Goal: Task Accomplishment & Management: Manage account settings

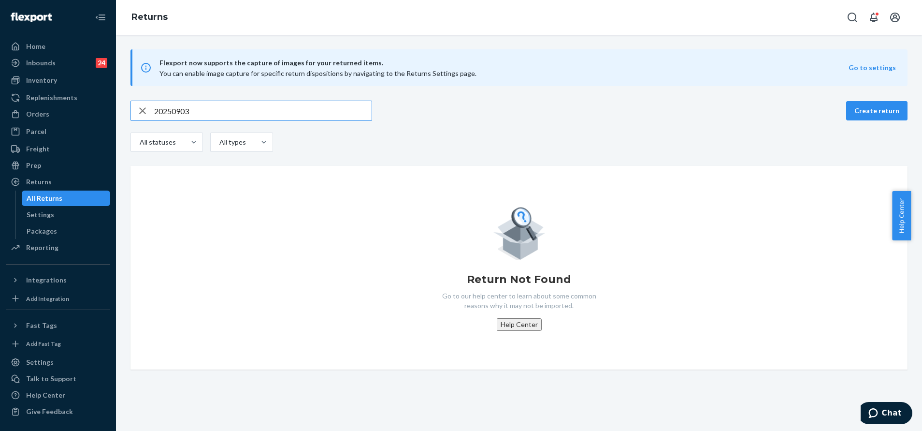
paste input "5480314"
type input "254803143"
click at [67, 116] on div "Orders" at bounding box center [58, 114] width 102 height 14
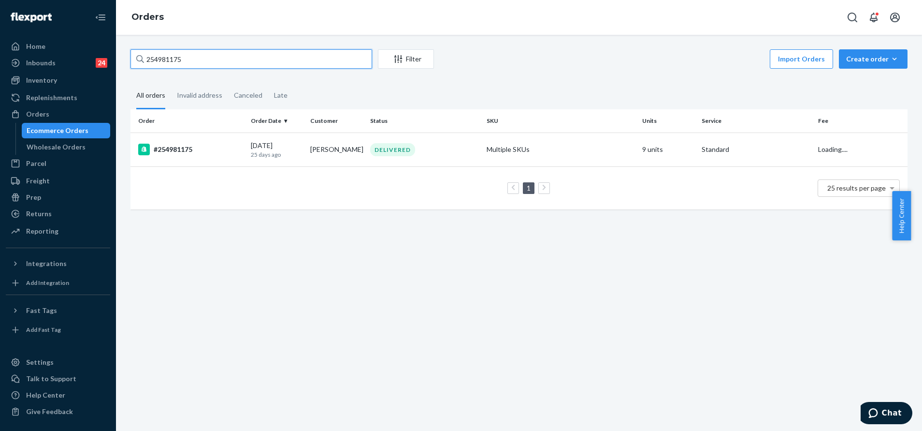
click at [278, 62] on input "254981175" at bounding box center [251, 58] width 242 height 19
paste input "803143"
type input "254803143"
click at [407, 138] on td "DELIVERED" at bounding box center [424, 149] width 116 height 34
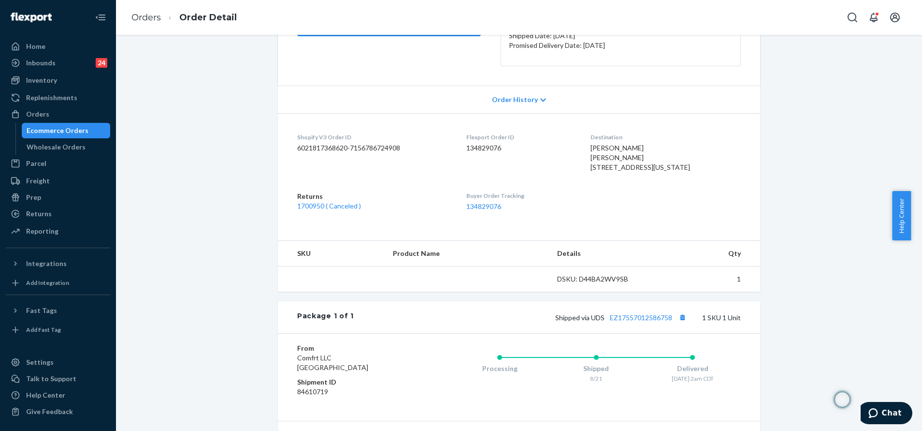
scroll to position [159, 0]
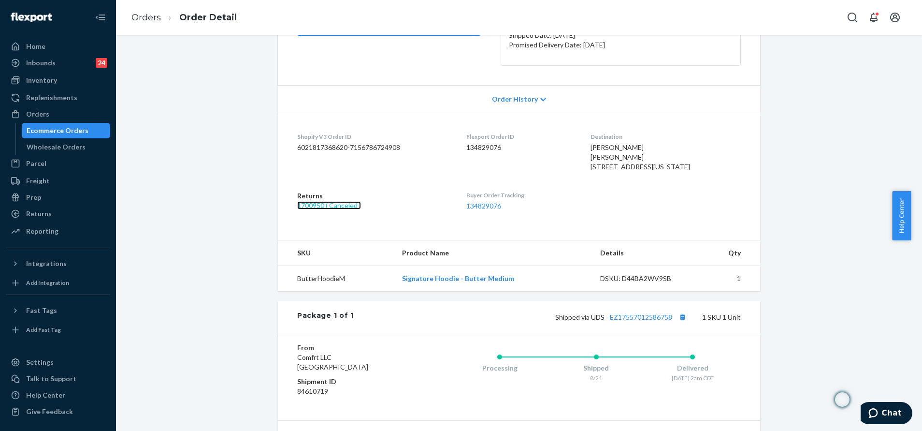
click at [348, 209] on link "1700950 ( Canceled )" at bounding box center [329, 205] width 64 height 8
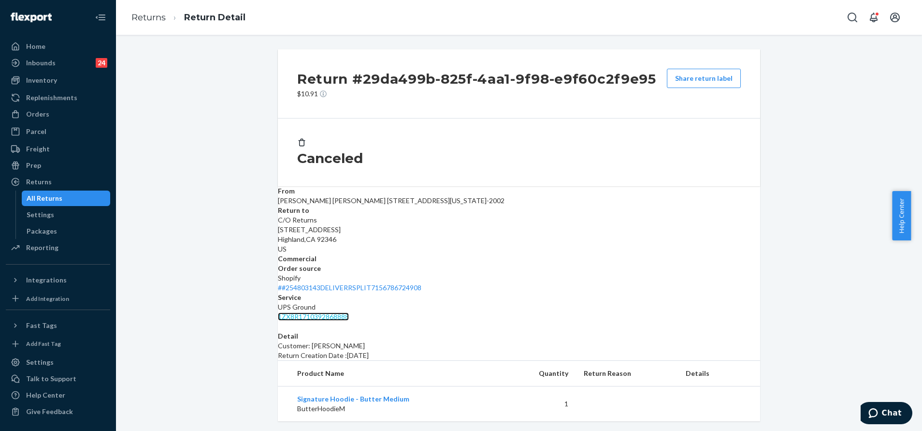
click at [349, 312] on link "1ZX8R1710392868888" at bounding box center [313, 316] width 71 height 8
drag, startPoint x: 738, startPoint y: 215, endPoint x: 649, endPoint y: 215, distance: 88.9
click at [649, 215] on dl "From Sophie McCaugherty Sophie McCaugherty 1926 W Wisconsin Ave Milwaukee, WI 5…" at bounding box center [519, 253] width 482 height 135
copy link "1ZX8R1710392868888"
click at [56, 200] on div "All Returns" at bounding box center [45, 198] width 36 height 10
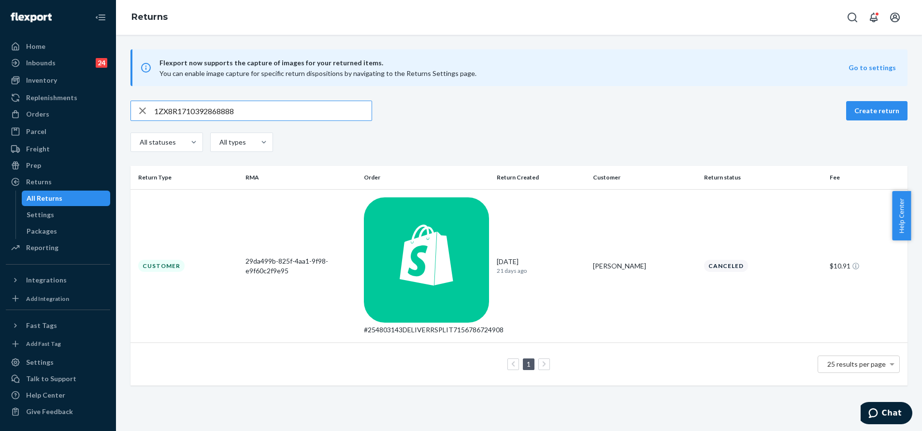
type input "1ZX8R1710392868888"
drag, startPoint x: 547, startPoint y: 243, endPoint x: 542, endPoint y: 244, distance: 4.9
click at [542, 348] on div "1 25 results per page" at bounding box center [519, 363] width 762 height 31
click at [542, 358] on link at bounding box center [544, 364] width 11 height 12
click at [531, 266] on p "21 days ago" at bounding box center [541, 270] width 88 height 8
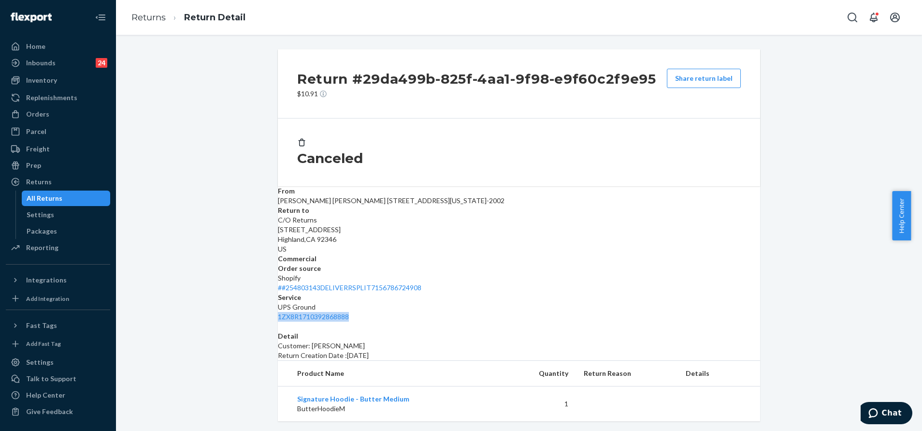
drag, startPoint x: 731, startPoint y: 216, endPoint x: 648, endPoint y: 217, distance: 82.7
click at [648, 217] on dl "From Sophie McCaugherty Sophie McCaugherty 1926 W Wisconsin Ave Milwaukee, WI 5…" at bounding box center [519, 253] width 482 height 135
copy link "1ZX8R1710392868888"
click at [891, 409] on span "Chat" at bounding box center [892, 412] width 20 height 9
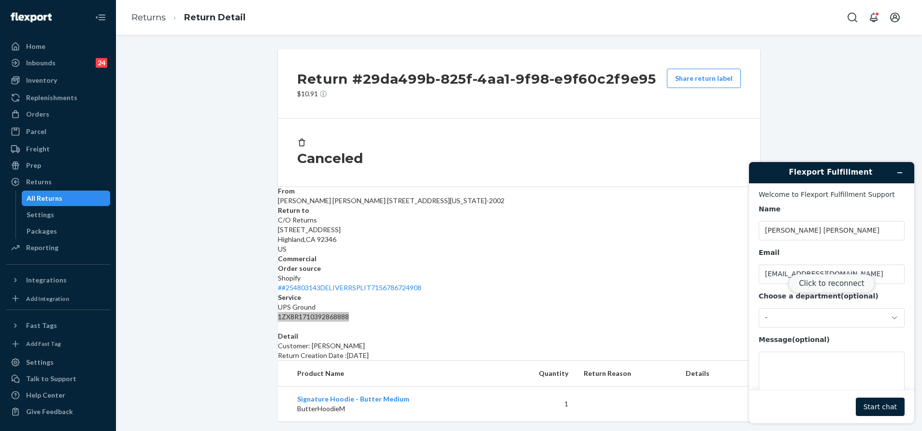
click at [829, 278] on button "Click to reconnect" at bounding box center [832, 283] width 86 height 18
click at [840, 355] on textarea "Message (optional)" at bounding box center [832, 378] width 146 height 54
paste textarea "1ZX8R1710392868888"
type textarea "1ZX8R1710392868888"
click at [884, 410] on button "Start chat" at bounding box center [880, 406] width 49 height 18
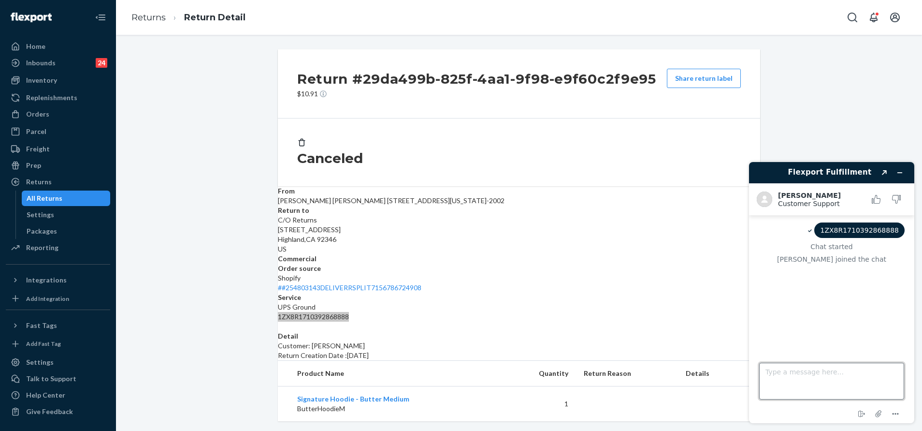
click at [839, 385] on textarea "Type a message here..." at bounding box center [831, 380] width 145 height 37
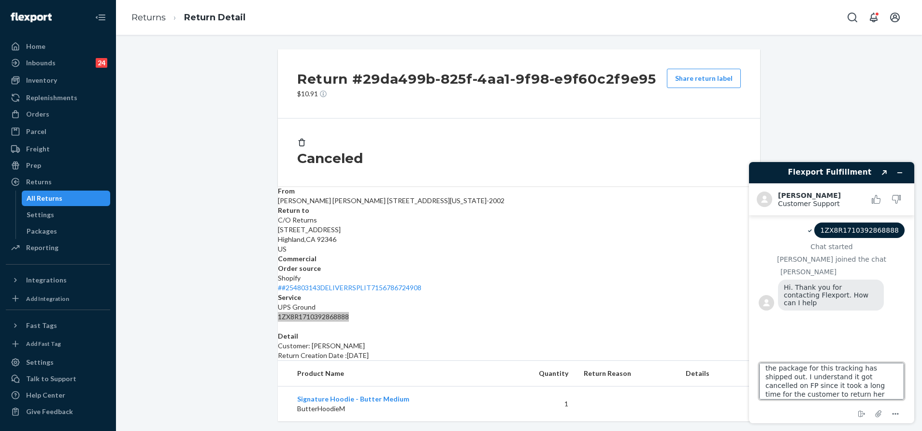
scroll to position [21, 0]
type textarea "Hi, Kim. Can we check if the package for this tracking has shipped out. I under…"
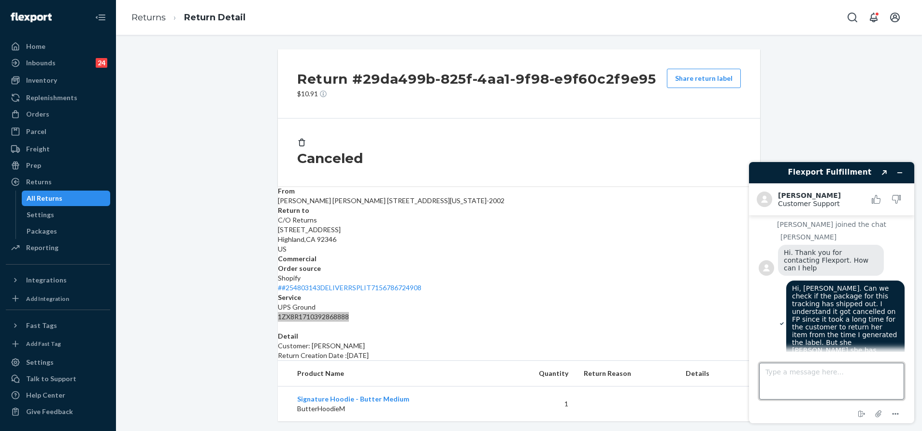
scroll to position [77, 0]
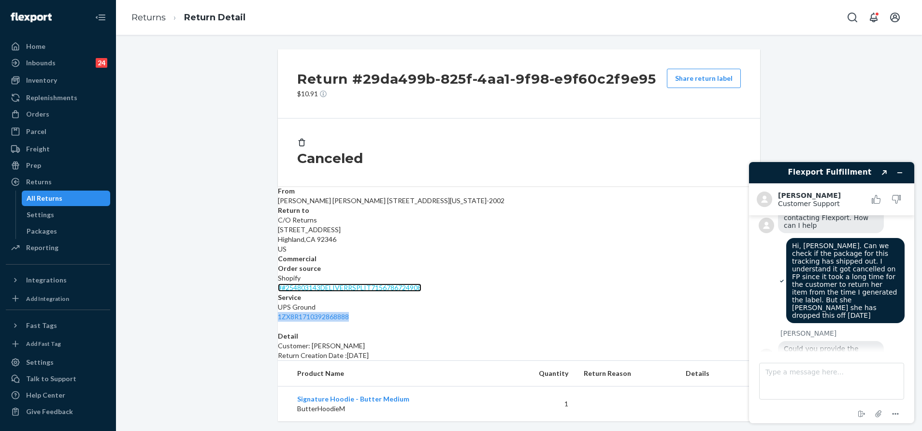
click at [421, 283] on link "# #254803143DELIVERRSPLIT7156786724908" at bounding box center [350, 287] width 144 height 8
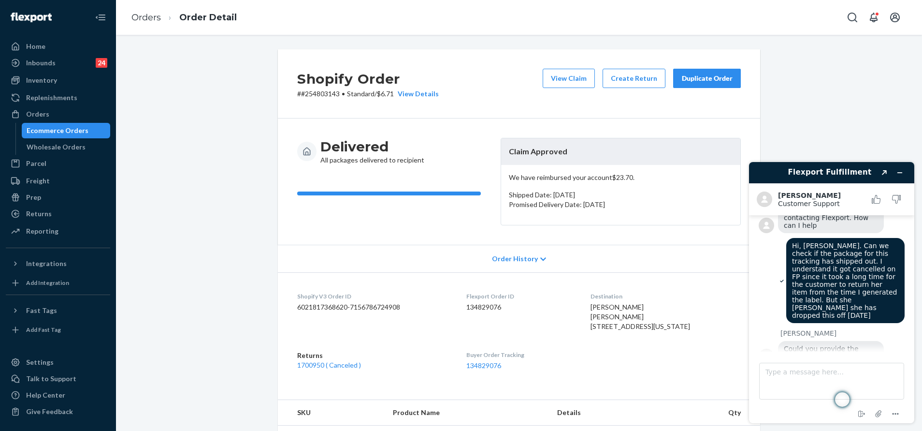
click at [481, 306] on dd "134829076" at bounding box center [520, 307] width 109 height 10
copy dd "134829076"
click at [783, 370] on textarea "Type a message here..." at bounding box center [831, 380] width 145 height 37
paste textarea "134829076"
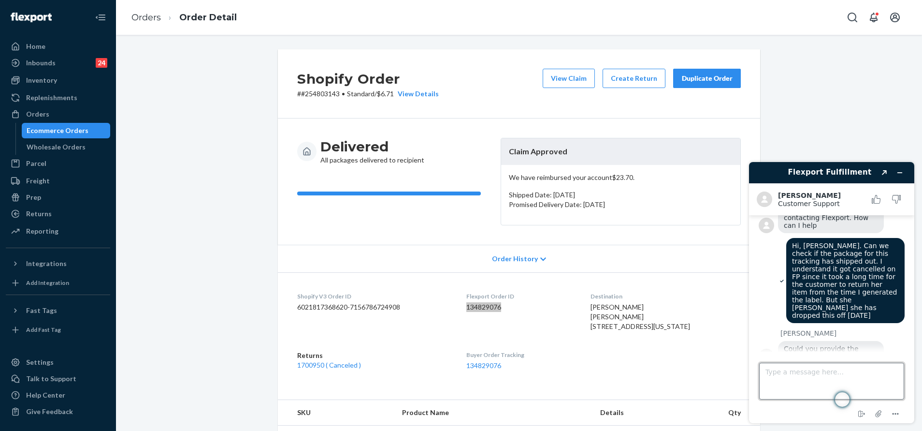
type textarea "134829076"
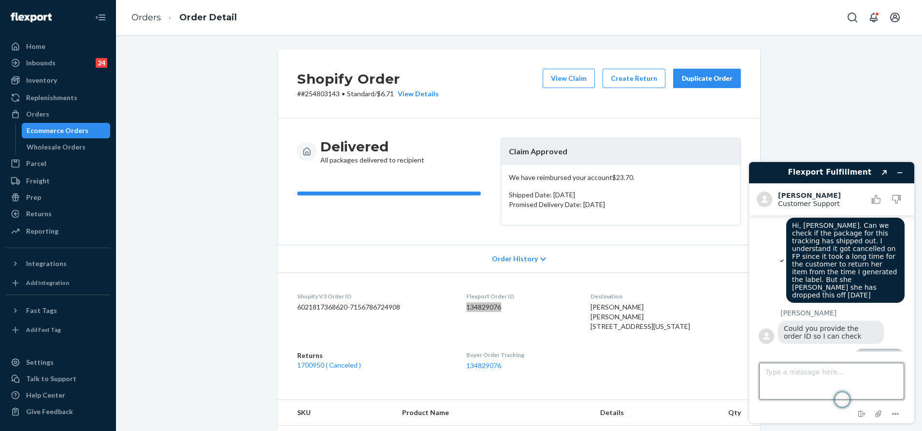
scroll to position [148, 0]
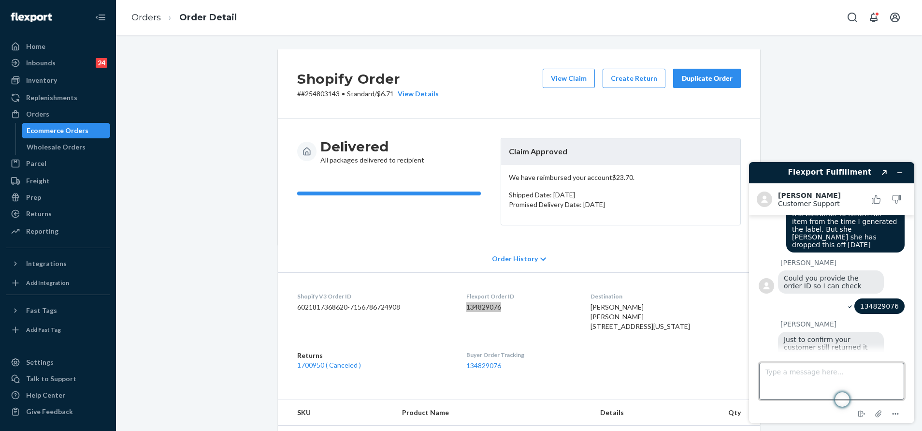
click at [806, 374] on textarea "Type a message here..." at bounding box center [831, 380] width 145 height 37
type textarea "Y"
type textarea "It took her some time, but yes, it appears she used the label"
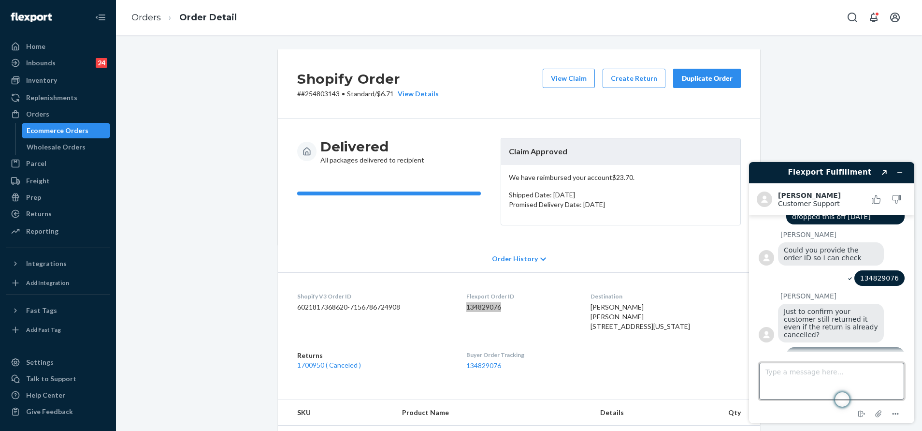
scroll to position [86, 0]
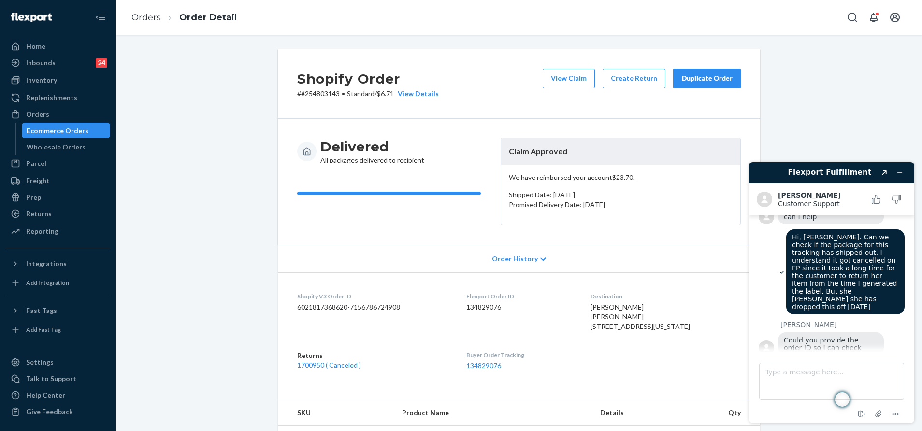
click at [406, 236] on div "Delivered All packages delivered to recipient Claim Approved We have reimbursed…" at bounding box center [519, 181] width 482 height 126
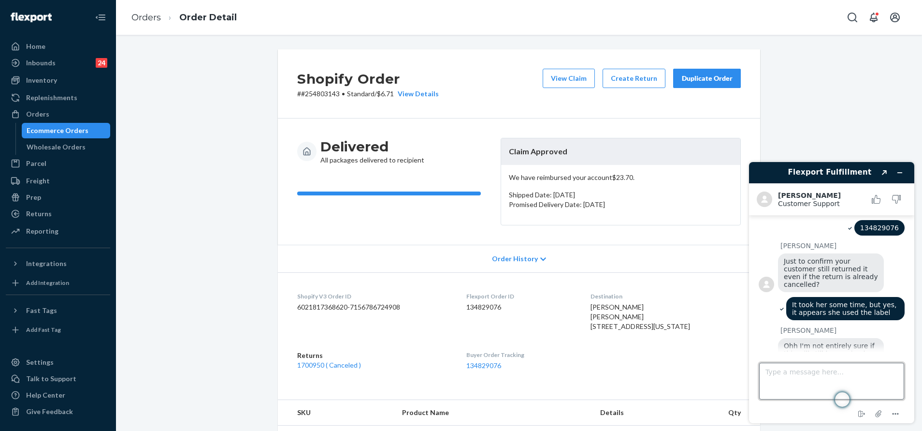
click at [828, 370] on textarea "Type a message here..." at bounding box center [831, 380] width 145 height 37
type textarea "Thank you so much. This is for documentation purposes since we will be replacin…"
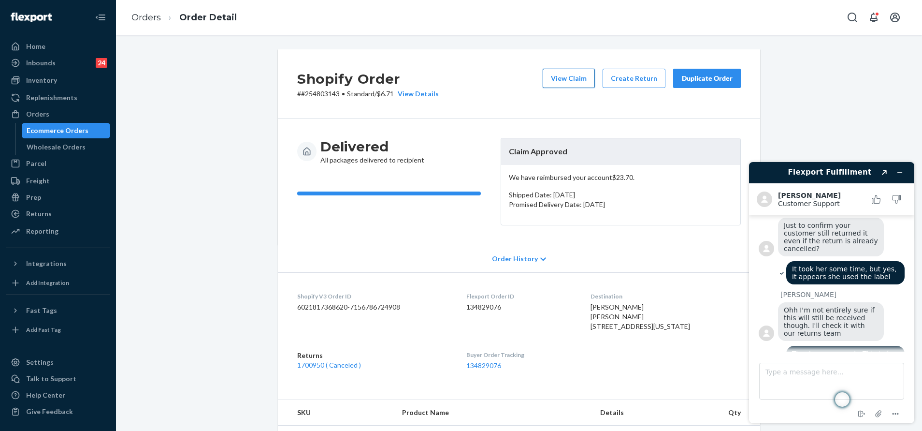
click at [562, 83] on button "View Claim" at bounding box center [569, 78] width 52 height 19
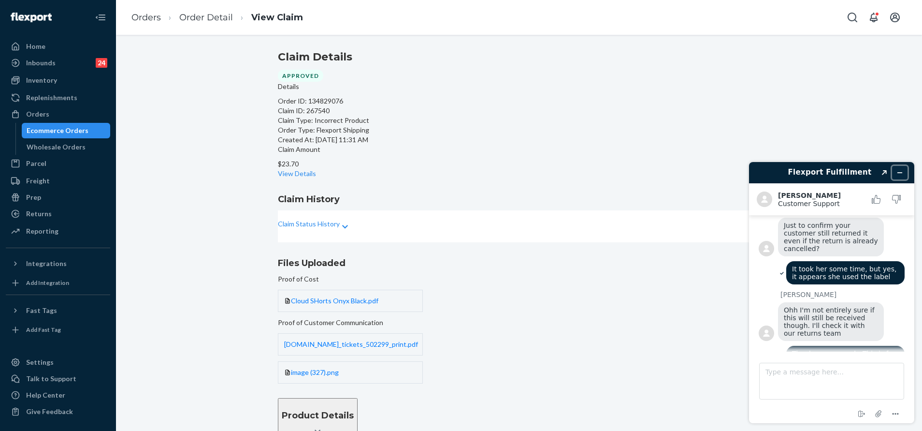
click at [899, 174] on icon "Minimize widget" at bounding box center [900, 172] width 7 height 7
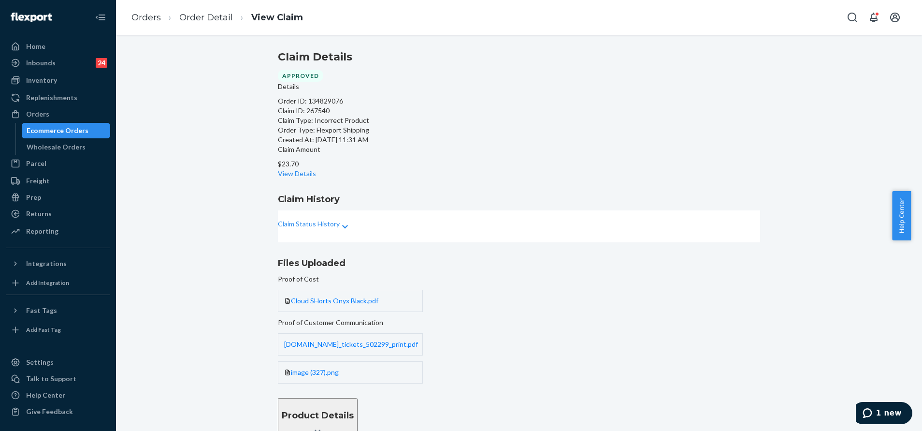
click at [871, 383] on div "Files Uploaded Proof of Cost Cloud SHorts Onyx Black.pdf Proof of Customer Comm…" at bounding box center [519, 320] width 792 height 127
click at [872, 410] on icon "1 new" at bounding box center [868, 413] width 10 height 10
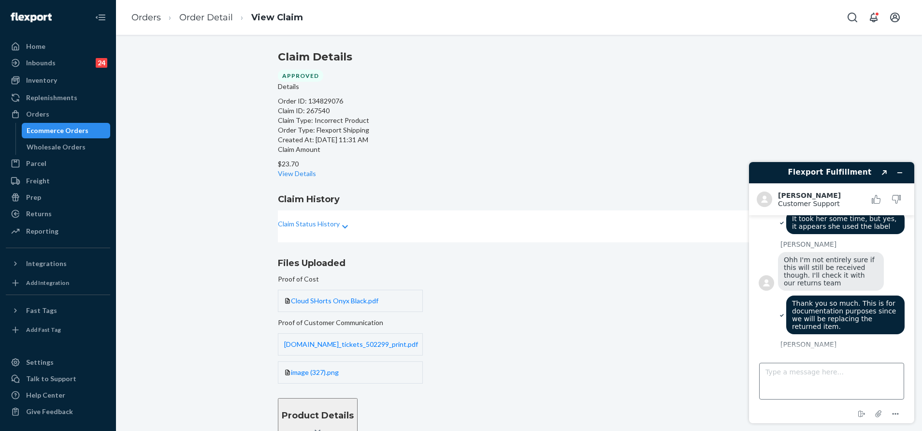
scroll to position [346, 0]
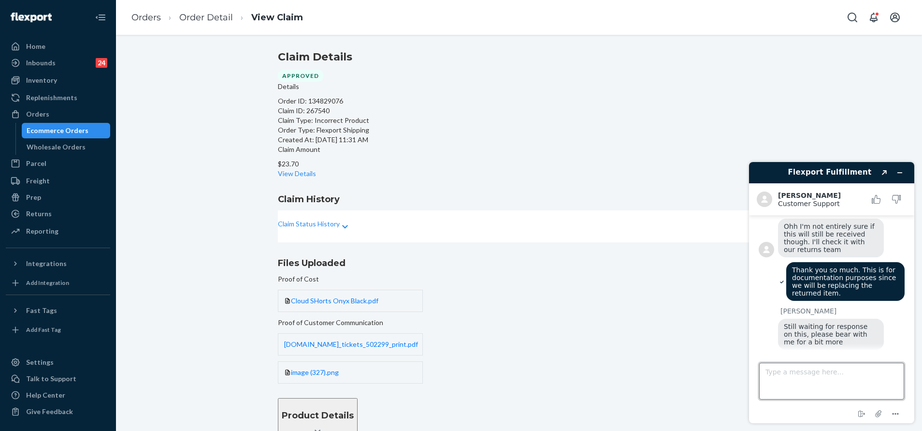
click at [813, 374] on textarea "Type a message here..." at bounding box center [831, 380] width 145 height 37
type textarea "There was so much run around before she agreed return the item. In the end she …"
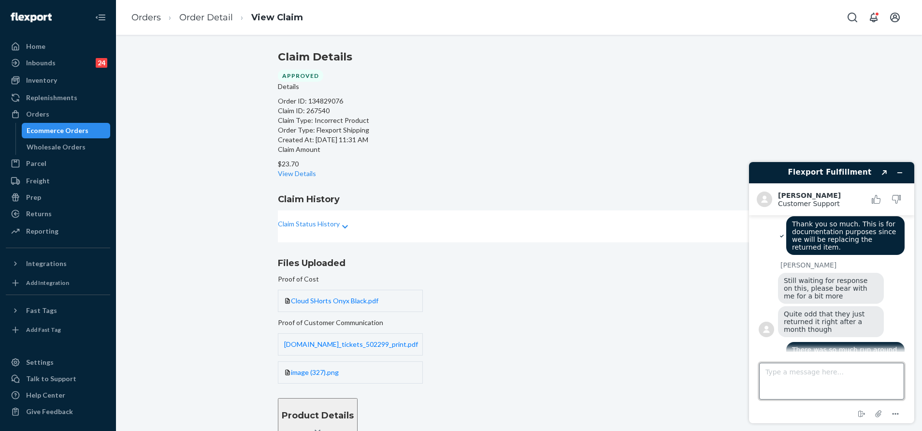
scroll to position [457, 0]
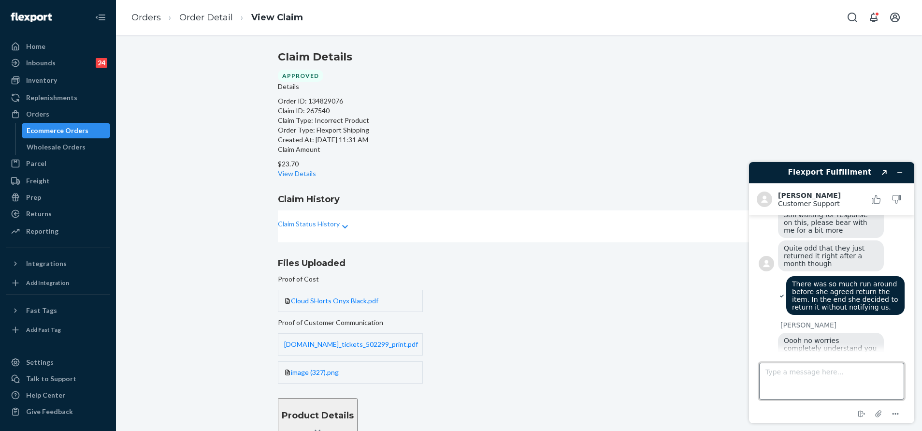
click at [792, 373] on textarea "Type a message here..." at bounding box center [831, 380] width 145 height 37
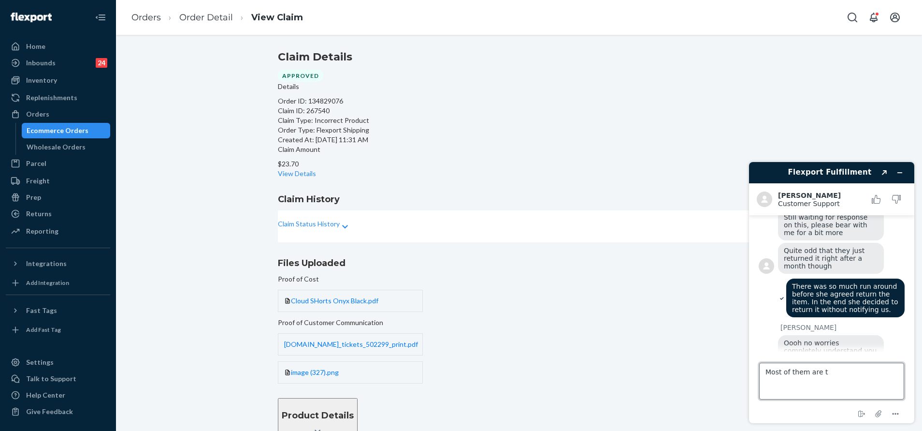
scroll to position [504, 0]
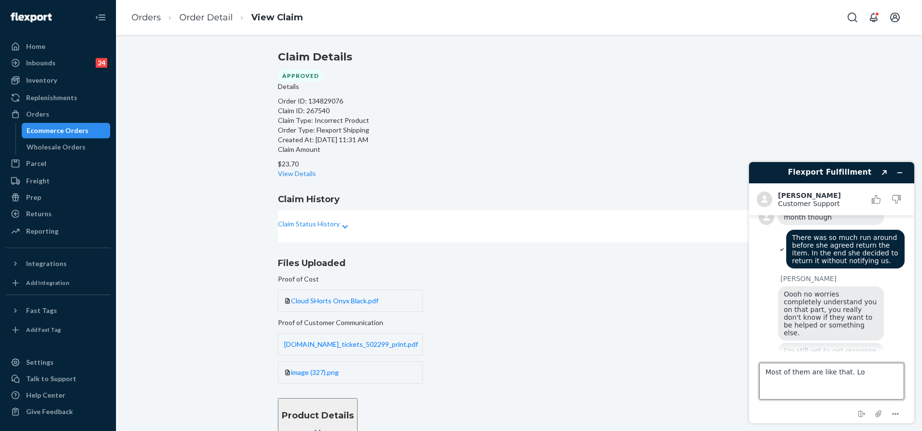
type textarea "Most of them are like that. Lol"
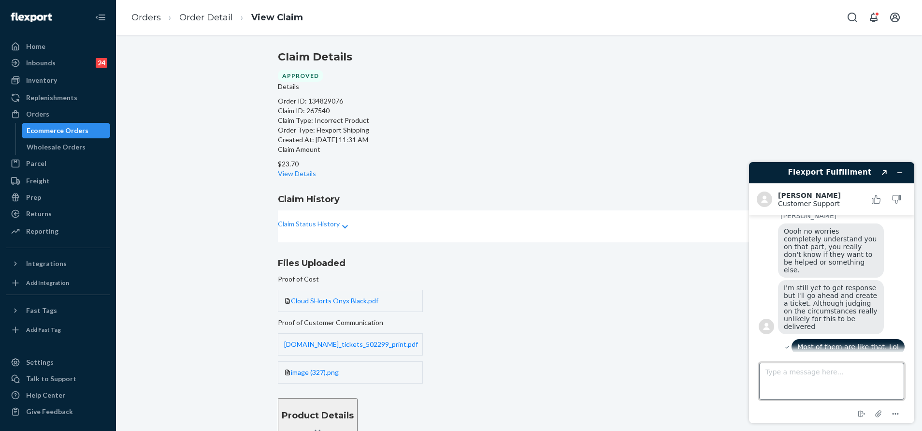
scroll to position [584, 0]
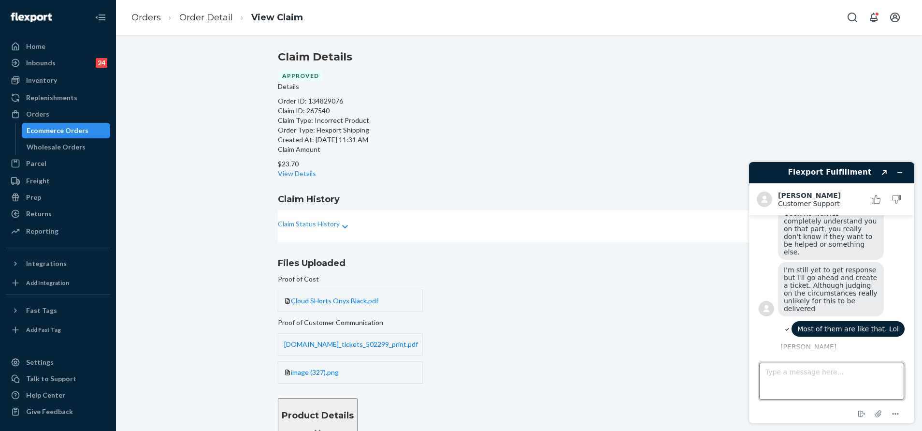
click at [792, 373] on textarea "Type a message here..." at bounding box center [831, 380] width 145 height 37
type textarea "Thank you for helping me with this, Kim!"
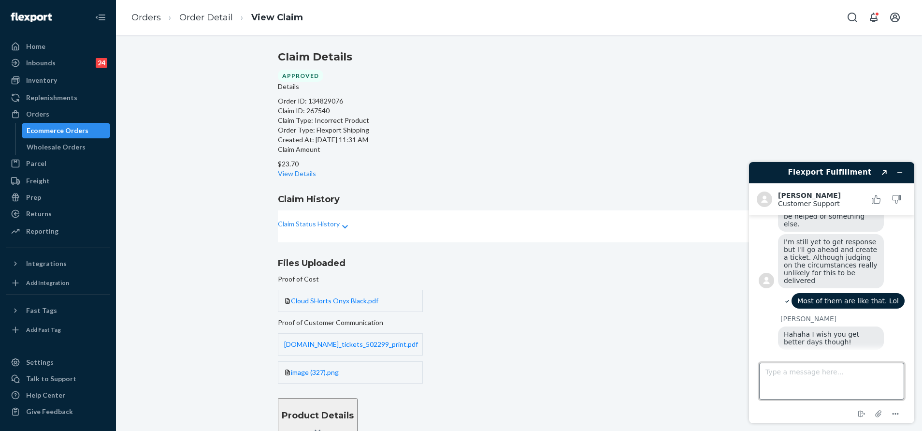
scroll to position [673, 0]
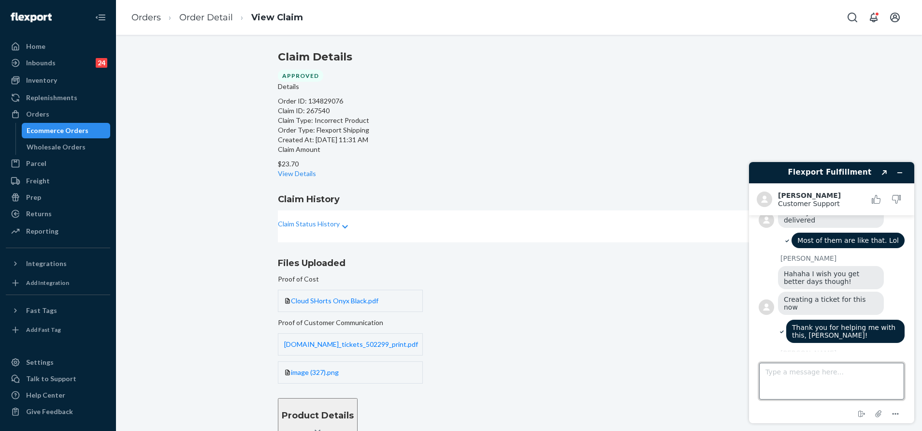
click at [802, 380] on textarea "Type a message here..." at bounding box center [831, 380] width 145 height 37
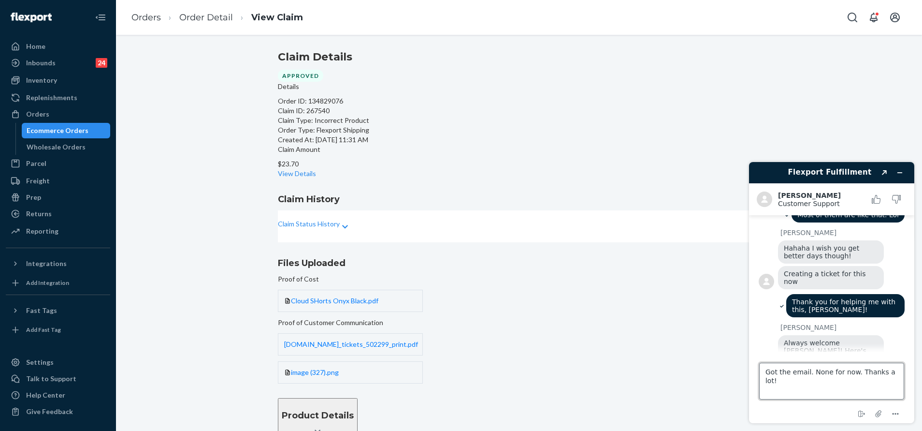
click at [848, 373] on textarea "Got the email. None for now. Thanks a lot!" at bounding box center [831, 380] width 145 height 37
click at [877, 373] on textarea "Got the email. All good! Thanks a lot!" at bounding box center [831, 380] width 145 height 37
type textarea "Got the email. All good! Thanks a lot, Kim"
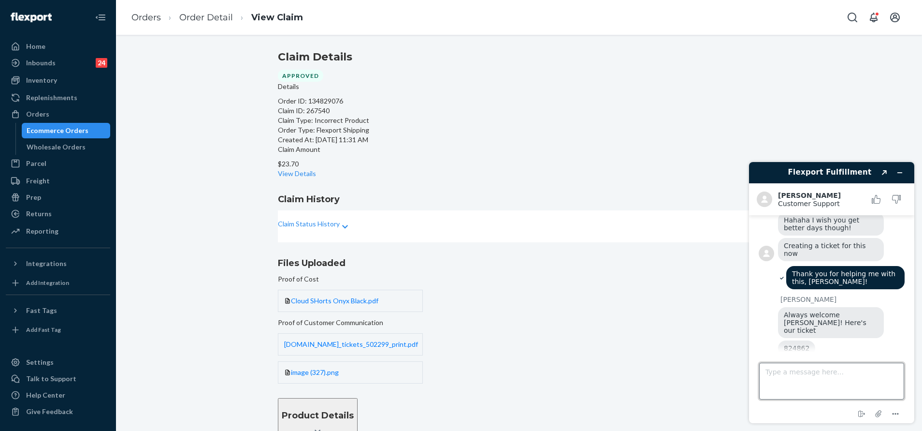
scroll to position [729, 0]
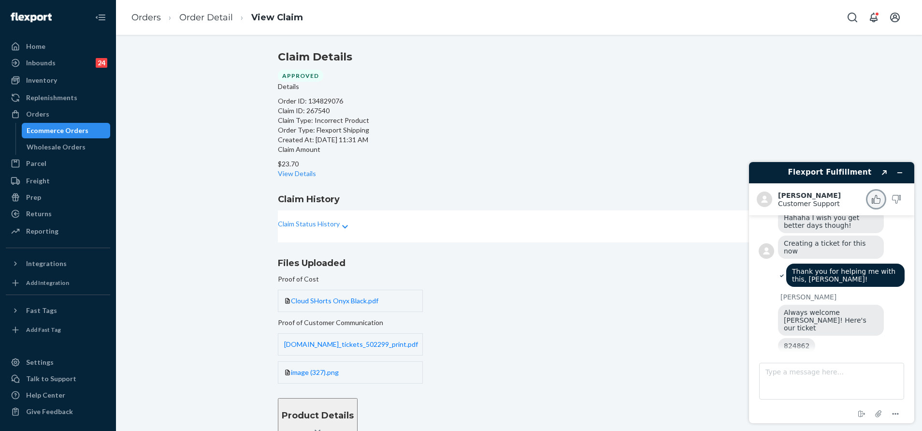
click at [880, 201] on icon "Rate this chat as good" at bounding box center [876, 199] width 9 height 9
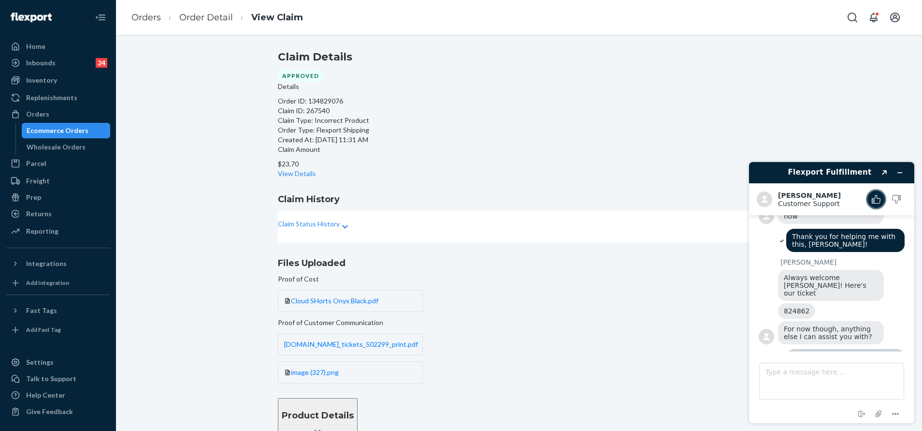
scroll to position [836, 0]
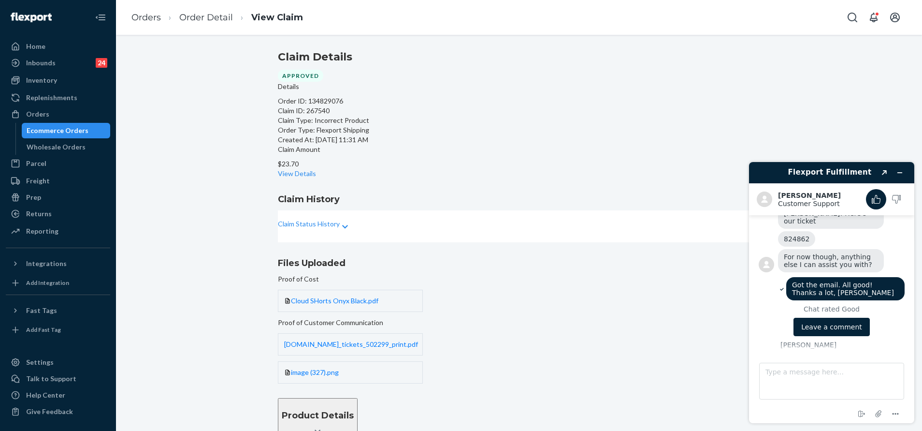
click at [839, 318] on button "Leave a comment" at bounding box center [832, 327] width 76 height 18
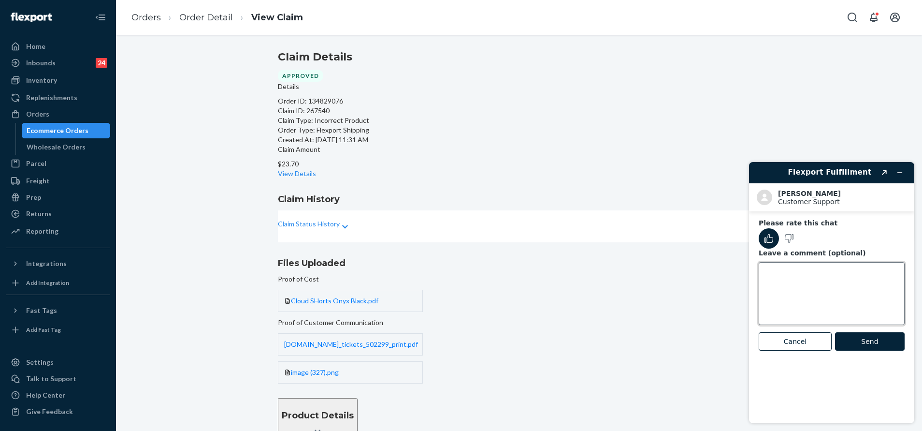
click at [839, 266] on textarea "Leave a comment (optional)" at bounding box center [832, 293] width 146 height 63
type textarea "Always helpful!"
click at [871, 335] on button "Send" at bounding box center [870, 341] width 70 height 18
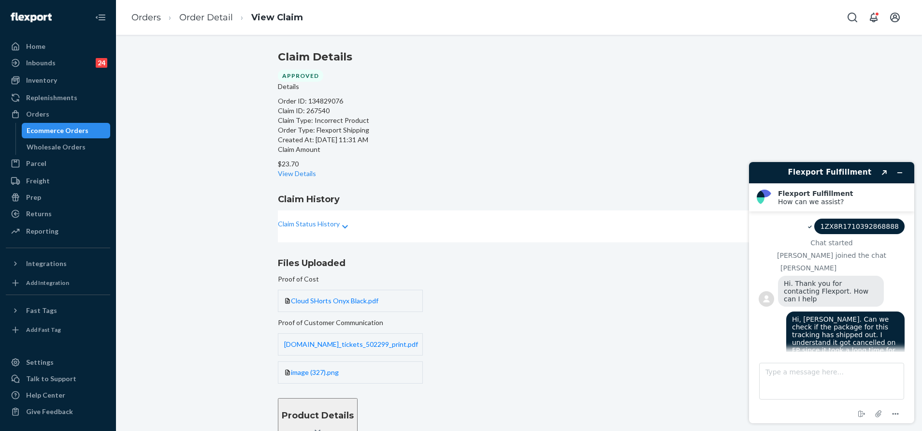
scroll to position [837, 0]
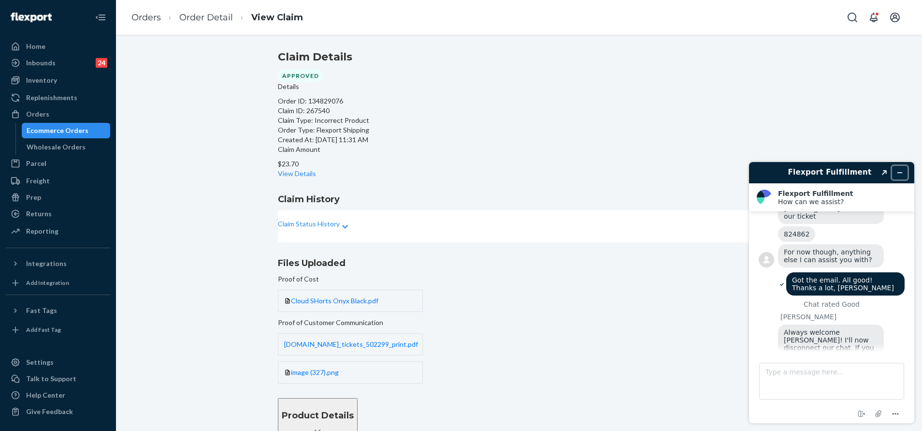
click at [899, 174] on icon "Minimize widget" at bounding box center [900, 172] width 7 height 7
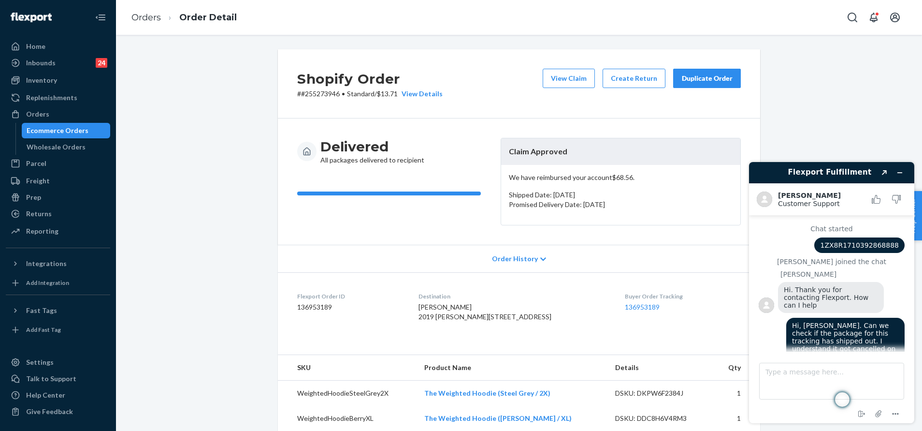
scroll to position [181, 0]
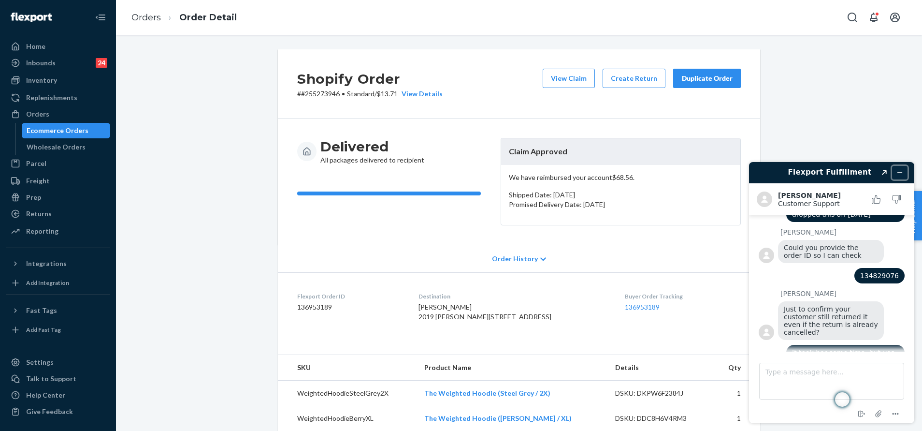
click at [898, 173] on icon "Minimize widget" at bounding box center [900, 172] width 7 height 7
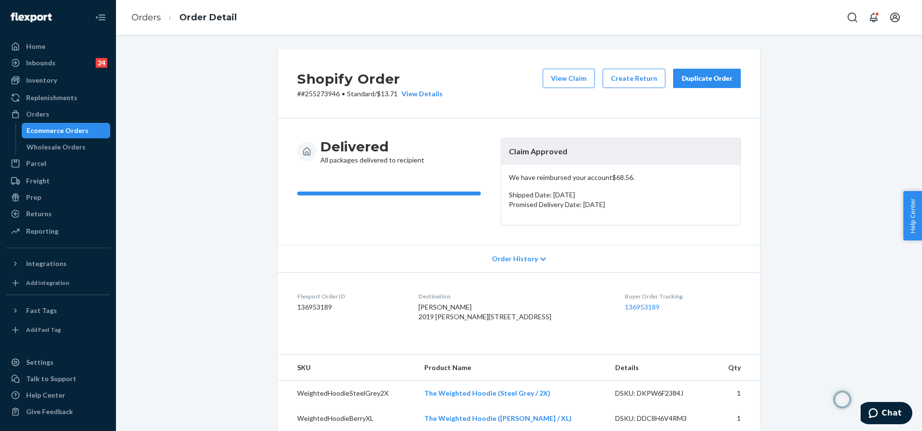
click at [829, 197] on div "Shopify Order # #255273946 • Standard / $13.71 View Details View Claim Create R…" at bounding box center [519, 386] width 792 height 675
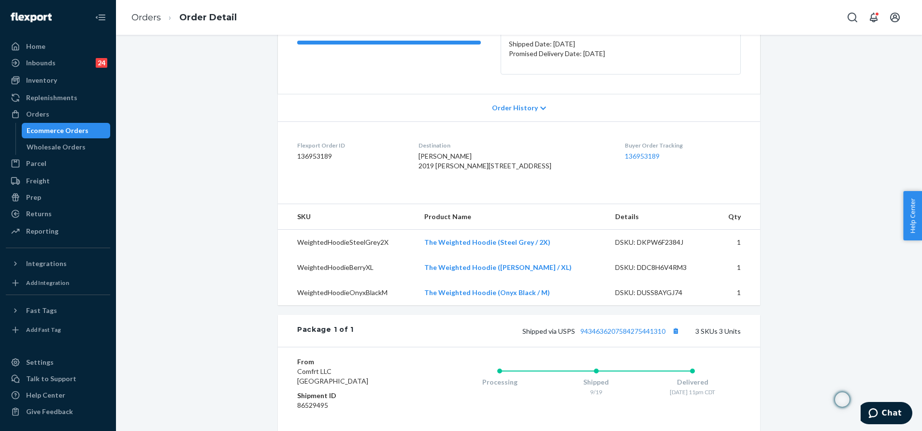
scroll to position [0, 0]
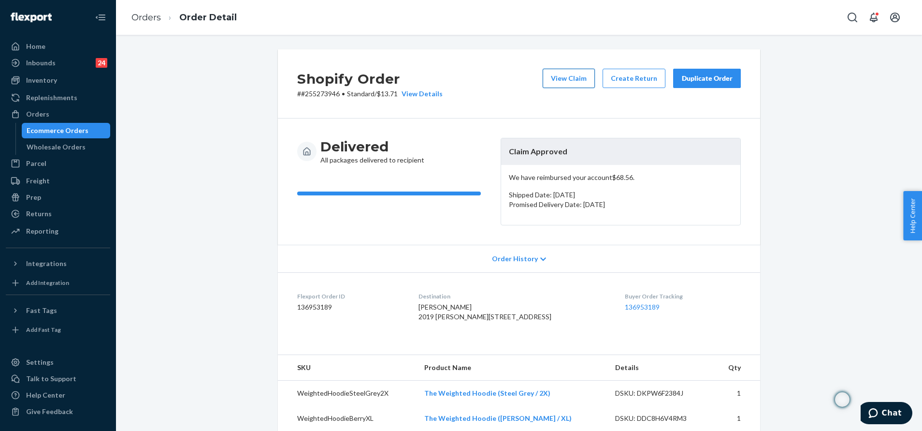
click at [564, 81] on button "View Claim" at bounding box center [569, 78] width 52 height 19
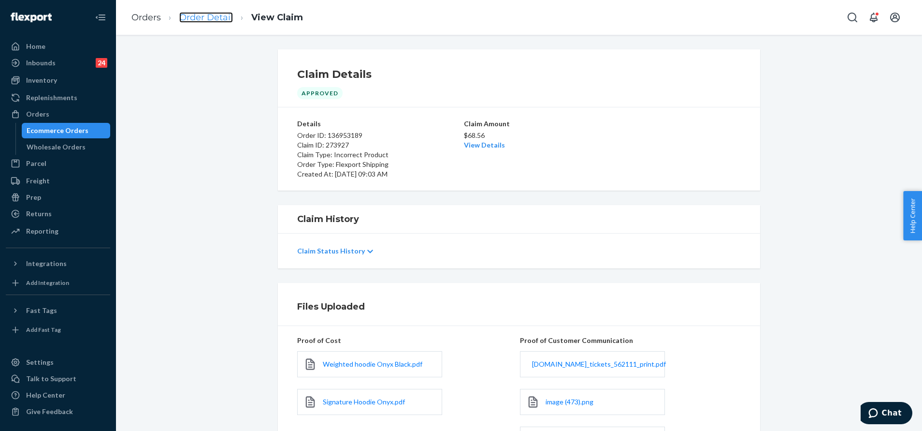
click at [224, 16] on link "Order Detail" at bounding box center [206, 17] width 54 height 11
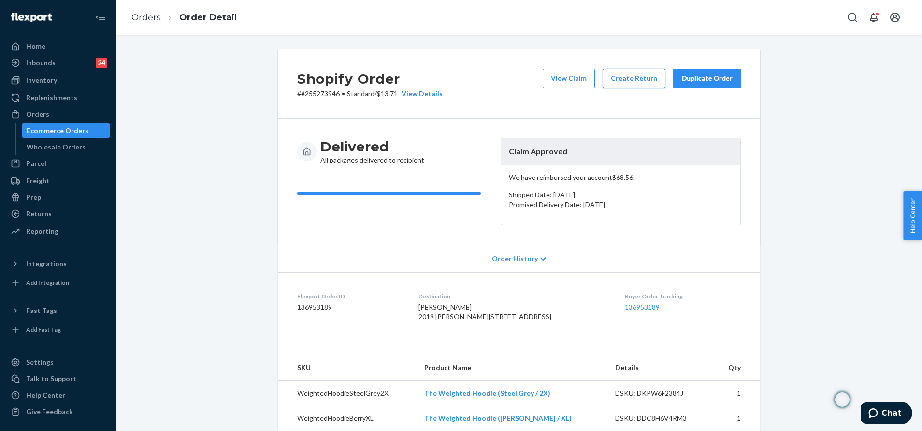
click at [630, 87] on button "Create Return" at bounding box center [634, 78] width 63 height 19
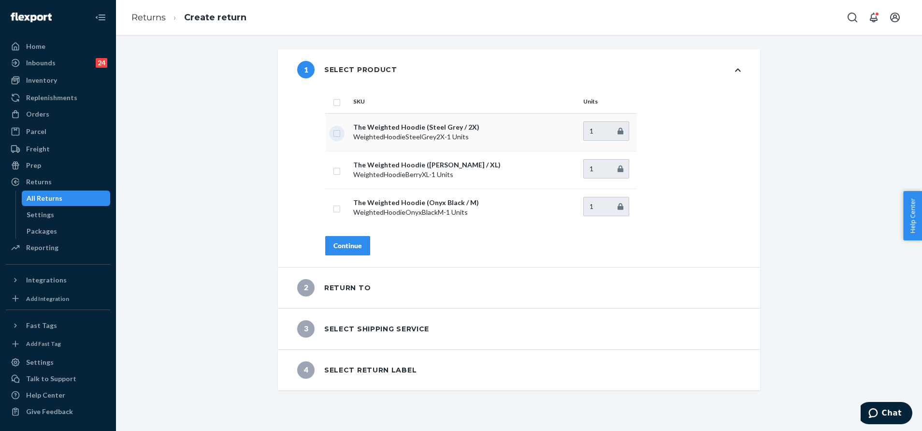
click at [334, 128] on input "checkbox" at bounding box center [337, 132] width 8 height 10
checkbox input "true"
click at [333, 210] on input "checkbox" at bounding box center [337, 208] width 8 height 10
checkbox input "true"
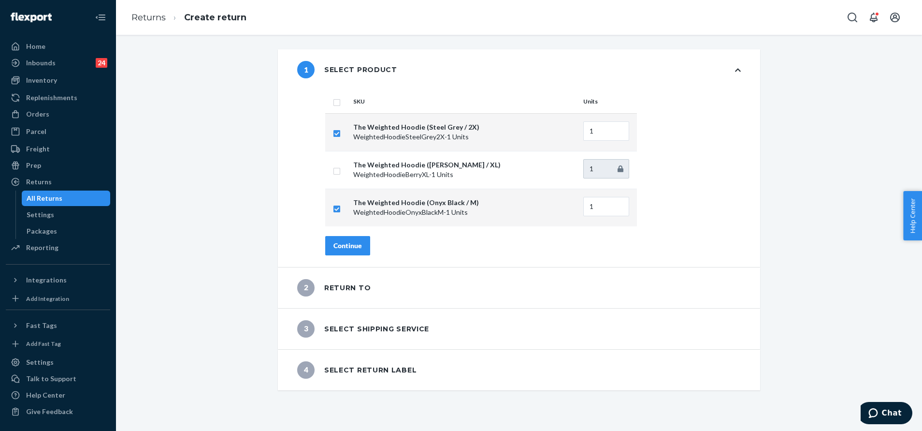
click at [335, 245] on div "Continue" at bounding box center [347, 246] width 29 height 10
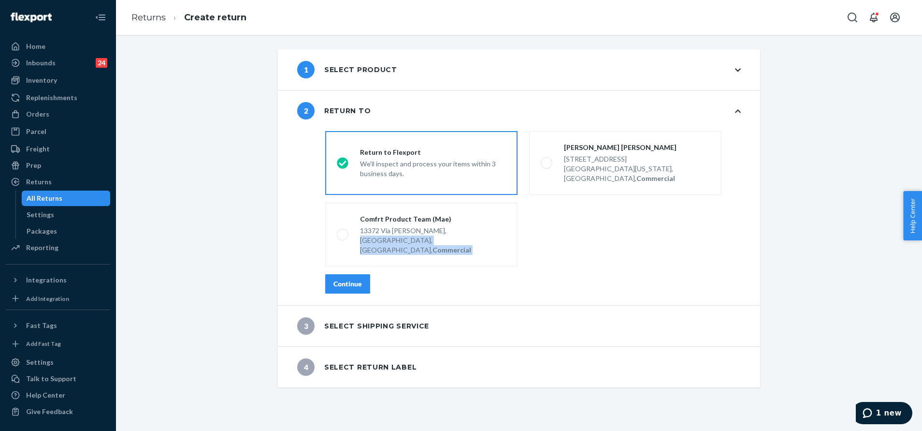
drag, startPoint x: 335, startPoint y: 245, endPoint x: 336, endPoint y: 261, distance: 15.5
click at [336, 261] on div "destinationsRadioGroup Return to Flexport We'll inspect and process your items …" at bounding box center [533, 216] width 454 height 178
click at [342, 279] on div "Continue" at bounding box center [347, 284] width 29 height 10
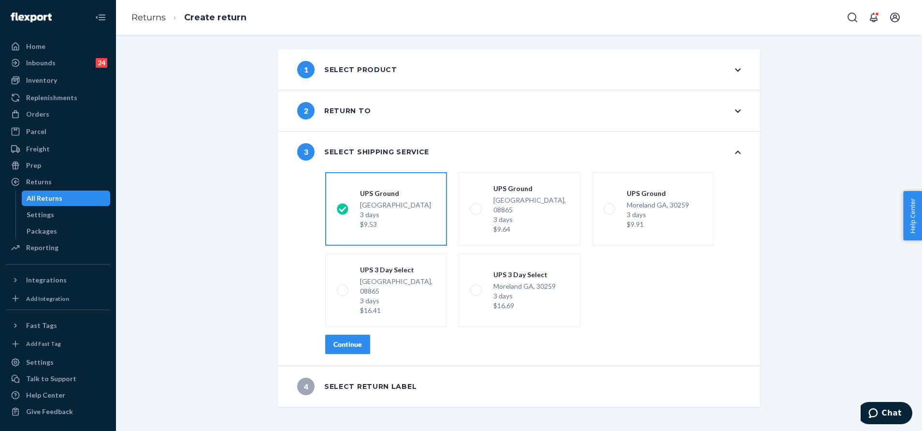
click at [349, 339] on div "Continue" at bounding box center [347, 344] width 29 height 10
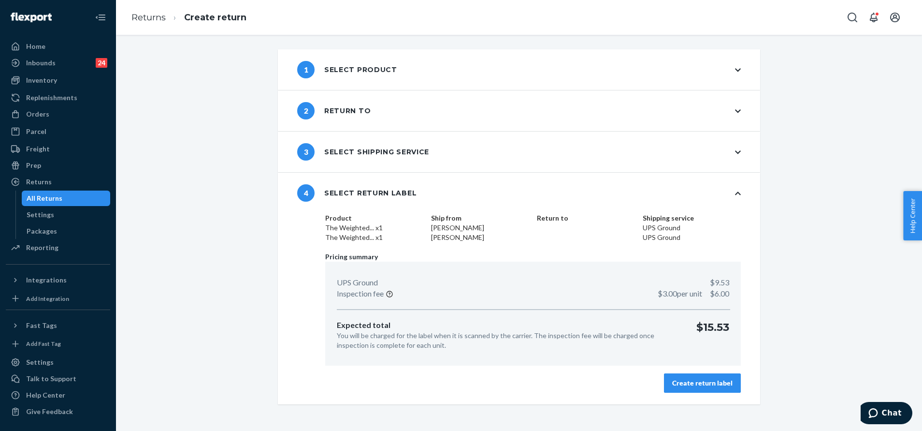
click at [695, 379] on div "Create return label" at bounding box center [702, 383] width 60 height 10
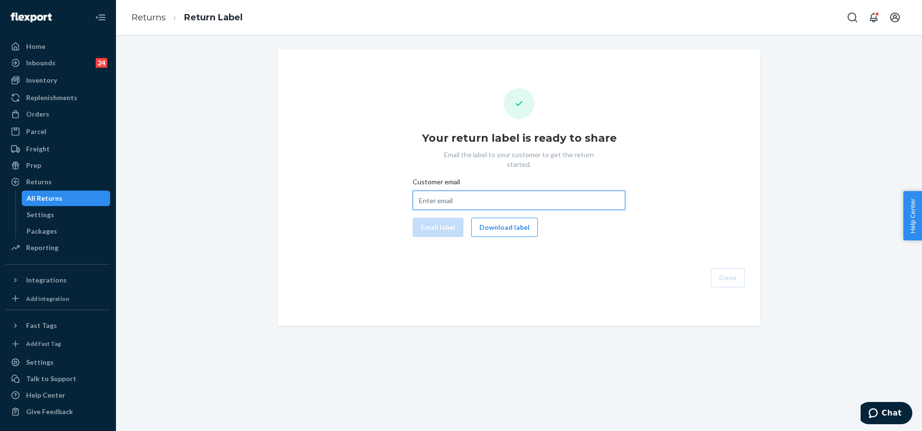
click at [425, 190] on input "Customer email" at bounding box center [519, 199] width 213 height 19
paste input "prescottjaneice@gmail.com"
type input "prescottjaneice@gmail.com"
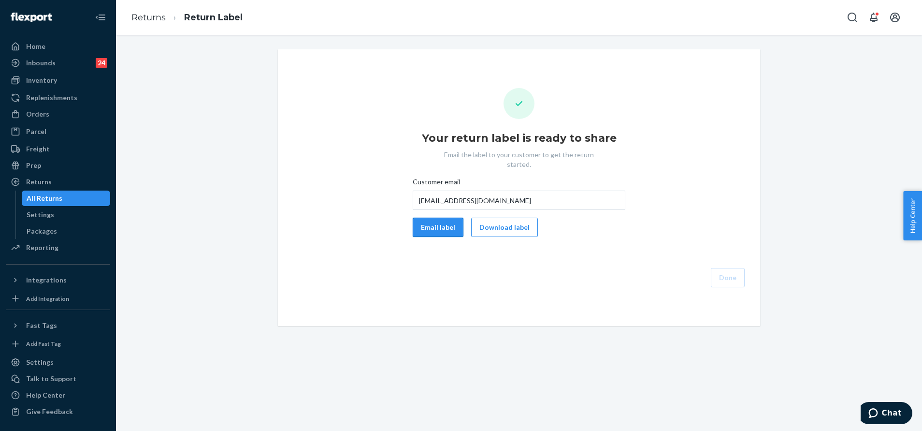
click at [438, 217] on button "Email label" at bounding box center [438, 226] width 51 height 19
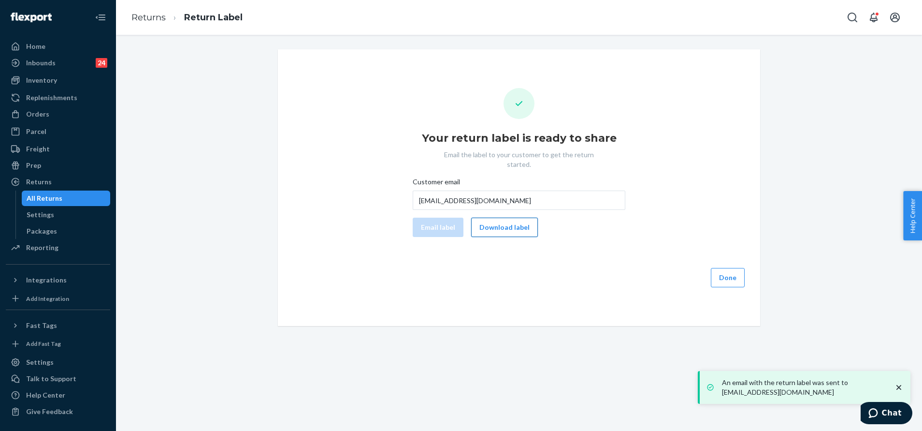
click at [496, 217] on button "Download label" at bounding box center [504, 226] width 67 height 19
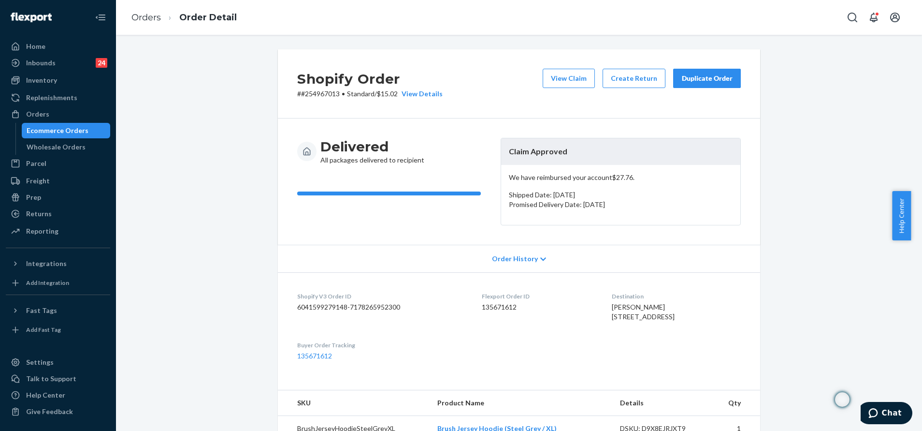
click at [687, 76] on div "Duplicate Order" at bounding box center [706, 78] width 51 height 10
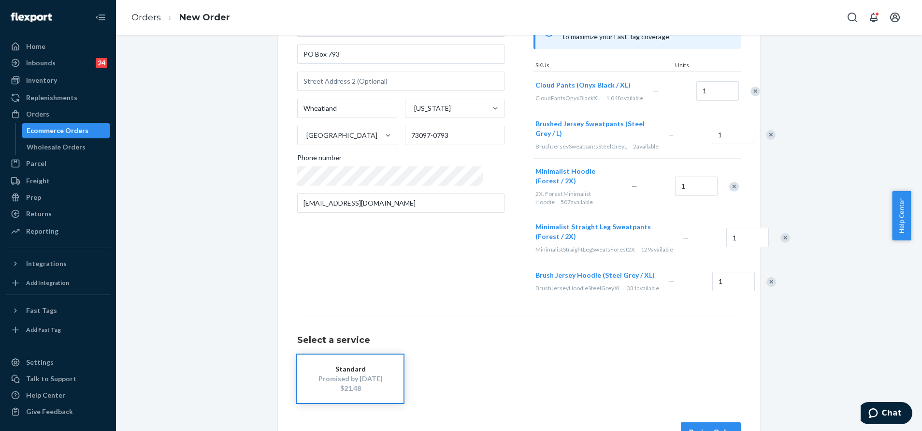
scroll to position [107, 0]
click at [767, 288] on div "Remove Item" at bounding box center [772, 283] width 10 height 10
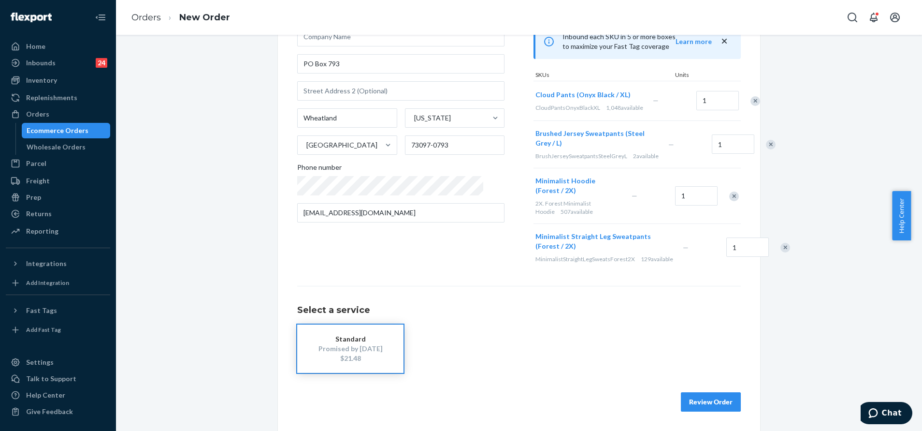
scroll to position [106, 0]
click at [729, 191] on div "Remove Item" at bounding box center [734, 196] width 10 height 10
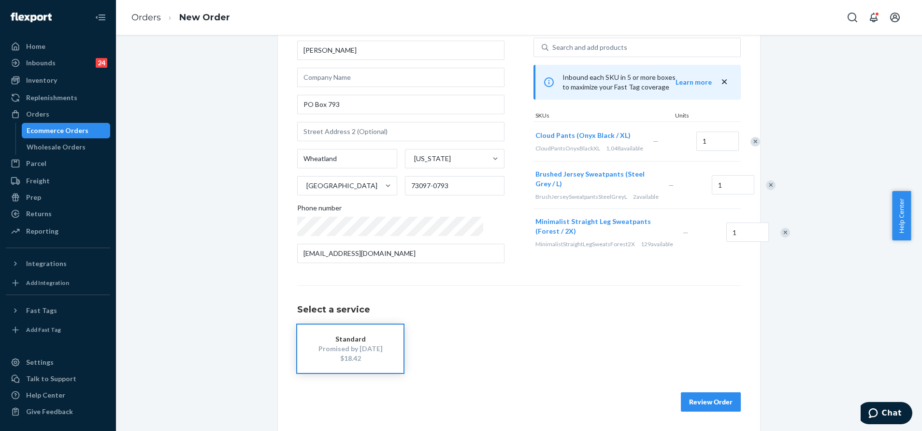
scroll to position [59, 0]
click at [766, 183] on div "Remove Item" at bounding box center [771, 185] width 10 height 10
click at [751, 145] on div "Remove Item" at bounding box center [756, 142] width 10 height 10
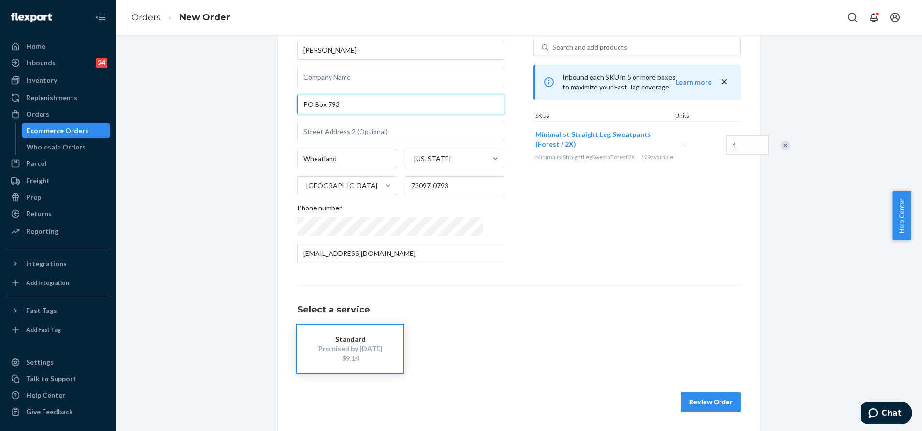
click at [409, 112] on input "PO Box 793" at bounding box center [400, 104] width 207 height 19
paste input "[STREET_ADDRESS]"
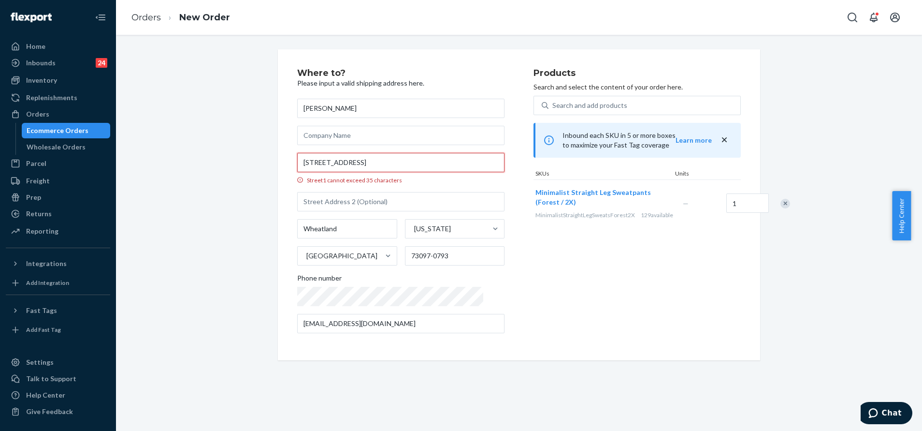
scroll to position [0, 0]
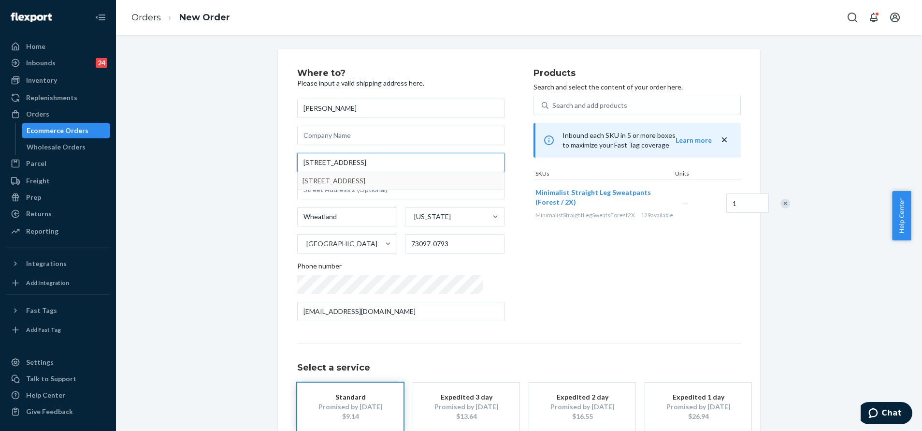
type input "[STREET_ADDRESS]"
type input "52777"
type input "S Main St"
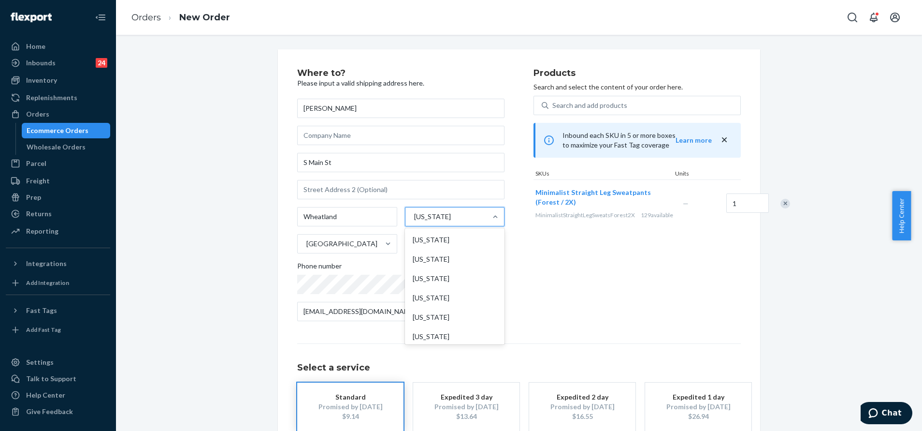
click at [453, 219] on div "[US_STATE]" at bounding box center [447, 216] width 82 height 19
click at [414, 219] on input "option [US_STATE] focused, 18 of 59. 59 results available. Use Up and Down to c…" at bounding box center [413, 217] width 1 height 10
type input "Ok"
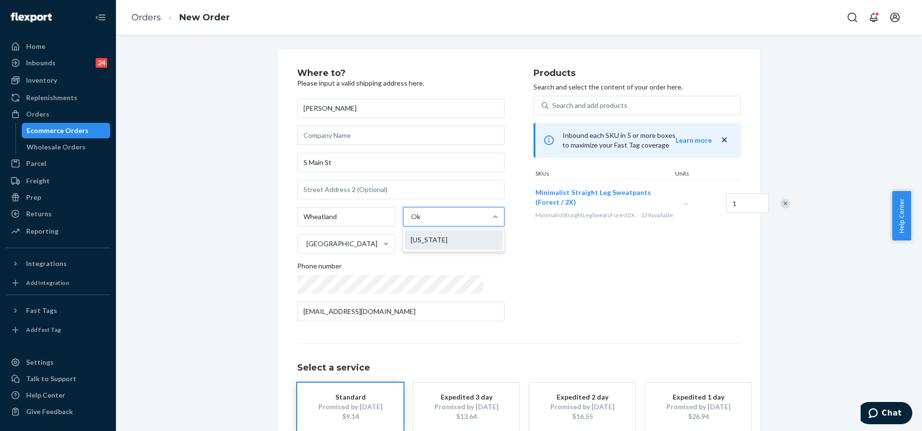
click at [426, 240] on div "Oklahoma" at bounding box center [454, 239] width 98 height 19
click at [421, 221] on input "Ok" at bounding box center [416, 217] width 10 height 10
click at [299, 163] on input "S Main St" at bounding box center [400, 162] width 207 height 19
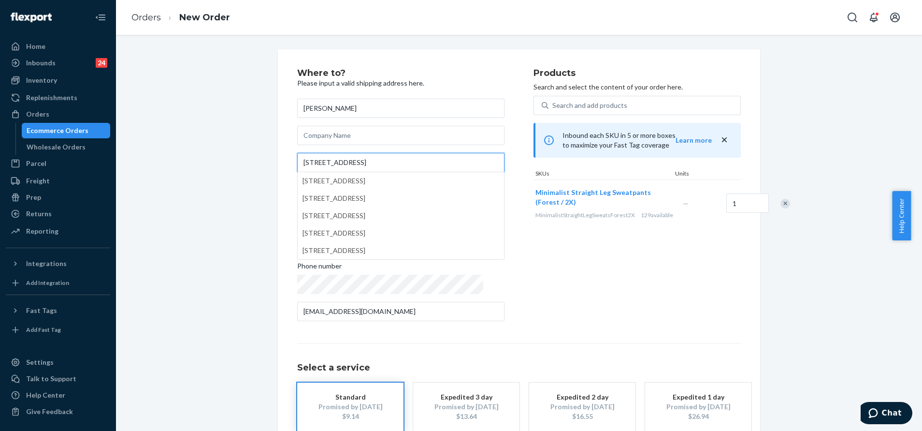
type input "6S Main St"
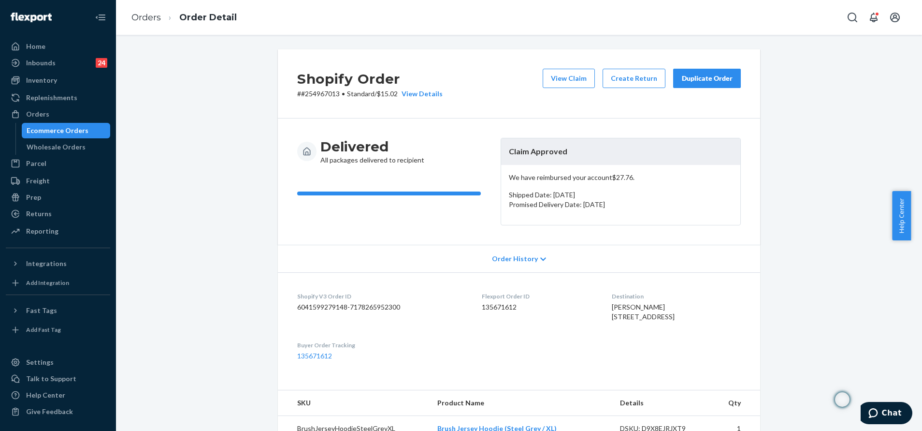
click at [698, 83] on button "Duplicate Order" at bounding box center [707, 78] width 68 height 19
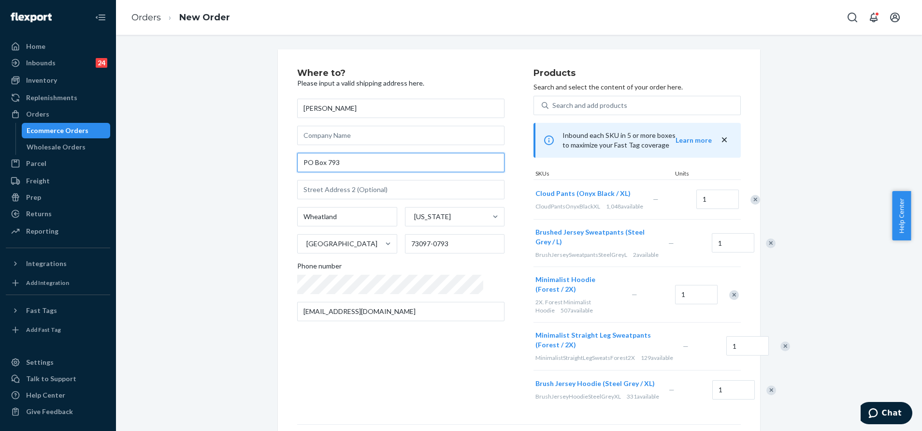
drag, startPoint x: 395, startPoint y: 163, endPoint x: 259, endPoint y: 160, distance: 136.8
click at [259, 160] on div "Where to? Please input a valid shipping address here. Donna Martindale PO Box 7…" at bounding box center [519, 309] width 792 height 520
paste input "6920 S main"
click at [325, 162] on input "6920 S main" at bounding box center [400, 162] width 207 height 19
type input "6920 S Main"
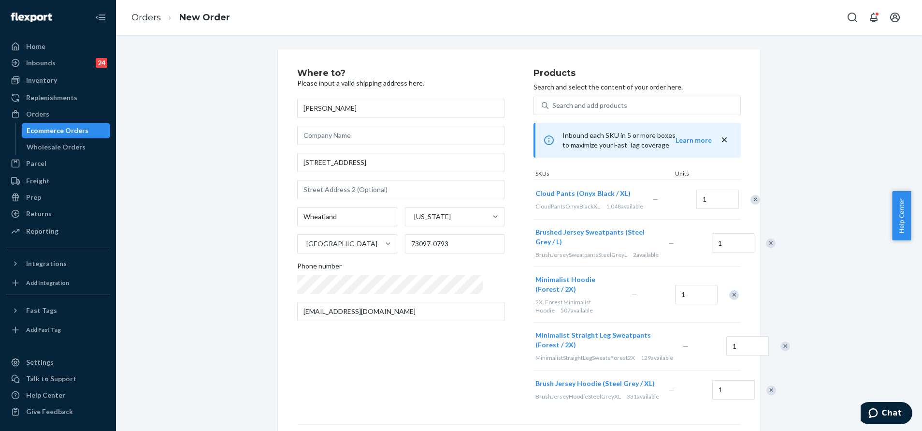
click at [475, 325] on div "Where to? Please input a valid shipping address here. Donna Martindale 6920 S M…" at bounding box center [415, 239] width 236 height 341
click at [370, 196] on input "text" at bounding box center [400, 189] width 207 height 19
paste input "Unit 793"
type input "Unit 793"
drag, startPoint x: 447, startPoint y: 240, endPoint x: 413, endPoint y: 239, distance: 33.4
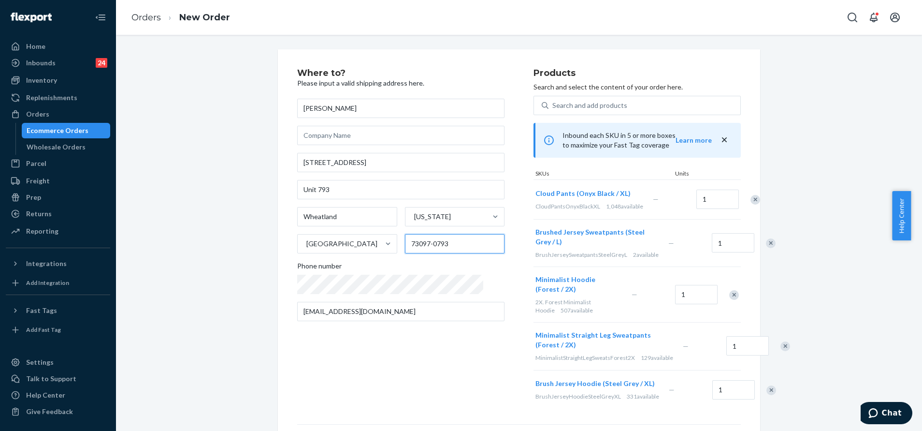
click at [413, 239] on input "73097-0793" at bounding box center [455, 243] width 100 height 19
type input "73097"
click at [363, 163] on input "6920 S Main" at bounding box center [400, 162] width 207 height 19
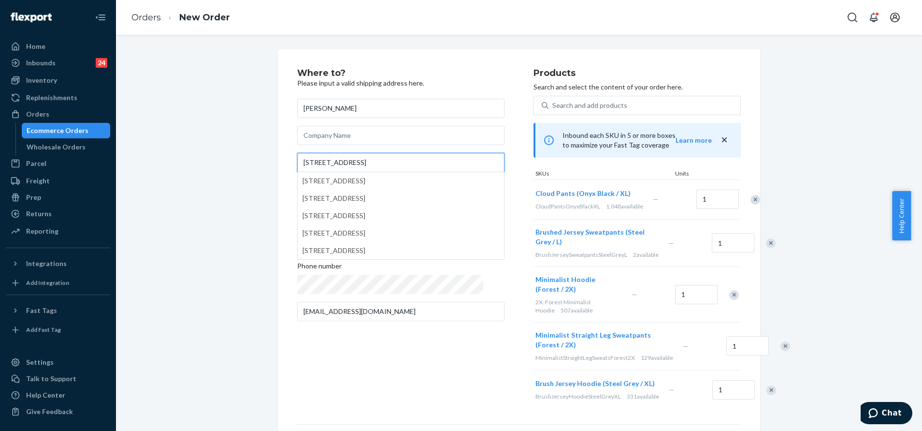
type input "6920 S Main St"
click at [262, 140] on div "Where to? Please input a valid shipping address here. Donna Martindale 6920 S M…" at bounding box center [519, 309] width 792 height 520
click at [751, 200] on div "Remove Item" at bounding box center [756, 200] width 10 height 10
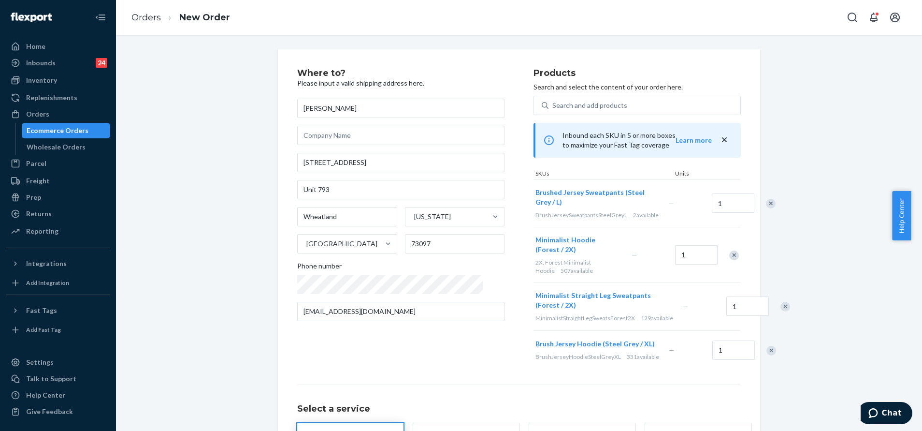
click at [753, 200] on div at bounding box center [765, 203] width 24 height 26
click at [766, 205] on div "Remove Item" at bounding box center [771, 204] width 10 height 10
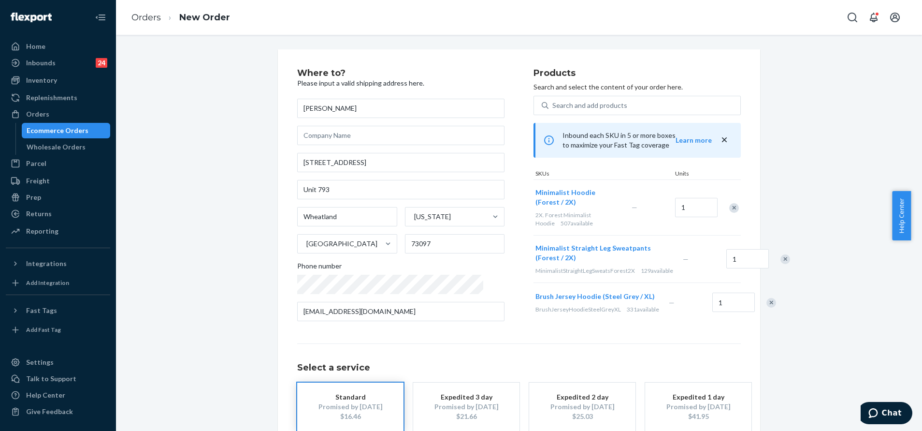
click at [729, 205] on div "Remove Item" at bounding box center [734, 208] width 10 height 10
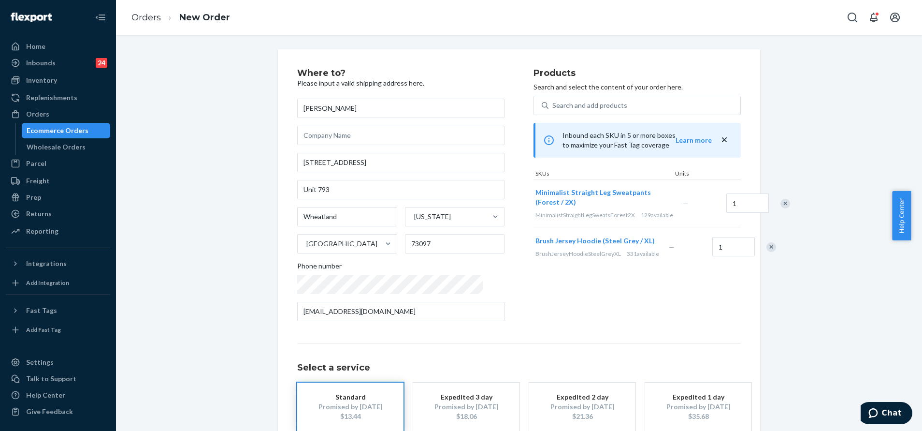
click at [767, 252] on div "Remove Item" at bounding box center [772, 247] width 10 height 10
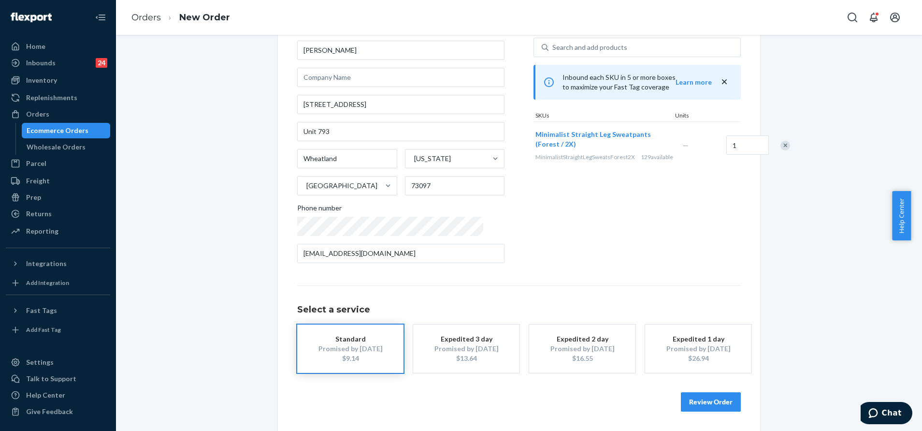
click at [712, 397] on button "Review Order" at bounding box center [711, 401] width 60 height 19
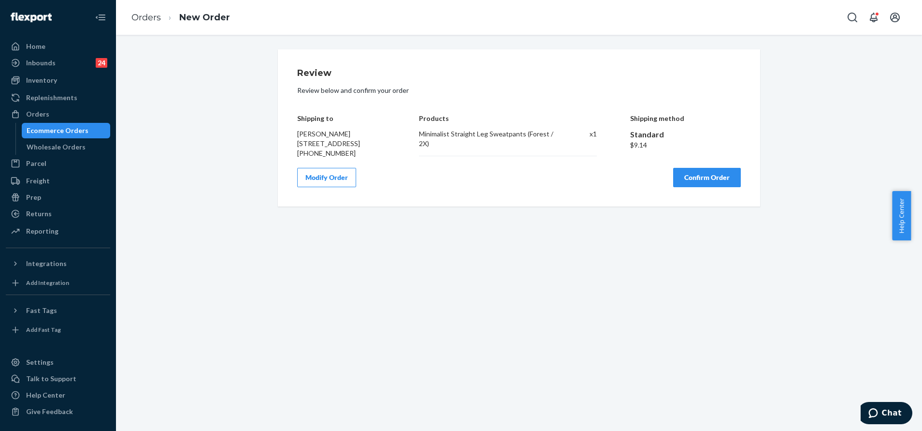
scroll to position [0, 0]
click at [705, 187] on button "Confirm Order" at bounding box center [707, 177] width 68 height 19
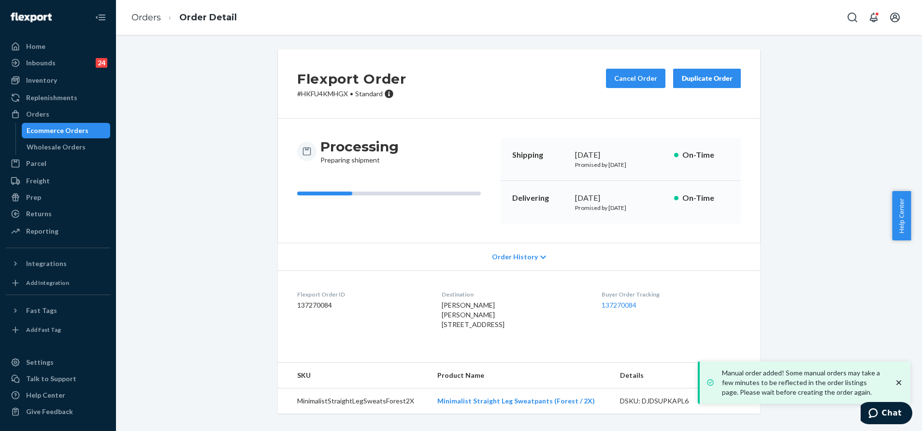
click at [775, 238] on div "Flexport Order # HKFU4KMHGX • Standard Cancel Order Duplicate Order Processing …" at bounding box center [519, 237] width 792 height 376
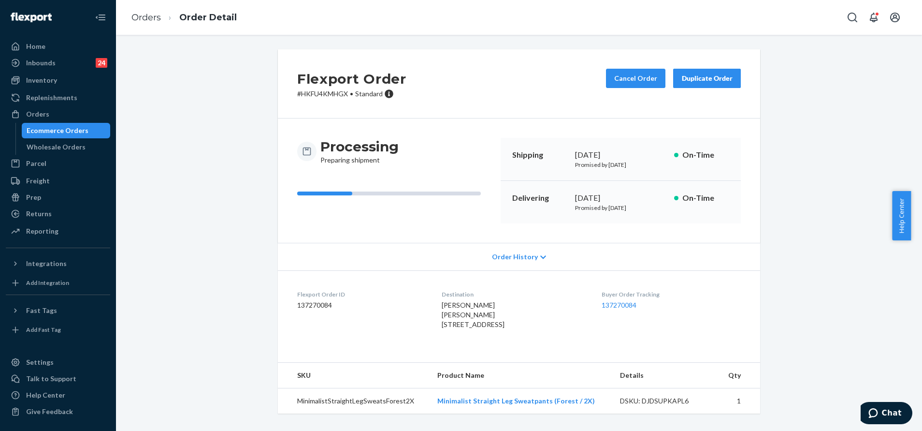
drag, startPoint x: 494, startPoint y: 333, endPoint x: 426, endPoint y: 324, distance: 68.7
click at [426, 324] on dl "Flexport Order ID 137270084 Destination Donna Martindale Donna Martindale 6920 …" at bounding box center [519, 311] width 482 height 82
copy span "6920 S Main St Unit 793 Wheatland, OK 73097"
click at [857, 17] on icon "Open Search Box" at bounding box center [853, 18] width 12 height 12
type input "6920 S Main St Unit 793 Wheatland, OK 73097"
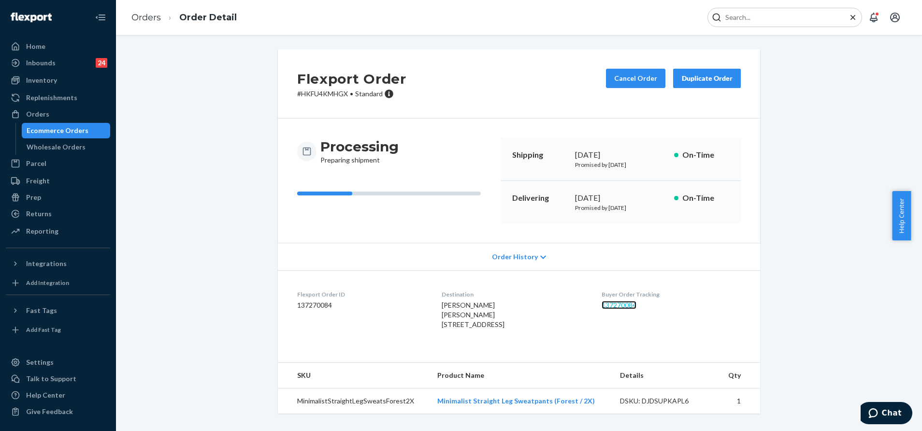
click at [629, 304] on link "137270084" at bounding box center [619, 305] width 35 height 8
click at [799, 21] on input "Search Input" at bounding box center [781, 18] width 119 height 10
paste input "254853987"
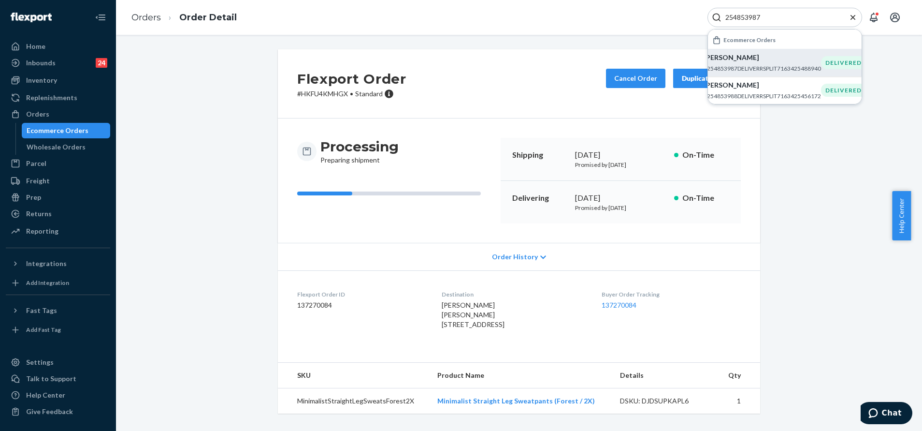
type input "254853987"
click at [814, 60] on p "LeNicki Smith" at bounding box center [762, 58] width 117 height 10
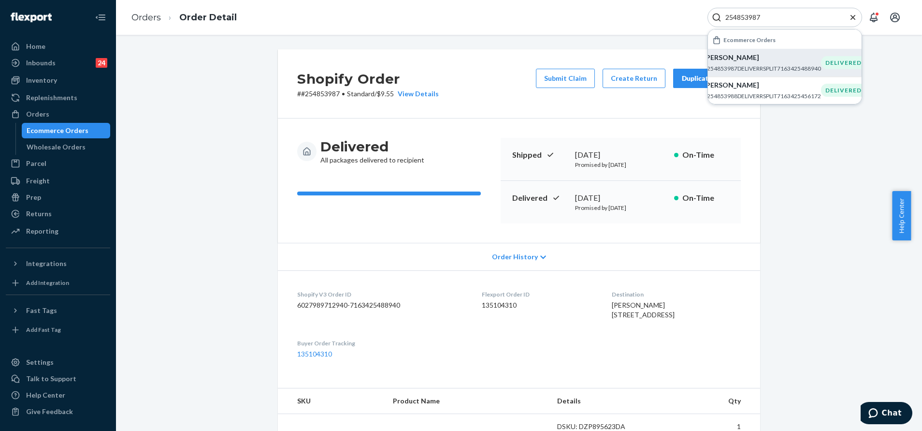
click at [852, 18] on icon "Close Search" at bounding box center [853, 16] width 5 height 5
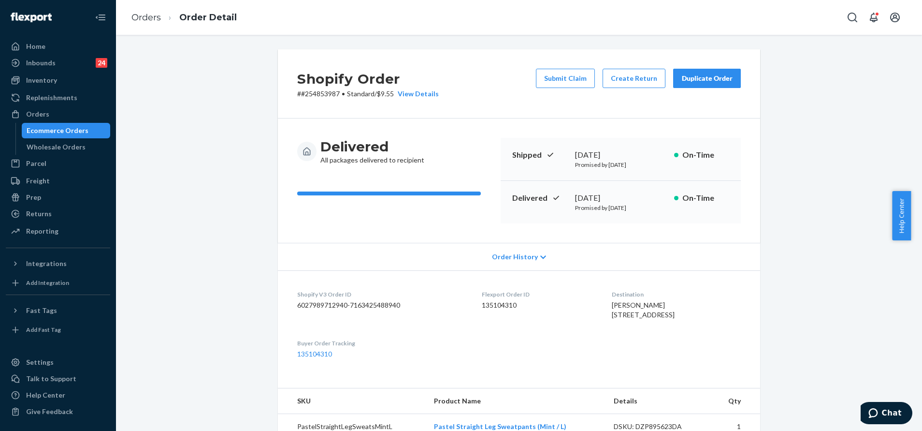
click at [708, 78] on div "Duplicate Order" at bounding box center [706, 78] width 51 height 10
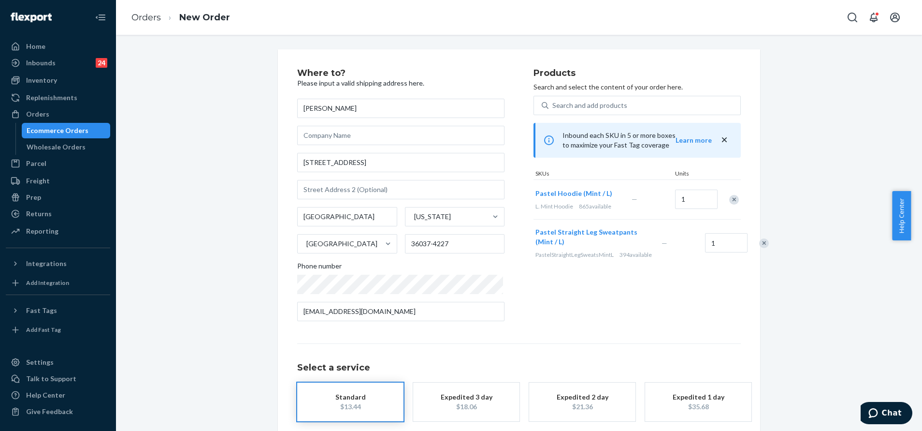
click at [729, 199] on div "Remove Item" at bounding box center [734, 200] width 10 height 10
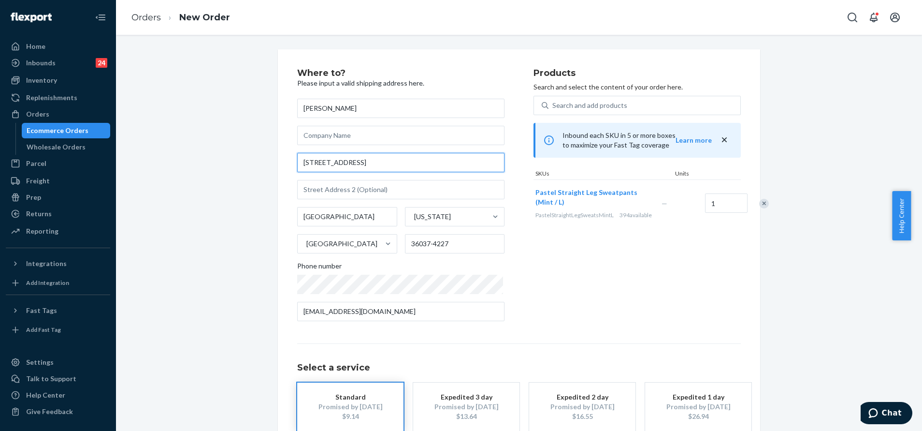
click at [406, 160] on input "118 Clover Hill Dr" at bounding box center [400, 162] width 207 height 19
paste input "hill Dr Greenville, Al. 36037"
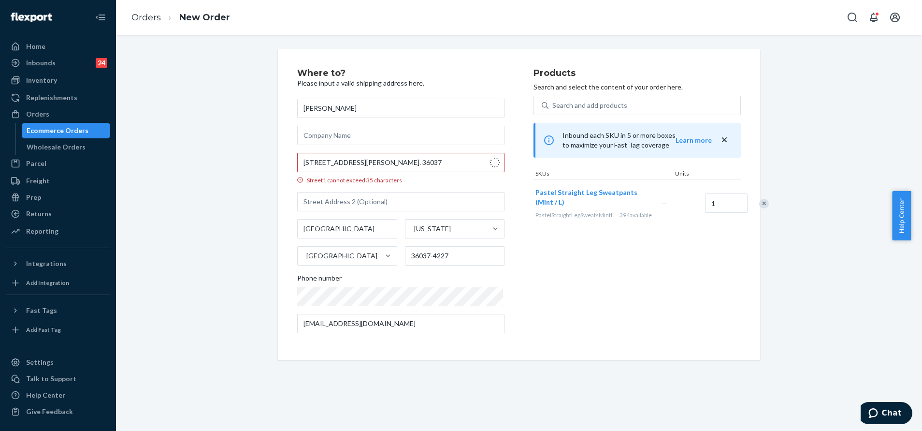
type input "118 Cloverhill Dr"
type input "36037"
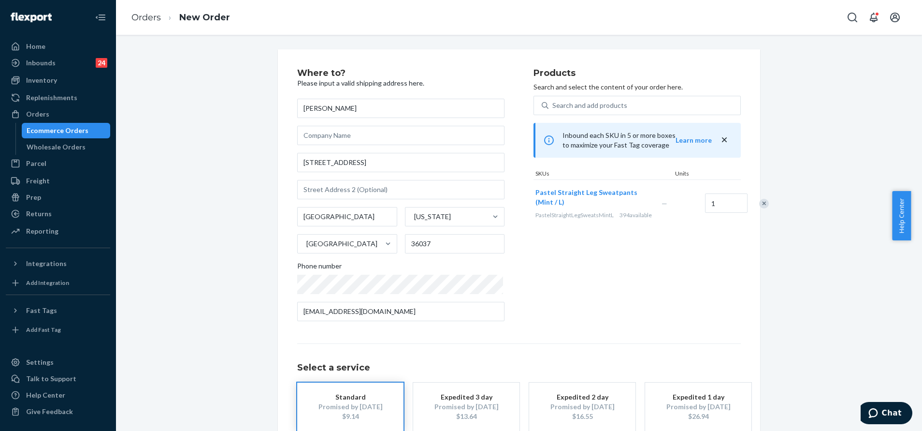
scroll to position [58, 0]
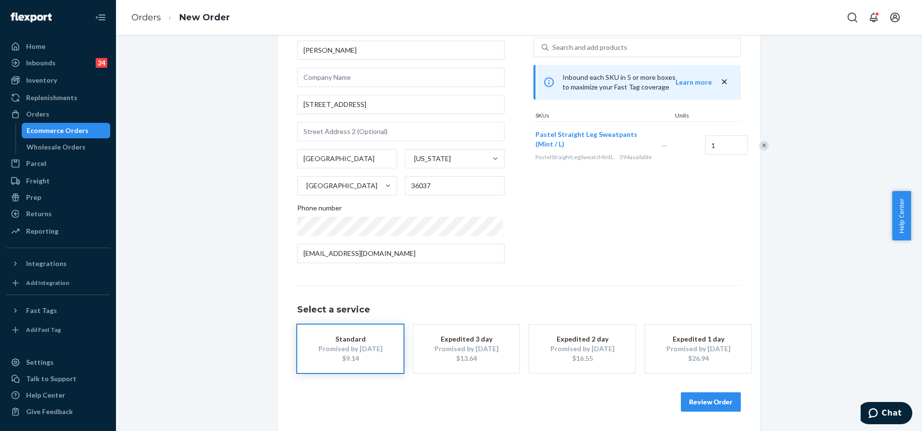
click at [705, 405] on button "Review Order" at bounding box center [711, 401] width 60 height 19
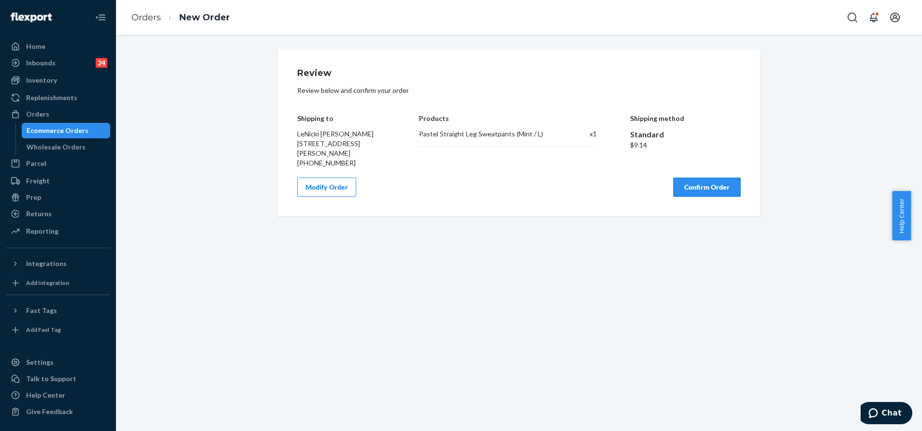
scroll to position [0, 0]
click at [707, 185] on button "Confirm Order" at bounding box center [707, 186] width 68 height 19
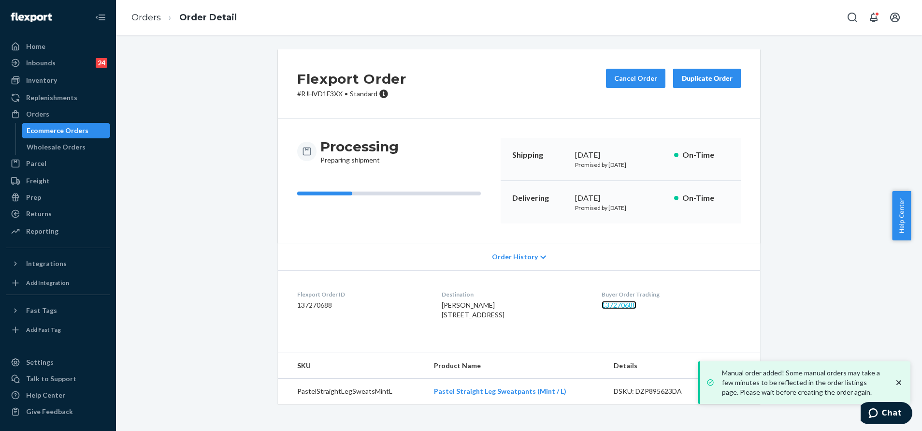
click at [612, 305] on link "137270688" at bounding box center [619, 305] width 35 height 8
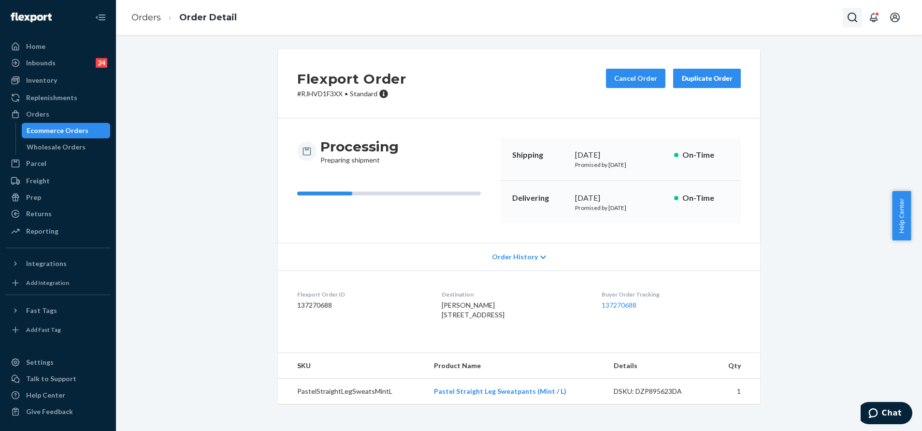
click at [849, 20] on icon "Open Search Box" at bounding box center [853, 18] width 12 height 12
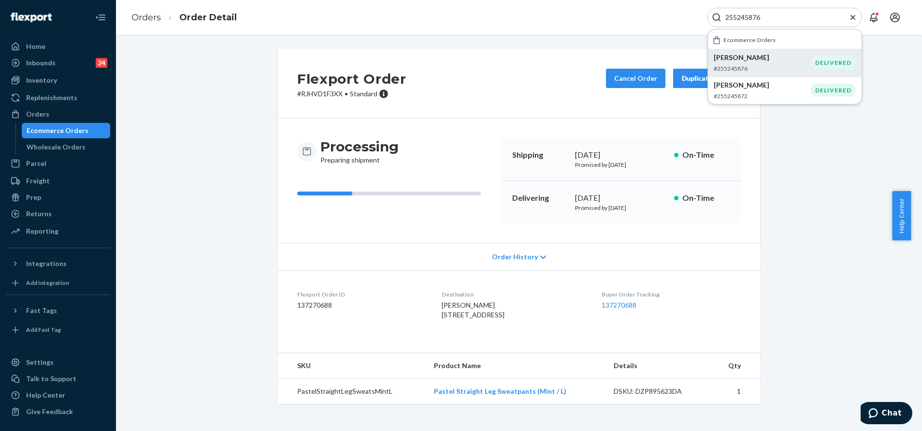
type input "255245876"
click at [793, 53] on p "Leia Medere" at bounding box center [762, 58] width 97 height 10
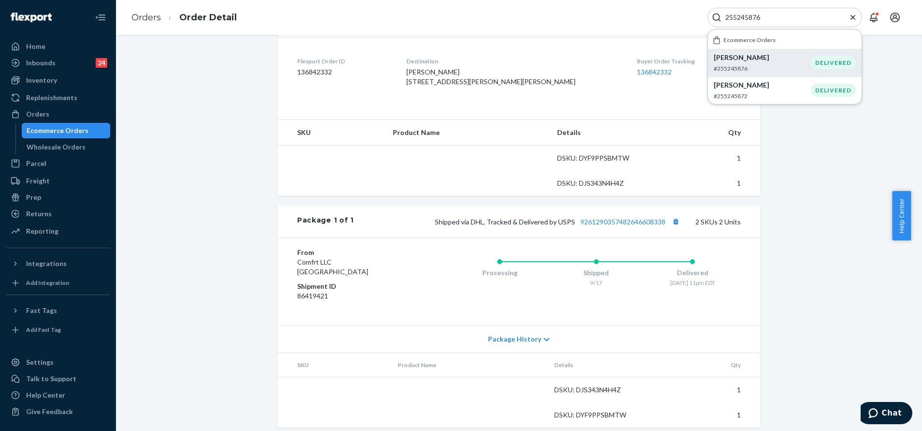
scroll to position [261, 0]
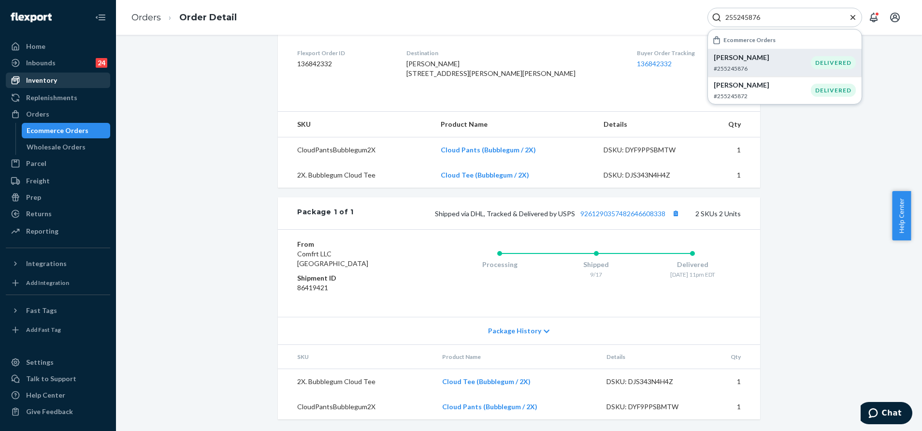
click at [65, 82] on div "Inventory" at bounding box center [58, 80] width 102 height 14
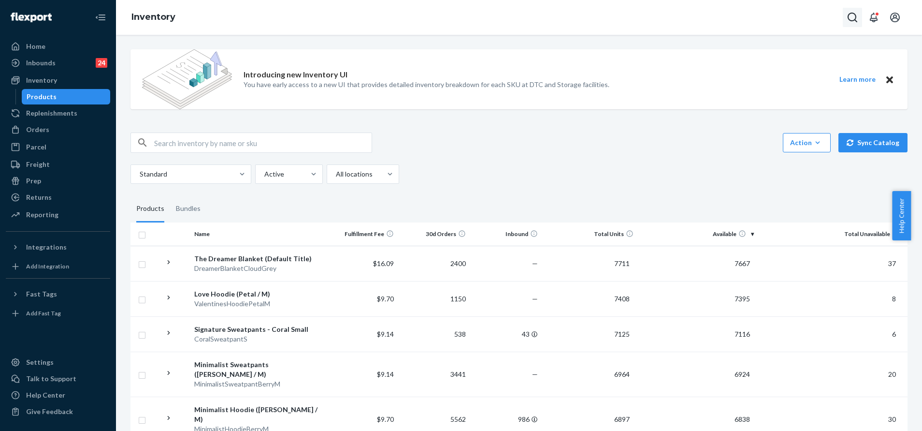
click at [846, 19] on button "Open Search Box" at bounding box center [852, 17] width 19 height 19
type input "255080236"
click at [43, 125] on div "Orders" at bounding box center [37, 130] width 23 height 10
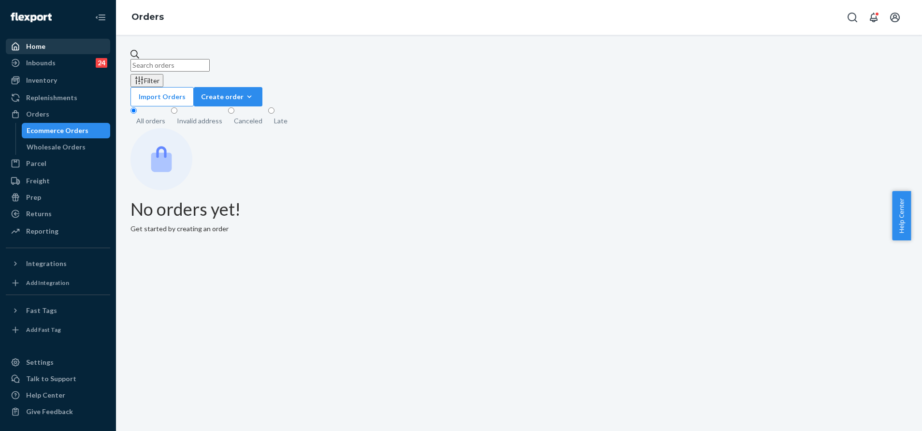
click at [55, 52] on div "Home" at bounding box center [58, 47] width 102 height 14
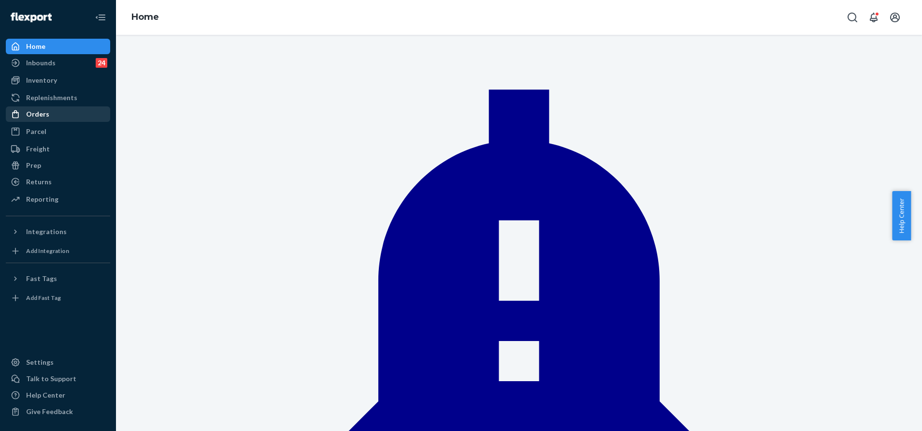
click at [77, 116] on div "Orders" at bounding box center [58, 114] width 102 height 14
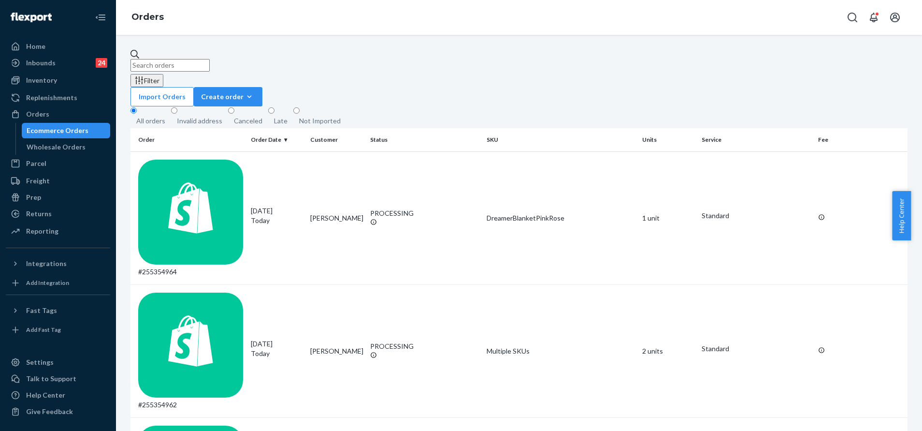
click at [210, 64] on input "text" at bounding box center [169, 65] width 79 height 13
paste input "255080236"
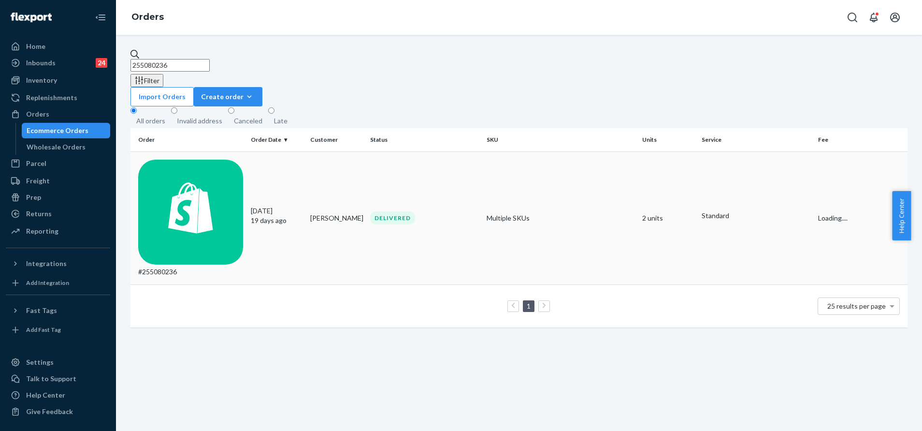
type input "255080236"
click at [393, 211] on div "DELIVERED" at bounding box center [392, 217] width 45 height 13
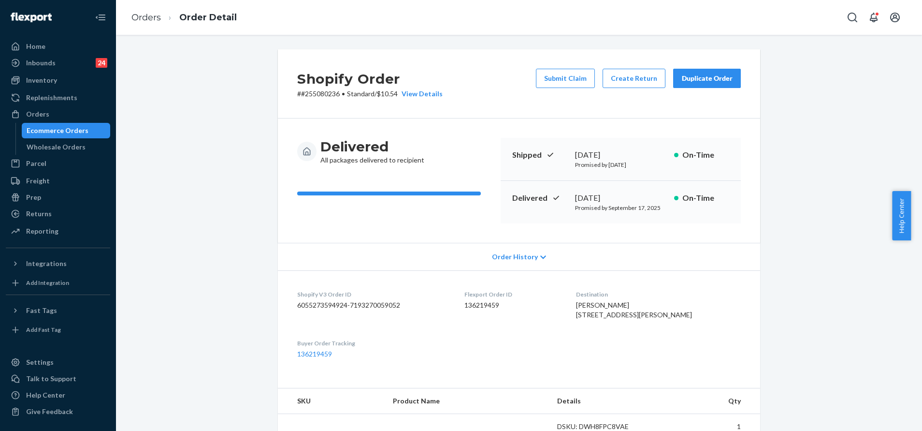
click at [724, 82] on div "Duplicate Order" at bounding box center [706, 78] width 51 height 10
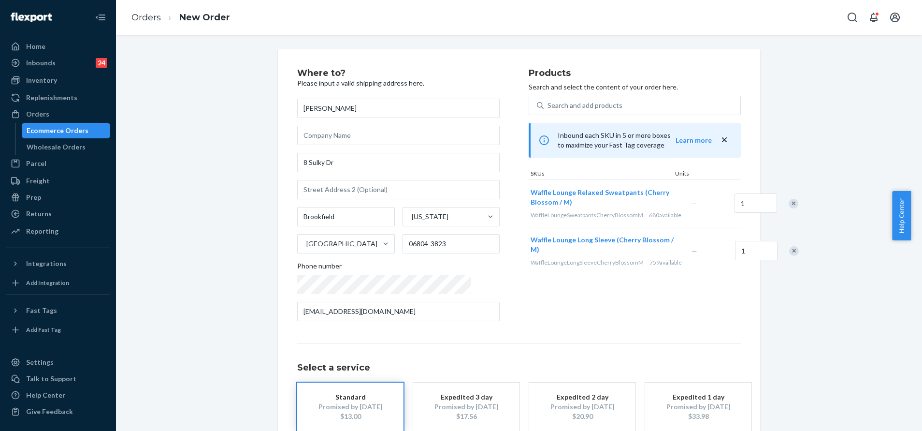
click at [789, 256] on div "Remove Item" at bounding box center [794, 251] width 10 height 10
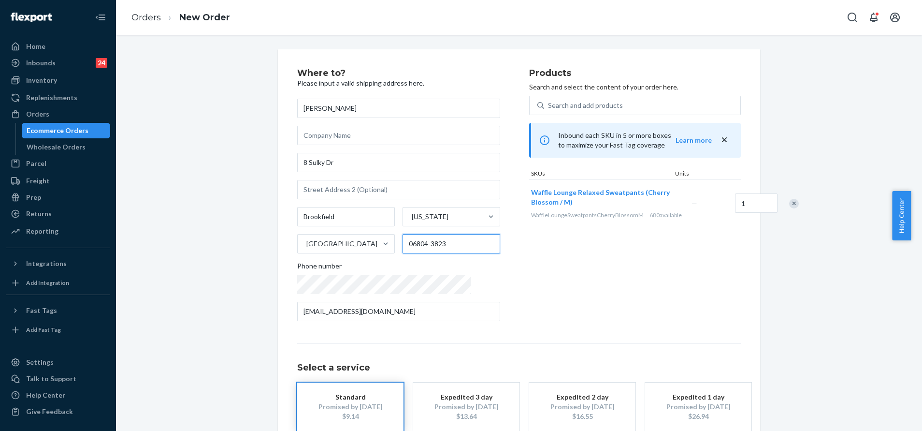
drag, startPoint x: 454, startPoint y: 241, endPoint x: 406, endPoint y: 244, distance: 48.4
click at [406, 244] on input "06804-3823" at bounding box center [452, 243] width 98 height 19
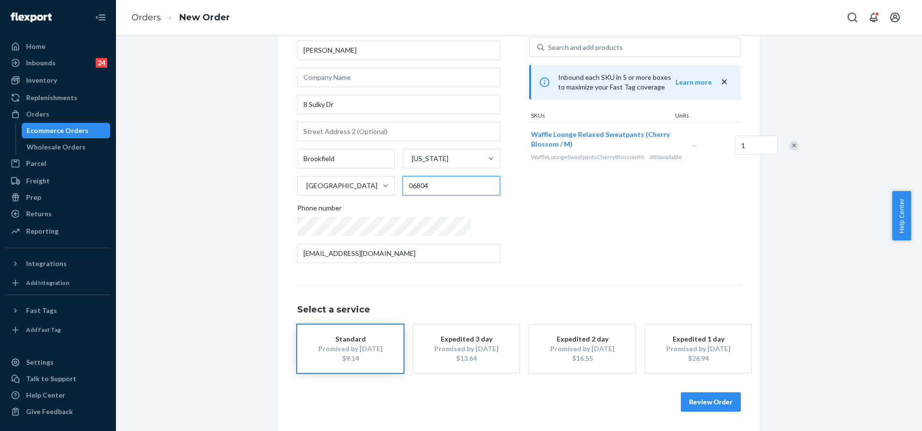
type input "06804"
click at [702, 402] on button "Review Order" at bounding box center [711, 401] width 60 height 19
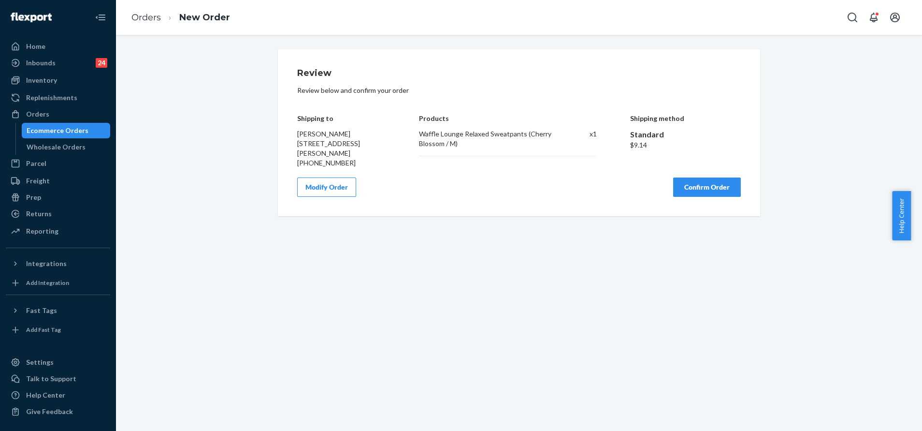
click at [701, 193] on button "Confirm Order" at bounding box center [707, 186] width 68 height 19
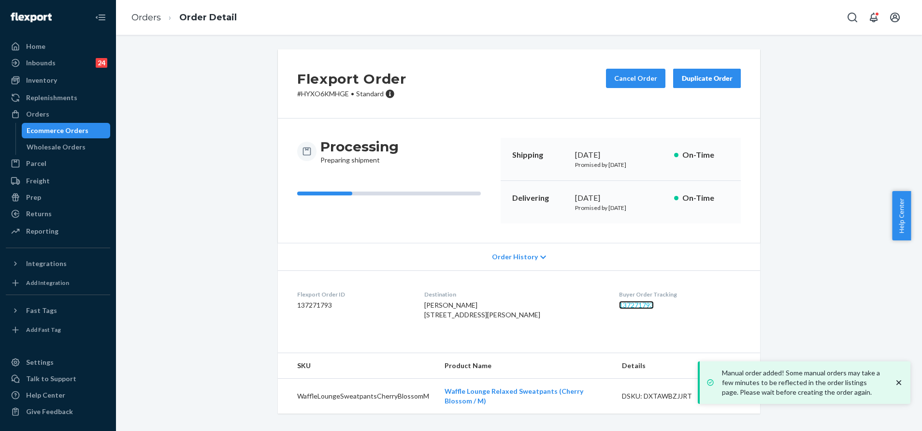
click at [619, 304] on link "137271793" at bounding box center [636, 305] width 35 height 8
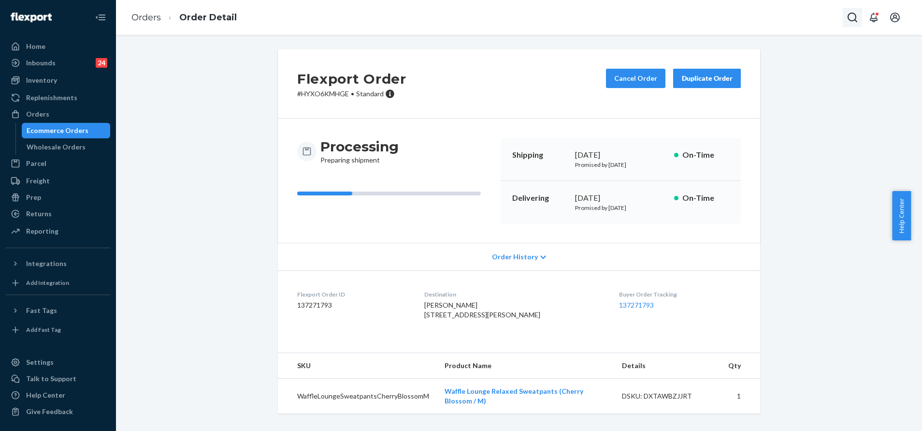
click at [843, 20] on button "Open Search Box" at bounding box center [852, 17] width 19 height 19
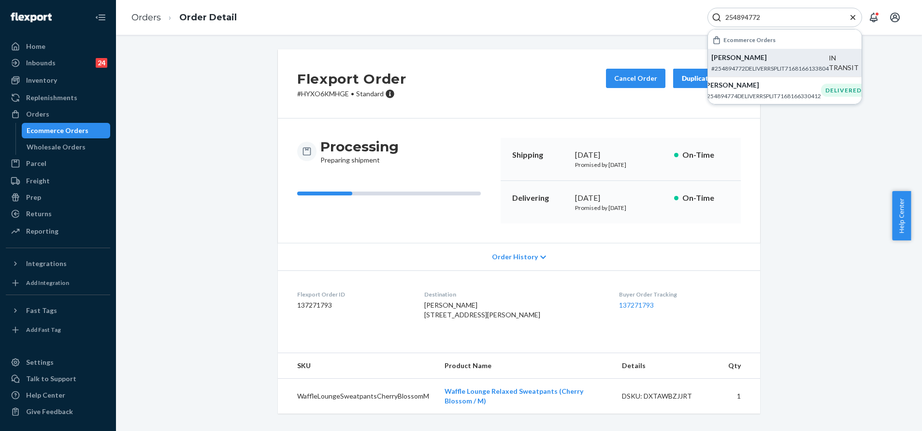
type input "254894772"
click at [766, 74] on li "Rachel Lear #254894772DELIVERRSPLIT7168166133804 IN TRANSIT" at bounding box center [785, 63] width 154 height 28
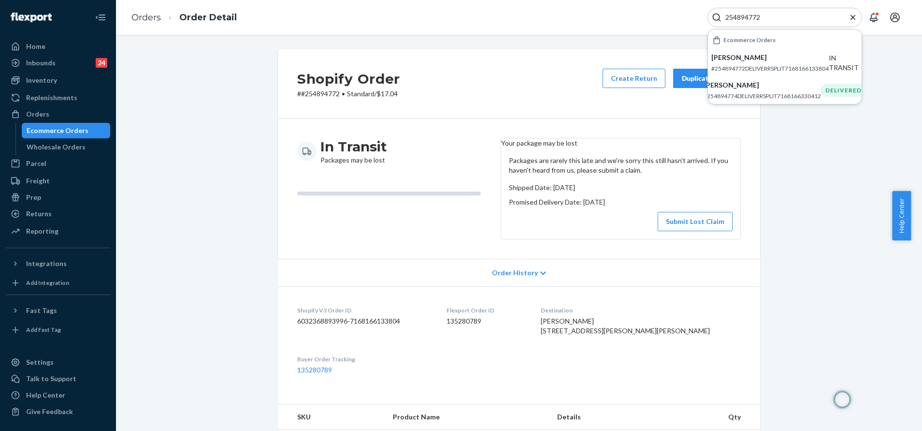
click at [636, 148] on header "Your package may be lost" at bounding box center [620, 143] width 239 height 10
click at [689, 231] on button "Submit Lost Claim" at bounding box center [695, 221] width 75 height 19
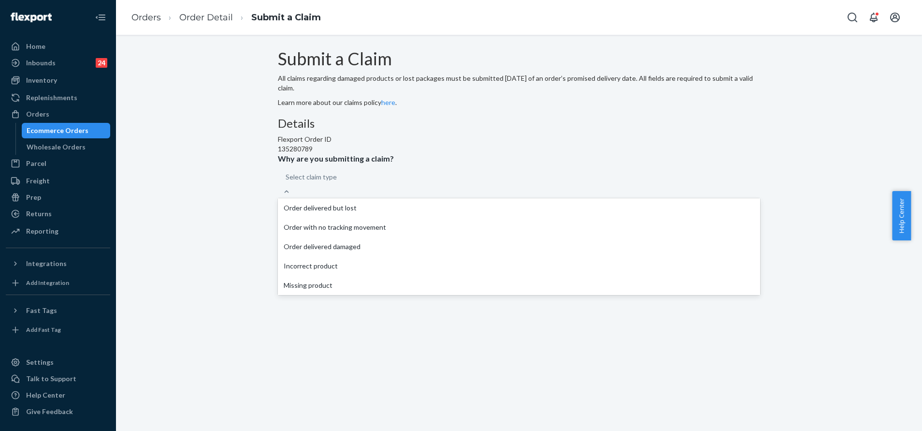
click at [433, 187] on div "Select claim type" at bounding box center [519, 176] width 482 height 19
click at [287, 182] on input "Why are you submitting a claim? option Order delivered but lost focused, 1 of 5…" at bounding box center [286, 177] width 1 height 10
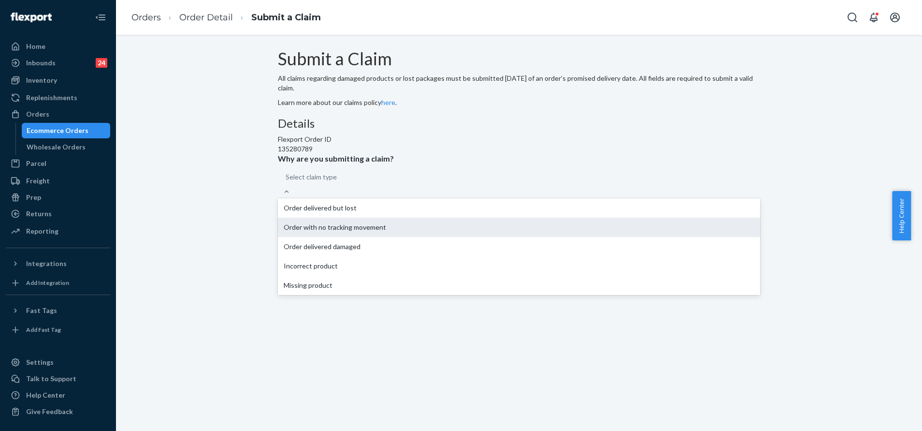
click at [435, 237] on div "Order with no tracking movement" at bounding box center [519, 226] width 482 height 19
click at [287, 182] on input "Why are you submitting a claim? option Order with no tracking movement focused,…" at bounding box center [286, 177] width 1 height 10
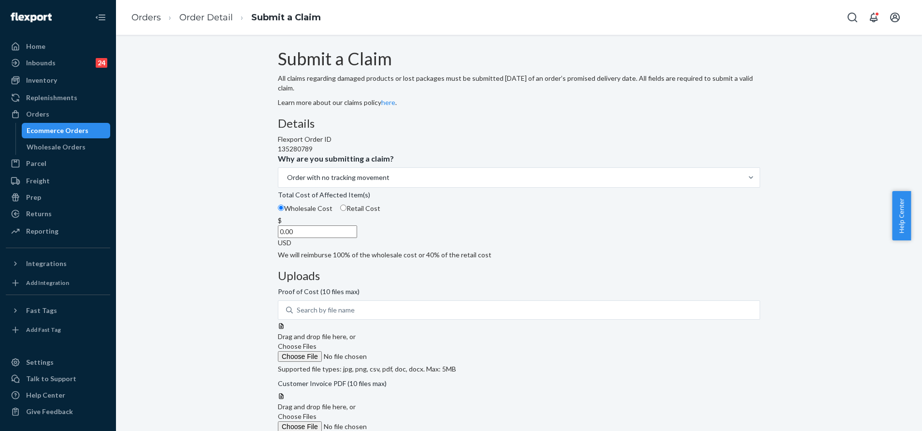
click at [317, 342] on span "Choose Files" at bounding box center [297, 346] width 39 height 8
click at [409, 351] on input "Choose Files" at bounding box center [343, 356] width 131 height 11
click at [384, 379] on span "Weighted hoodie Onyx Black.pdf" at bounding box center [335, 383] width 100 height 8
click at [317, 342] on span "Choose Files" at bounding box center [297, 346] width 39 height 8
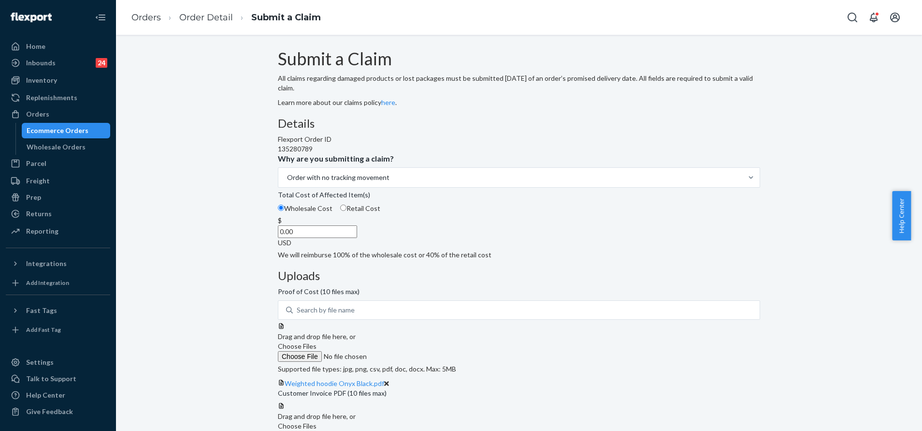
click at [409, 351] on input "Choose Files" at bounding box center [343, 356] width 131 height 11
click at [317, 342] on span "Choose Files" at bounding box center [297, 346] width 39 height 8
click at [409, 351] on input "Choose Files" at bounding box center [343, 356] width 131 height 11
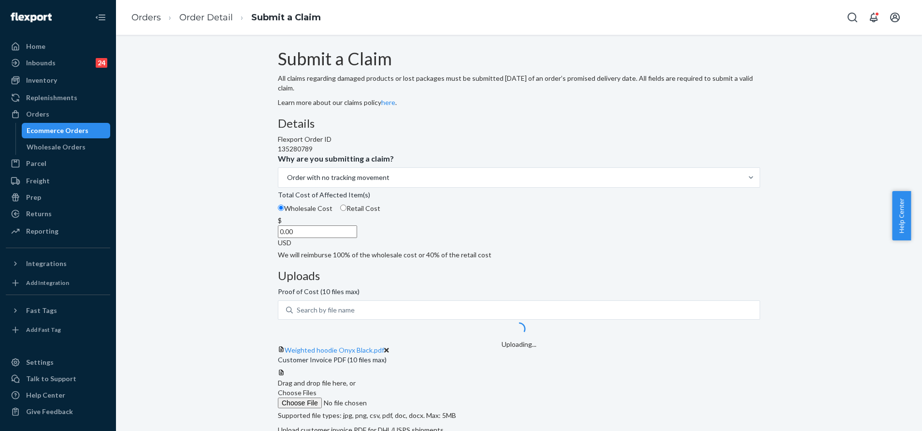
click at [357, 238] on input "0.00" at bounding box center [317, 231] width 79 height 13
type input "161.00"
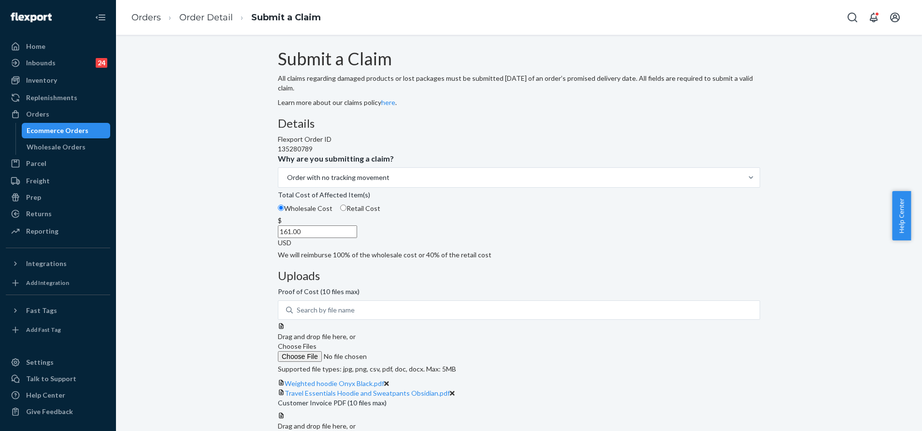
scroll to position [152, 0]
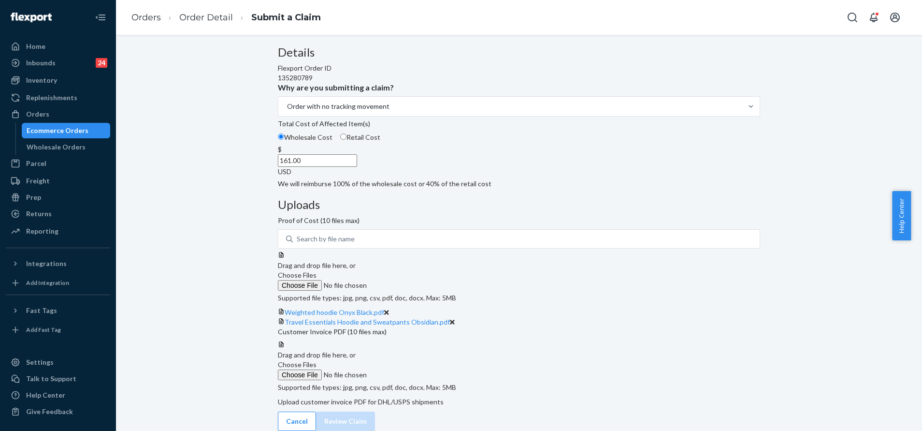
click at [409, 360] on label "Choose Files" at bounding box center [343, 370] width 131 height 20
click at [409, 369] on input "Choose Files" at bounding box center [343, 374] width 131 height 11
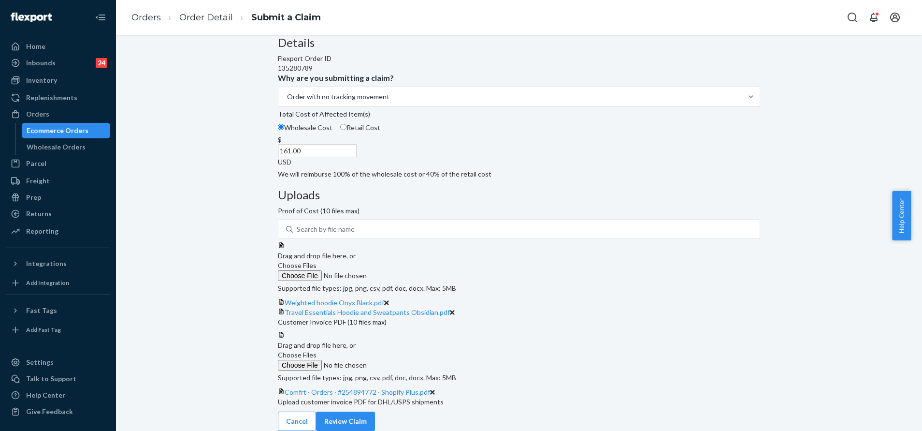
scroll to position [190, 0]
click at [375, 416] on button "Review Claim" at bounding box center [345, 420] width 59 height 19
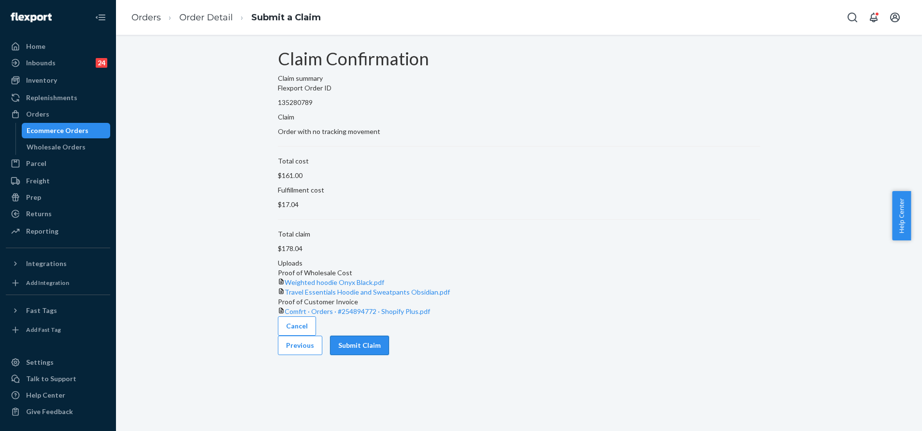
click at [389, 355] on button "Submit Claim" at bounding box center [359, 344] width 59 height 19
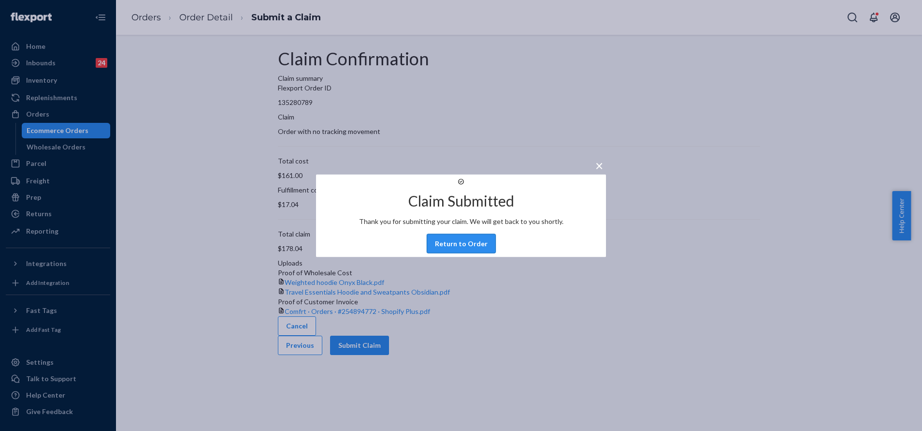
click at [463, 247] on button "Return to Order" at bounding box center [461, 242] width 69 height 19
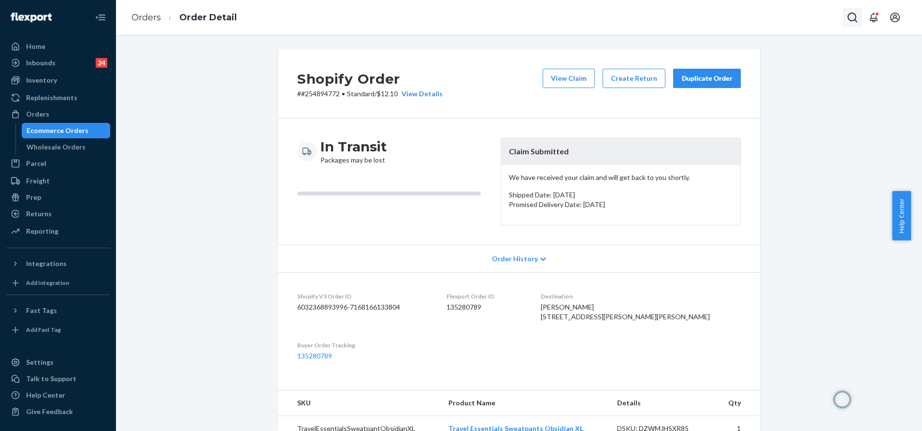
click at [849, 15] on icon "Open Search Box" at bounding box center [853, 18] width 12 height 12
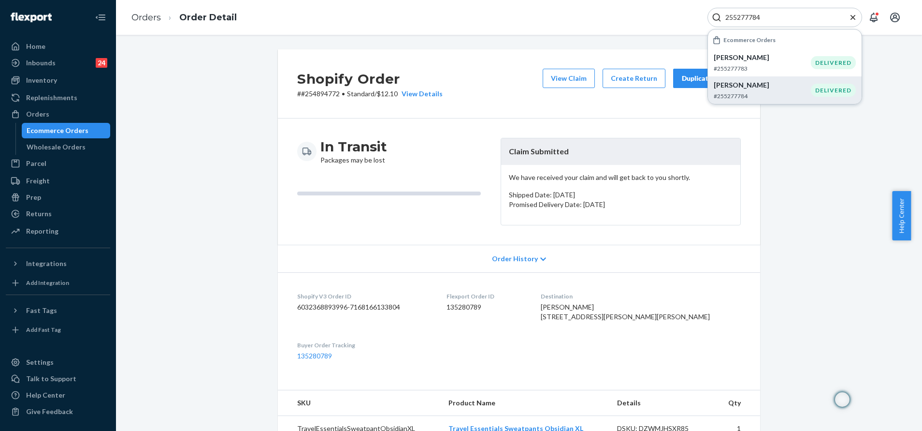
type input "255277784"
click at [758, 84] on p "Taylor Holland" at bounding box center [762, 85] width 97 height 10
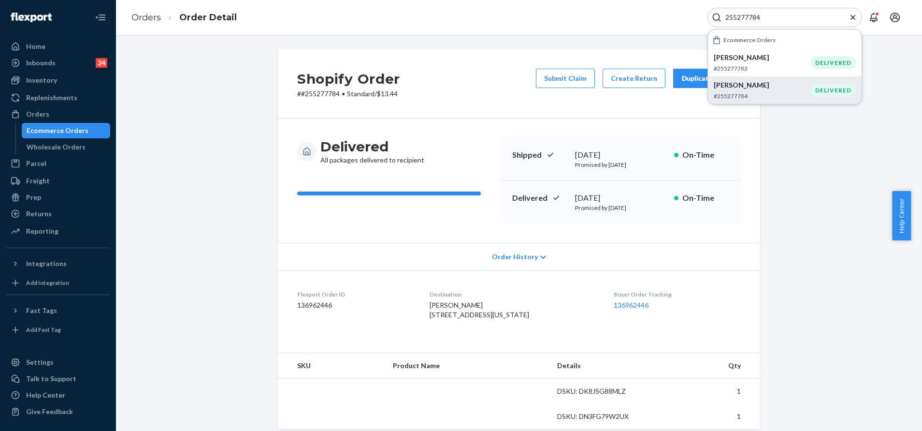
click at [740, 242] on div "Delivered All packages delivered to recipient Shipped September 19, 2025 Promis…" at bounding box center [519, 180] width 482 height 124
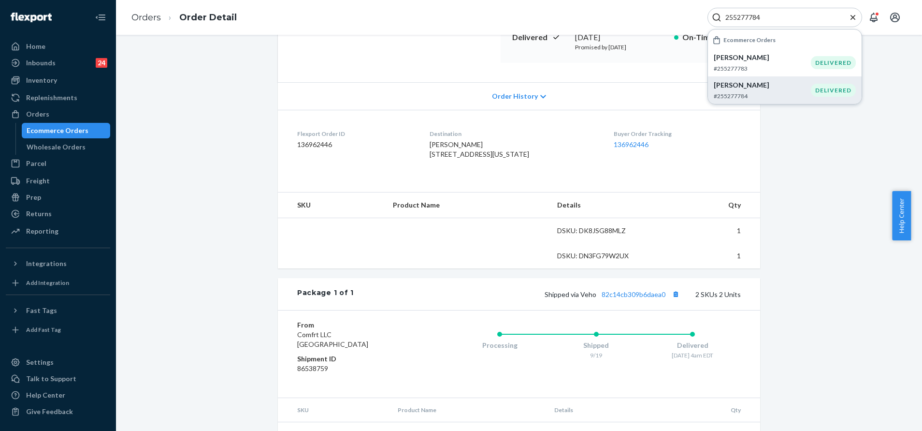
scroll to position [161, 0]
click at [636, 298] on link "82c14cb309b6daea0" at bounding box center [634, 294] width 64 height 8
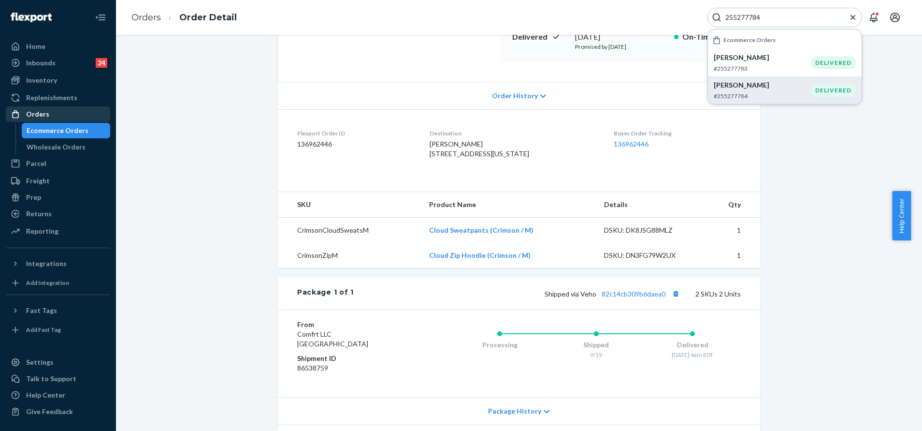
click at [61, 112] on div "Orders" at bounding box center [58, 114] width 102 height 14
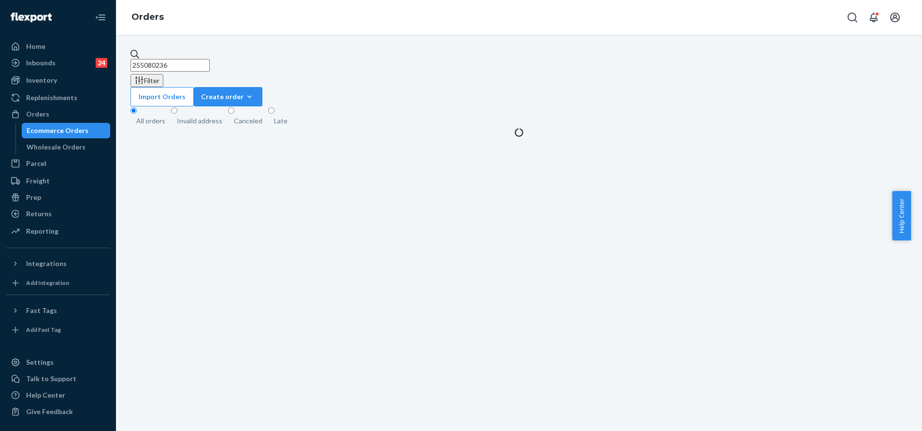
click at [210, 59] on input "255080236" at bounding box center [169, 65] width 79 height 13
paste input "193381"
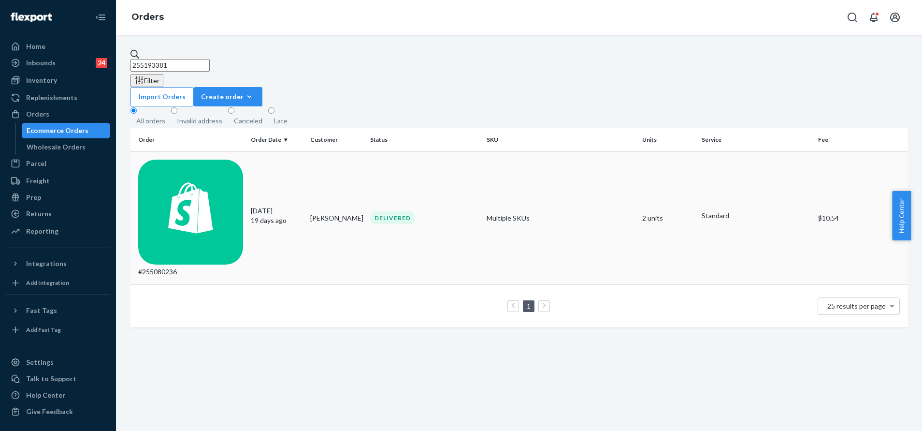
type input "255193381"
click at [396, 211] on div "DELIVERED" at bounding box center [392, 217] width 45 height 13
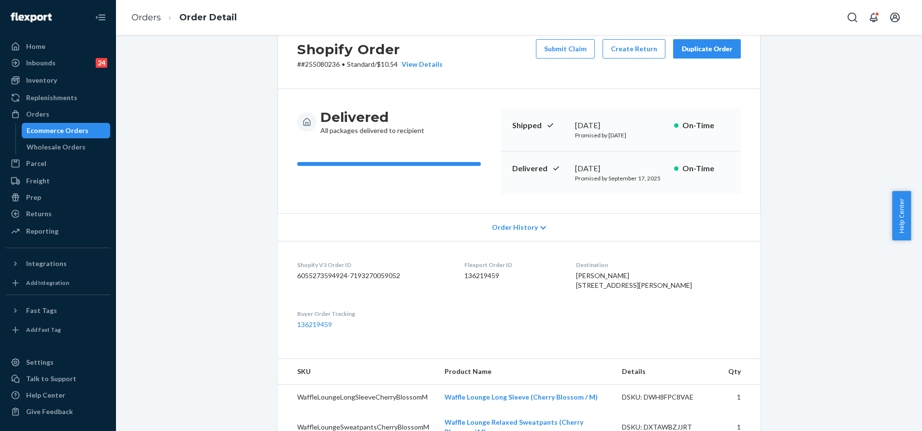
scroll to position [25, 0]
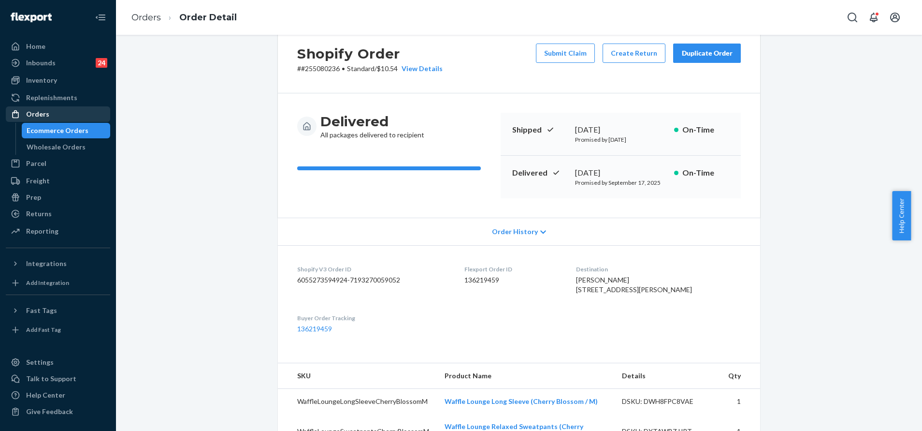
click at [40, 109] on div "Orders" at bounding box center [37, 114] width 23 height 10
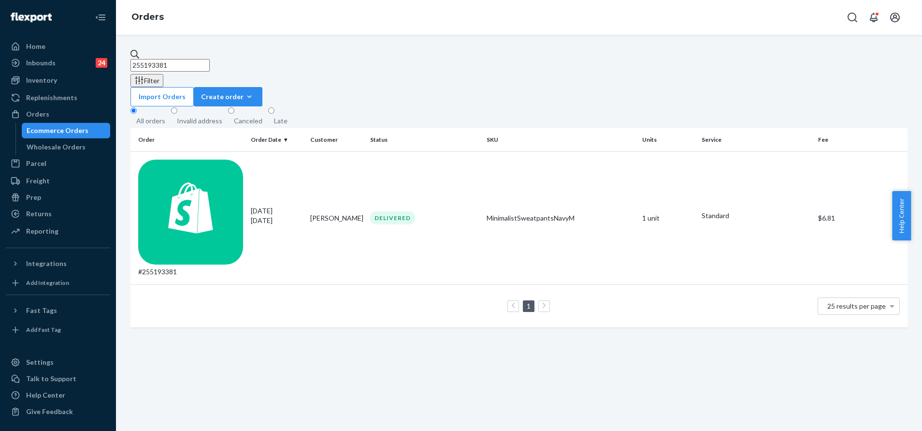
click at [210, 60] on input "255193381" at bounding box center [169, 65] width 79 height 13
click at [411, 151] on td "DELIVERED" at bounding box center [424, 217] width 116 height 133
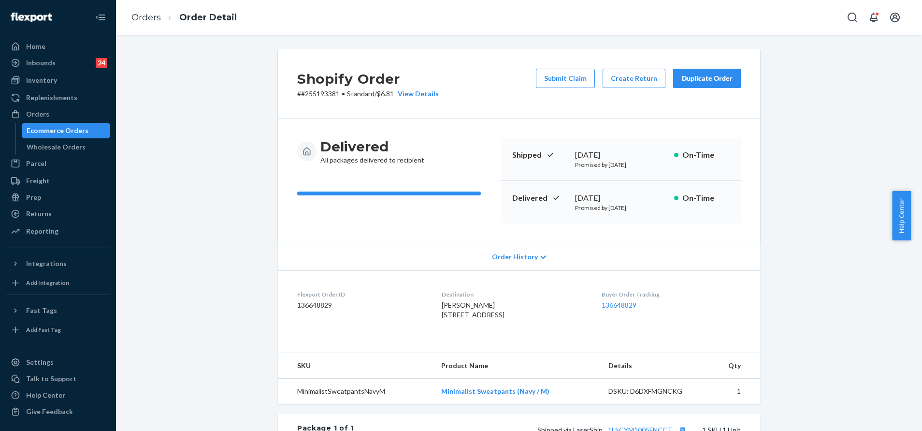
click at [559, 76] on button "Submit Claim" at bounding box center [565, 78] width 59 height 19
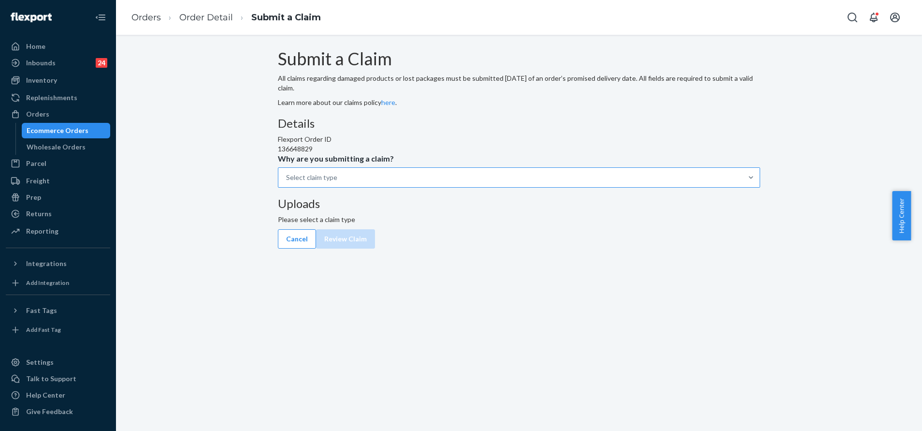
click at [432, 187] on div "Select claim type" at bounding box center [510, 177] width 464 height 19
click at [287, 182] on input "Why are you submitting a claim? Select claim type" at bounding box center [286, 178] width 1 height 10
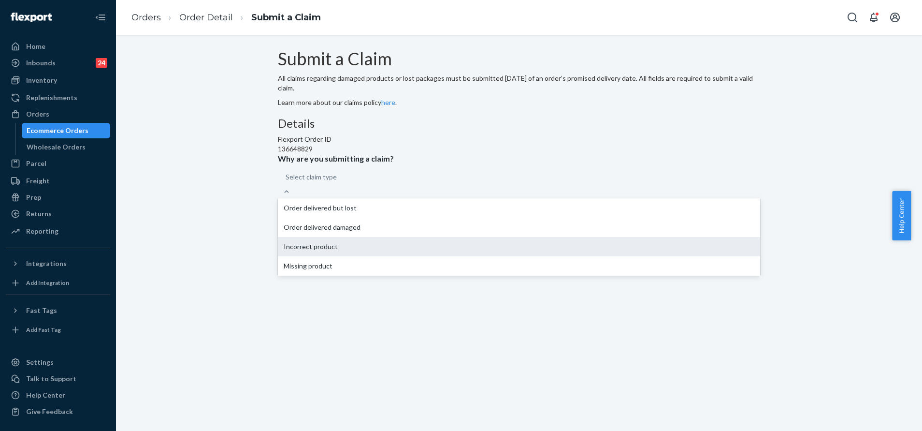
click at [422, 256] on div "Incorrect product" at bounding box center [519, 246] width 482 height 19
click at [287, 182] on input "Why are you submitting a claim? option Incorrect product focused, 3 of 4. 4 res…" at bounding box center [286, 177] width 1 height 10
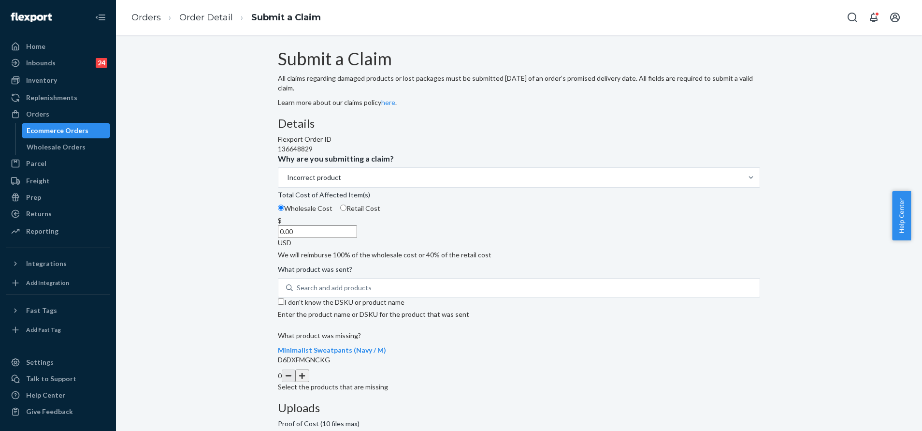
click at [357, 238] on input "0.00" at bounding box center [317, 231] width 79 height 13
paste input "47"
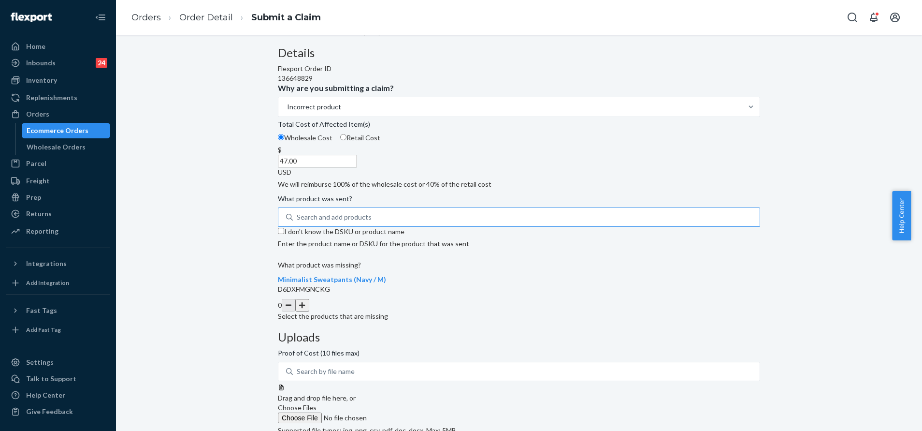
scroll to position [72, 0]
type input "47.00"
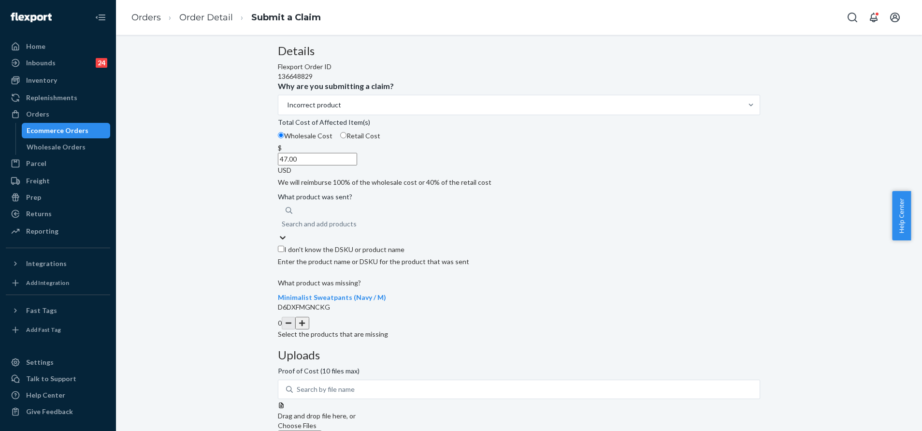
click at [406, 232] on div "Search and add products" at bounding box center [519, 223] width 482 height 17
click at [283, 229] on input "0 results available. Use Up and Down to choose options, press Enter to select t…" at bounding box center [282, 224] width 1 height 10
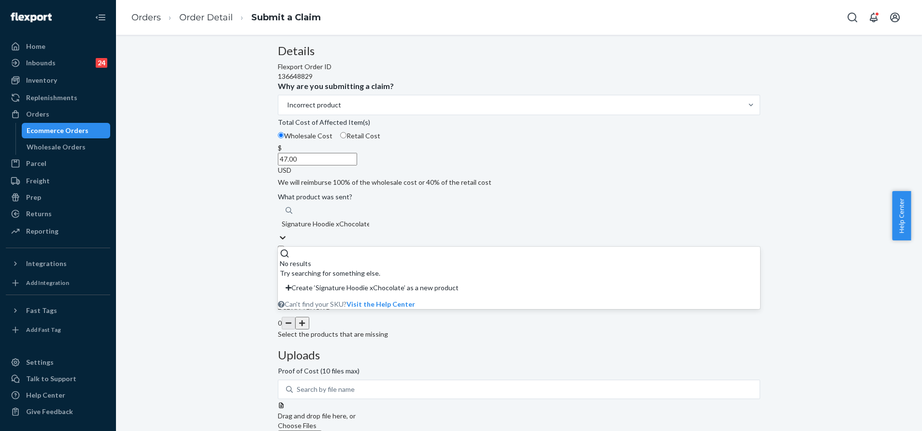
click at [369, 229] on input "Signature Hoodie xChocolate" at bounding box center [325, 224] width 87 height 10
type input "Signature Hoodie Chocolate"
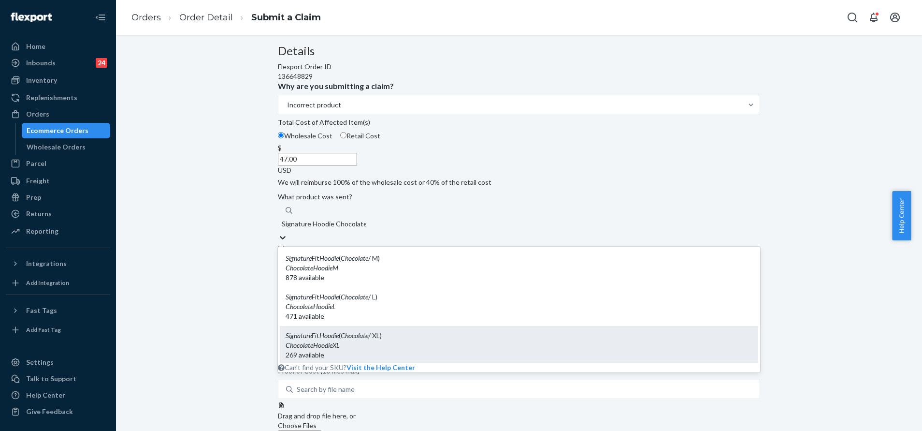
click at [400, 340] on div "Signature Fit Hoodie ( Chocolate / XL)" at bounding box center [519, 336] width 467 height 10
click at [366, 229] on input "Signature Hoodie Chocolate" at bounding box center [324, 224] width 84 height 10
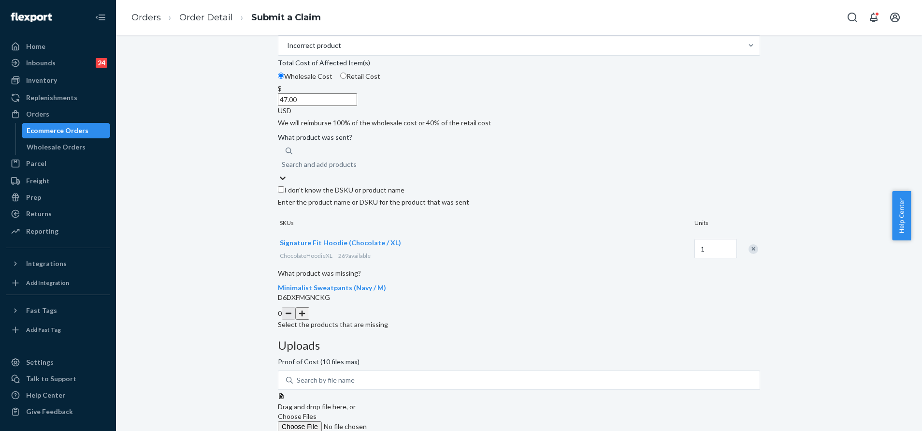
scroll to position [169, 0]
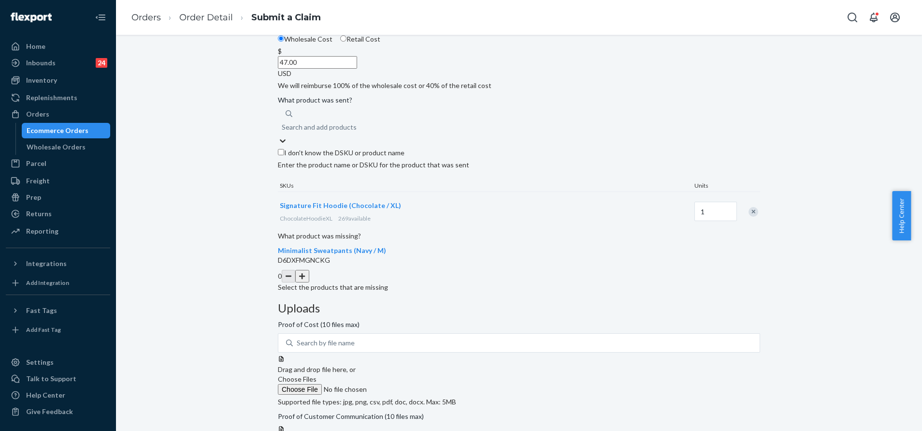
click at [309, 282] on button "button" at bounding box center [302, 276] width 14 height 13
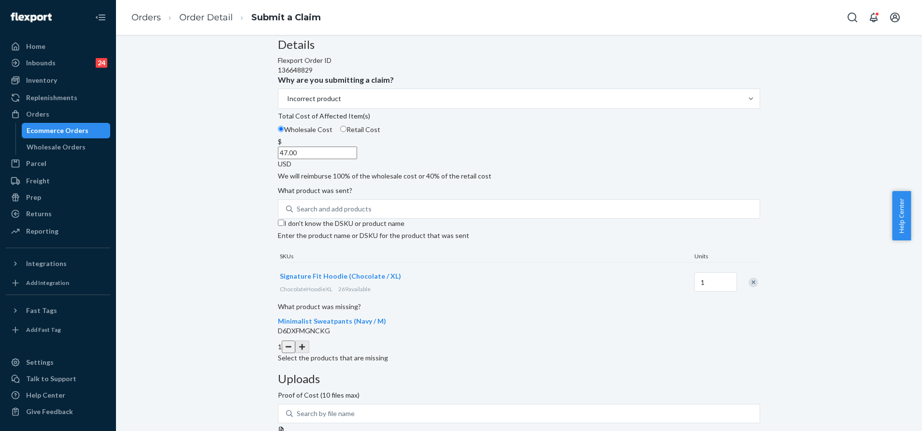
scroll to position [0, 0]
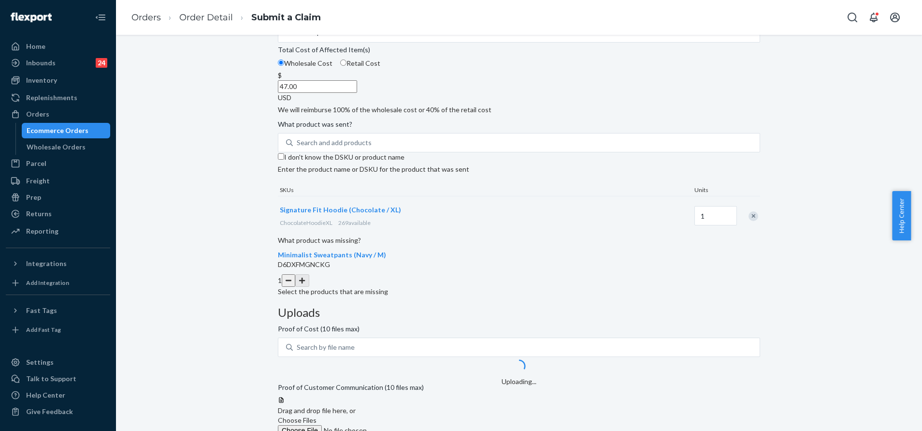
click at [649, 396] on div at bounding box center [519, 396] width 482 height 0
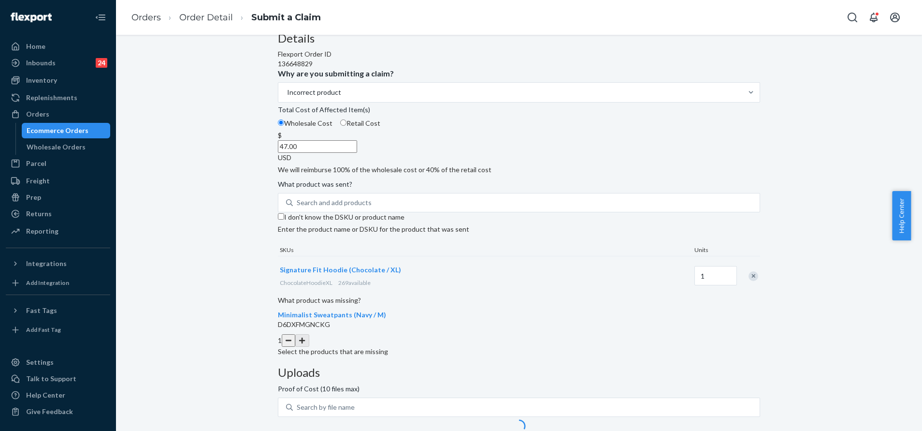
scroll to position [72, 0]
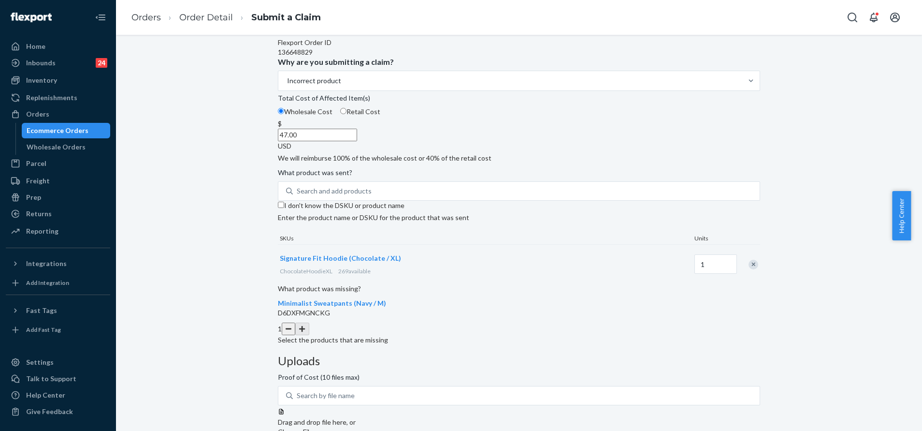
scroll to position [172, 0]
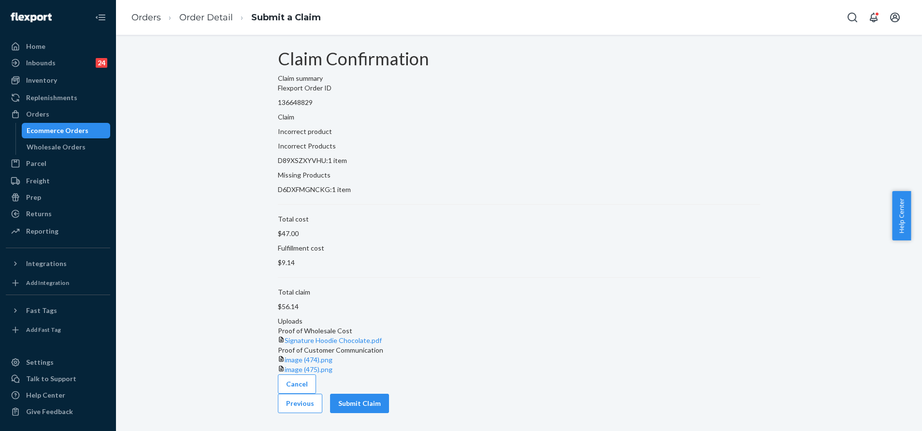
click at [389, 413] on button "Submit Claim" at bounding box center [359, 402] width 59 height 19
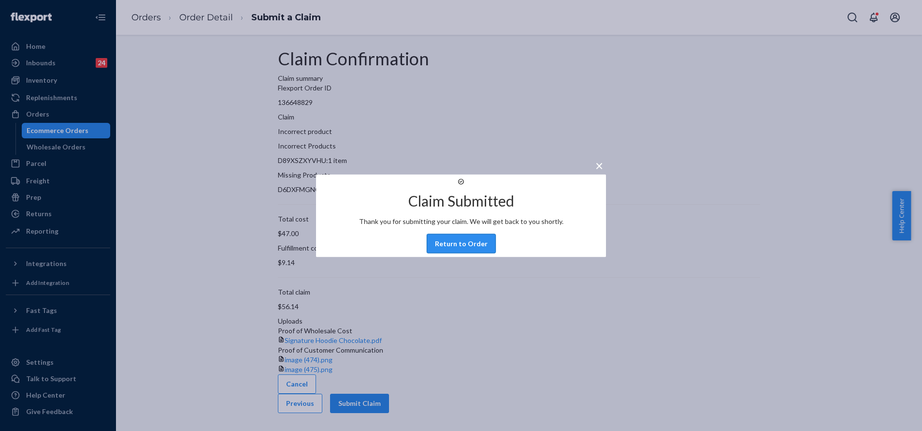
click at [454, 249] on button "Return to Order" at bounding box center [461, 242] width 69 height 19
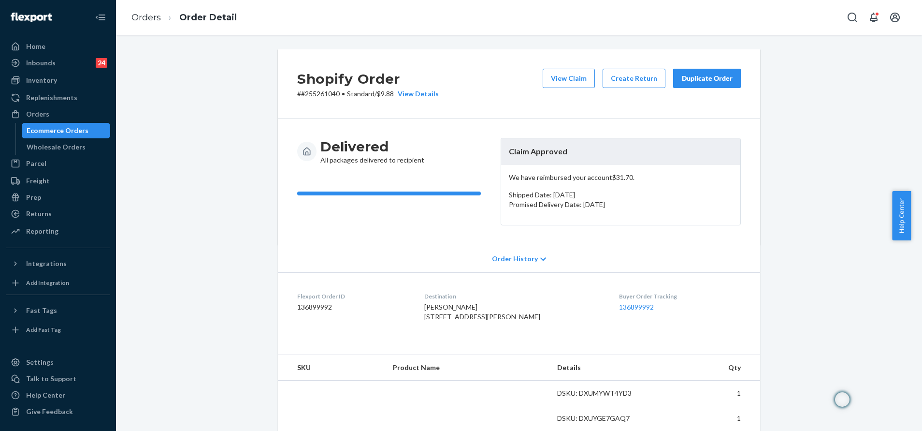
click at [693, 73] on div "Duplicate Order" at bounding box center [706, 78] width 51 height 10
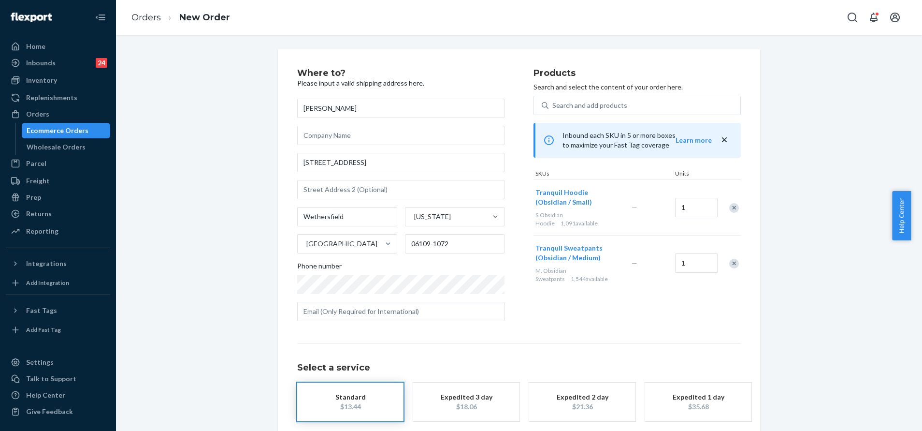
click at [729, 263] on div "Remove Item" at bounding box center [734, 264] width 10 height 10
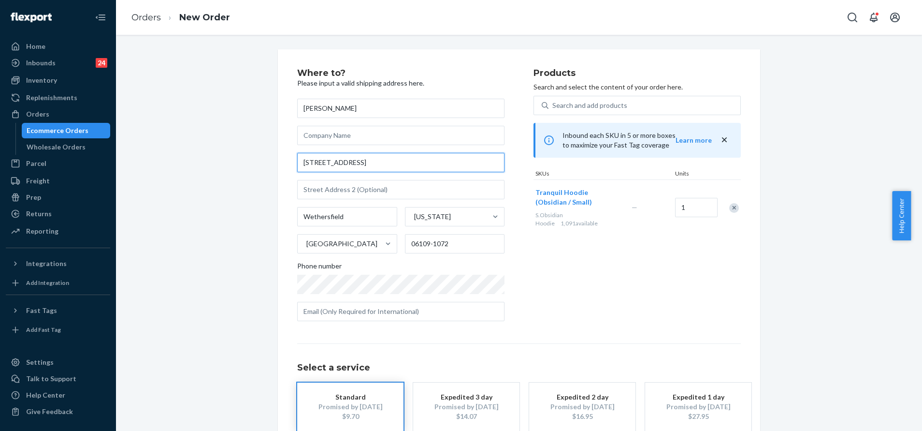
click at [420, 164] on input "48 Village Dr Apt 210" at bounding box center [400, 162] width 207 height 19
paste input "20 Shady Lane East Hartford, CT 06118"
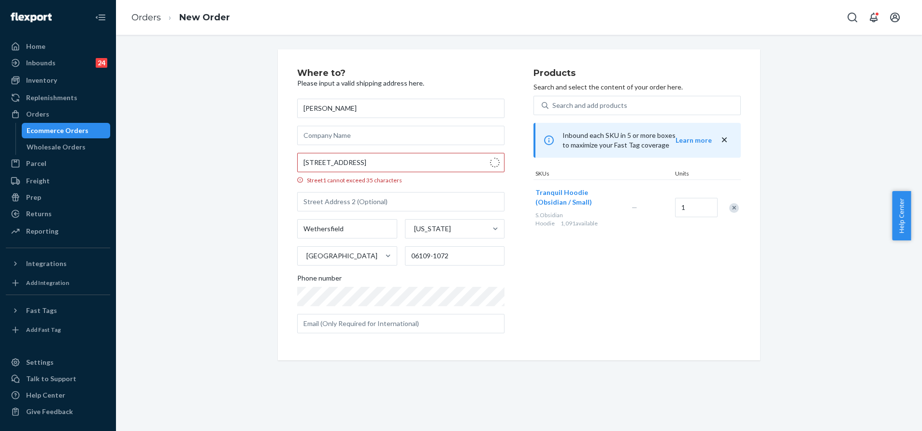
type input "20 Shady Ln"
type input "East Hartford"
type input "06118"
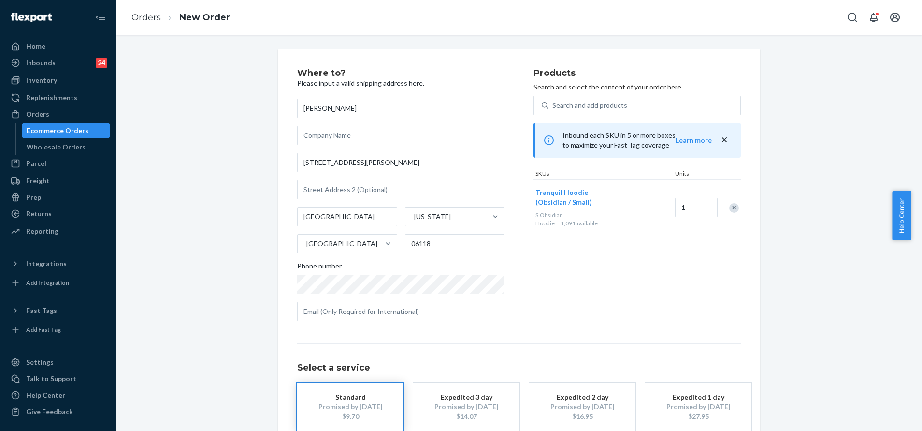
scroll to position [46, 0]
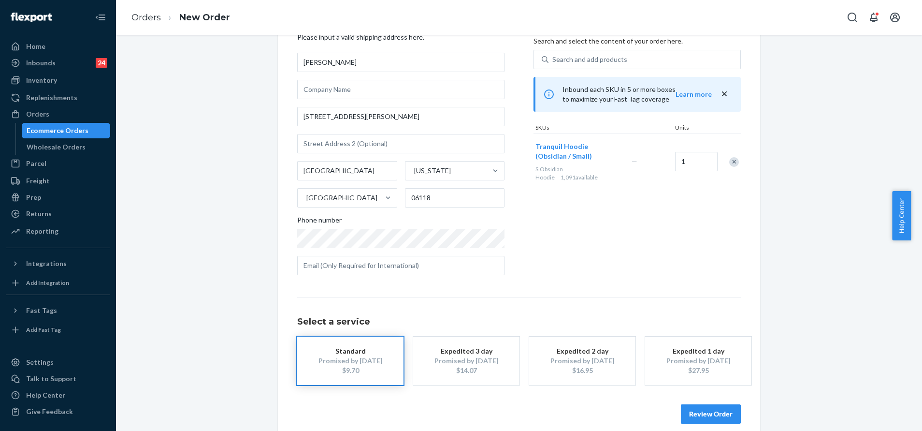
click at [695, 411] on button "Review Order" at bounding box center [711, 413] width 60 height 19
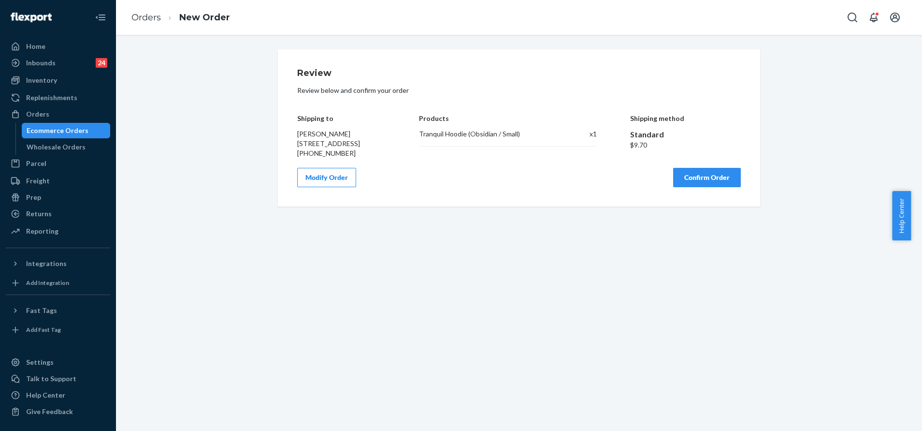
scroll to position [0, 0]
click at [705, 187] on button "Confirm Order" at bounding box center [707, 177] width 68 height 19
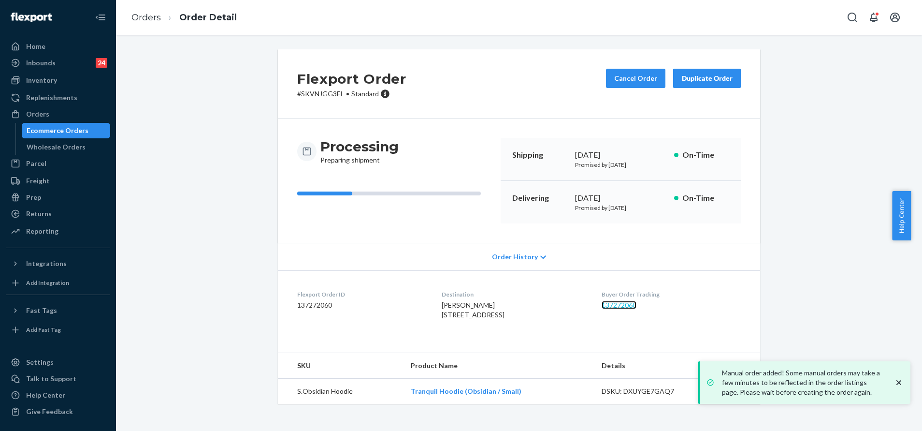
click at [620, 302] on link "137272060" at bounding box center [619, 305] width 35 height 8
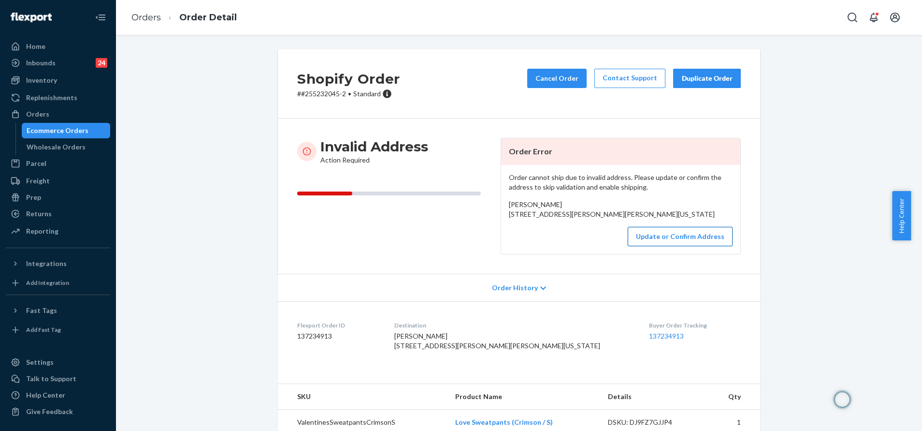
click at [659, 246] on button "Update or Confirm Address" at bounding box center [680, 236] width 105 height 19
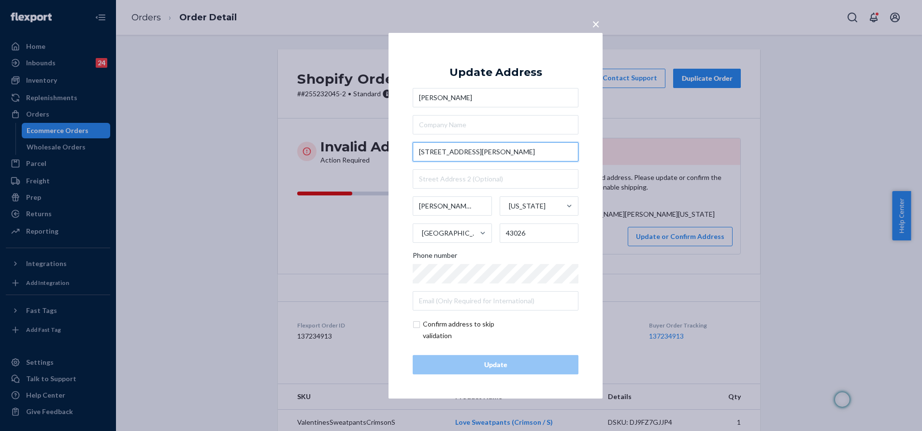
click at [475, 151] on input "2515 Bonner Dr" at bounding box center [496, 151] width 166 height 19
paste input "5215 Bonner Dr Hilliard, OH, 43026"
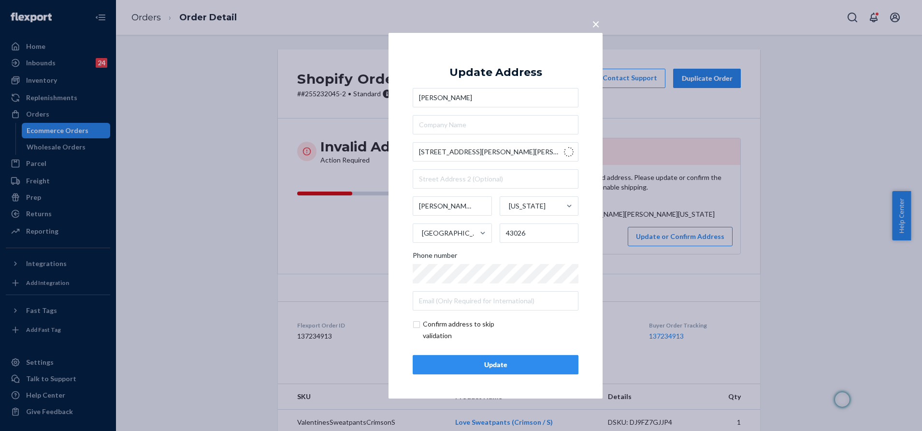
type input "5215 Bonner Dr"
click at [487, 298] on input "text" at bounding box center [496, 300] width 166 height 19
click at [406, 242] on div "× Update Address Bella Malinis 5215 Bonner Dr Hilliard Ohio United States 43026…" at bounding box center [496, 214] width 214 height 365
click at [419, 326] on input "checkbox" at bounding box center [469, 329] width 112 height 23
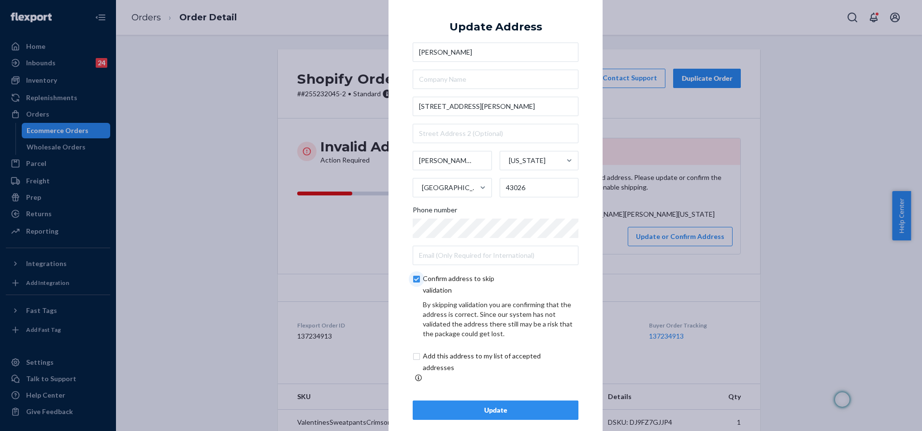
click at [419, 281] on input "checkbox" at bounding box center [469, 284] width 112 height 23
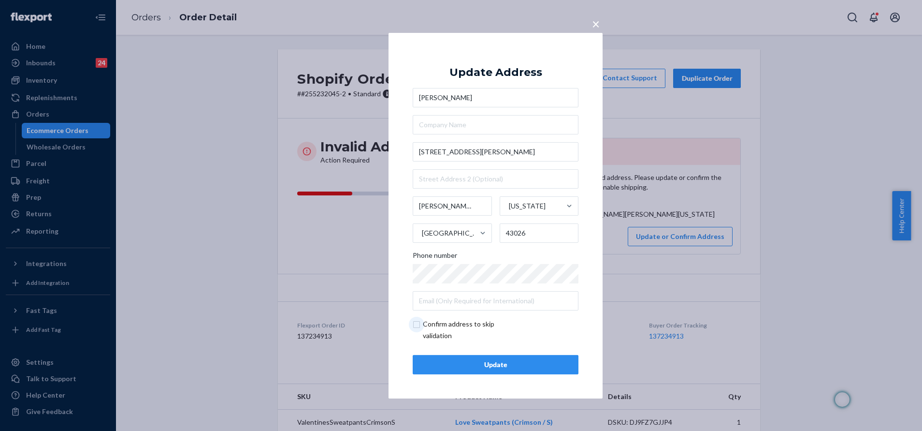
click at [417, 327] on input "checkbox" at bounding box center [469, 329] width 112 height 23
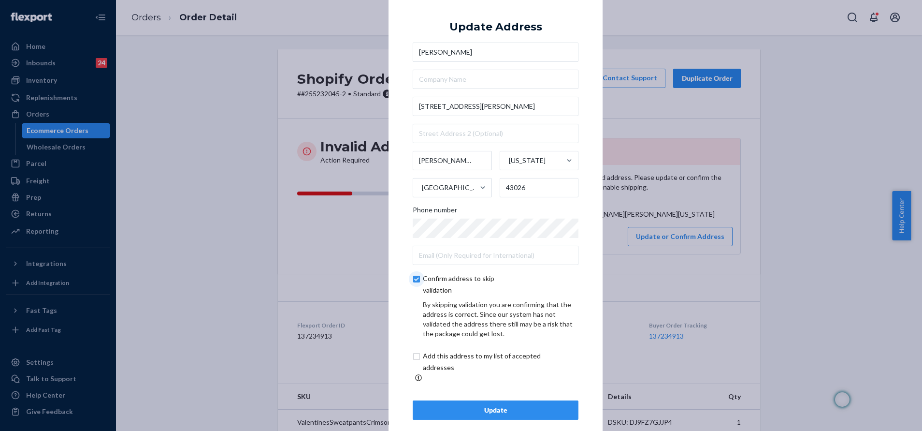
click at [416, 285] on input "checkbox" at bounding box center [469, 284] width 112 height 23
checkbox input "false"
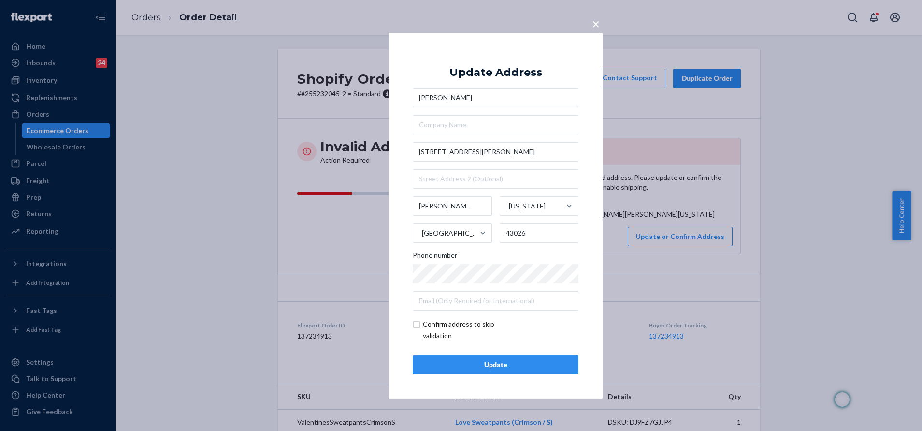
click at [472, 360] on div "Update" at bounding box center [495, 365] width 149 height 10
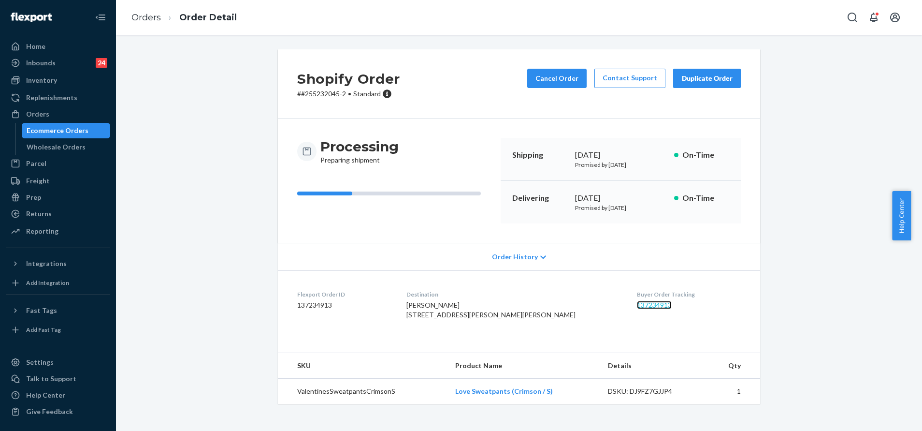
click at [637, 303] on link "137234913" at bounding box center [654, 305] width 35 height 8
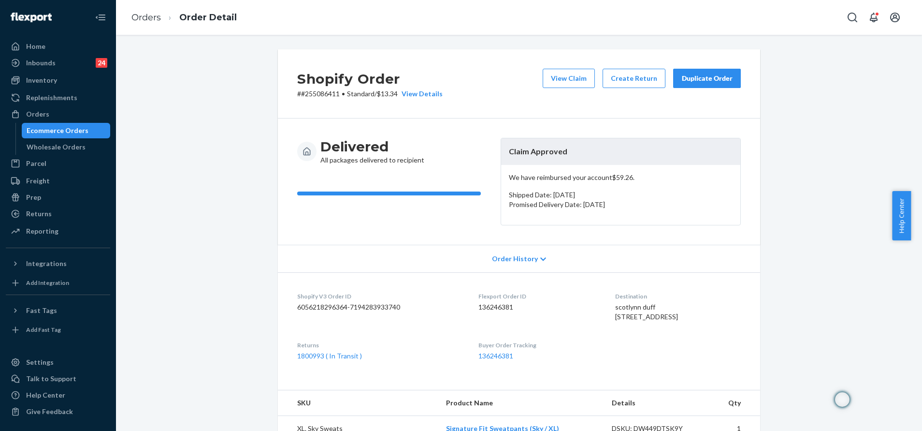
click at [697, 85] on button "Duplicate Order" at bounding box center [707, 78] width 68 height 19
